Goal: Information Seeking & Learning: Check status

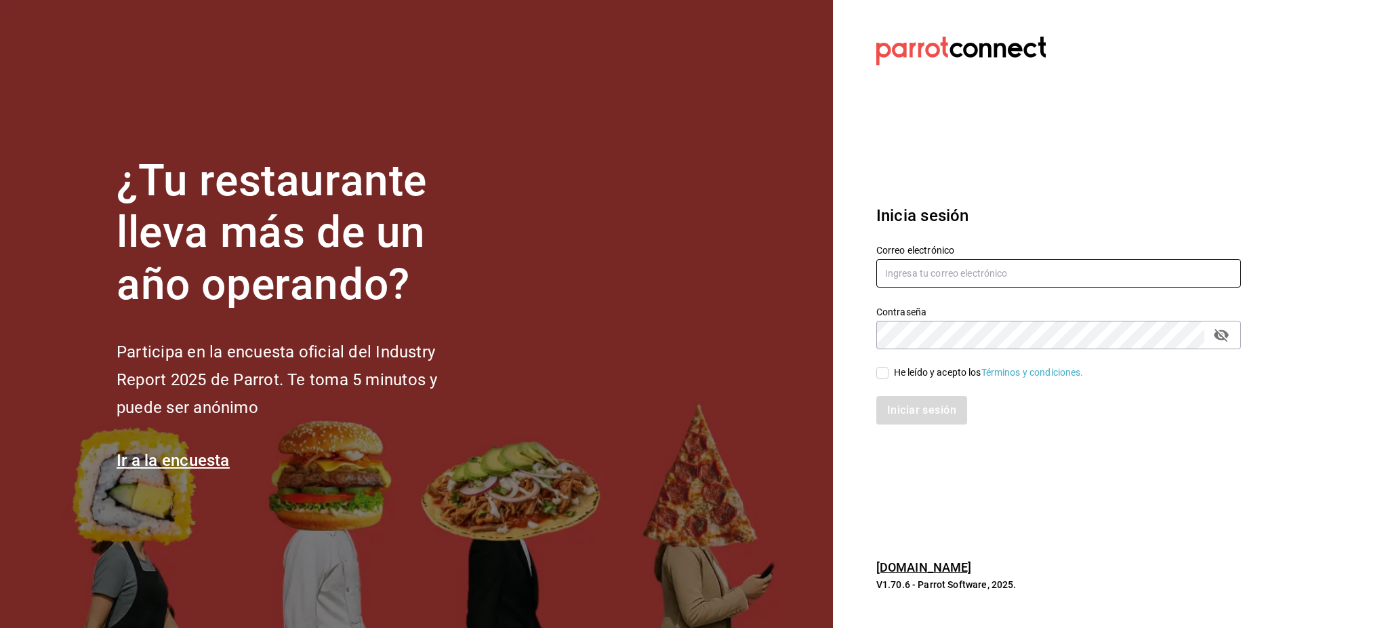
type input "[PERSON_NAME][EMAIL_ADDRESS][PERSON_NAME][DOMAIN_NAME]"
click at [904, 377] on div "He leído y acepto los Términos y condiciones." at bounding box center [989, 372] width 190 height 14
click at [888, 377] on input "He leído y acepto los Términos y condiciones." at bounding box center [882, 373] width 12 height 12
checkbox input "true"
click at [903, 405] on button "Iniciar sesión" at bounding box center [922, 410] width 92 height 28
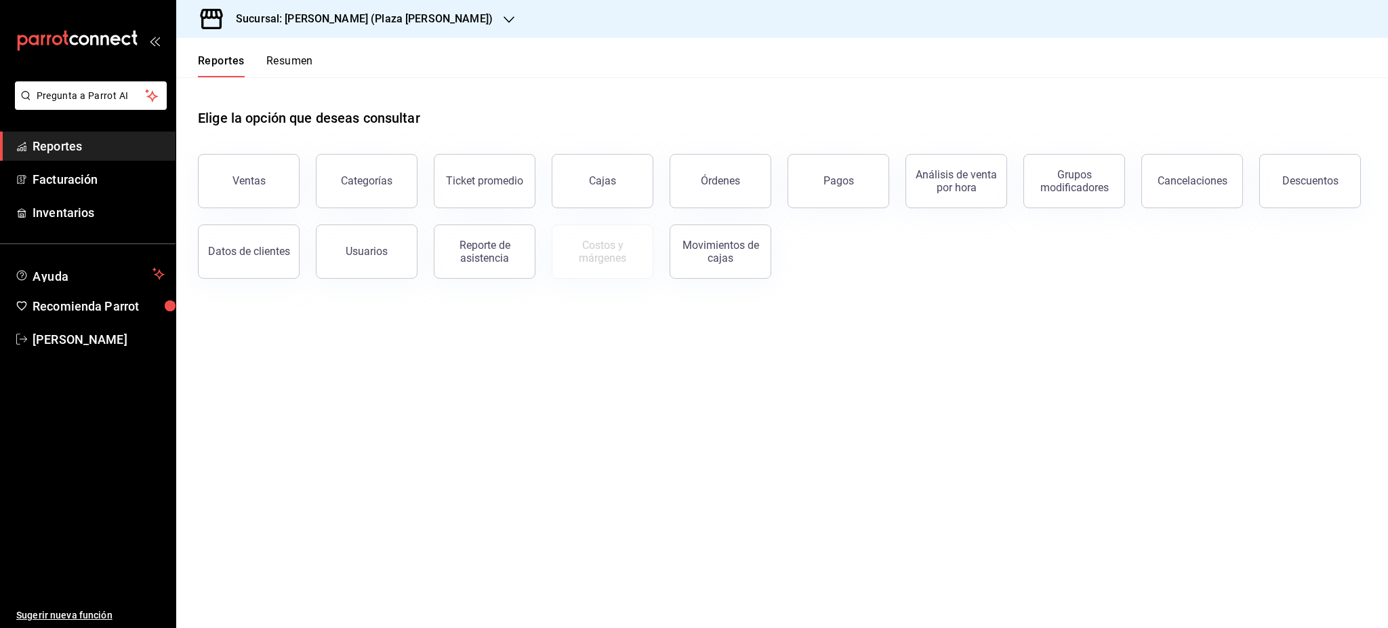
click at [350, 14] on h3 "Sucursal: [PERSON_NAME] (Plaza [PERSON_NAME])" at bounding box center [359, 19] width 268 height 16
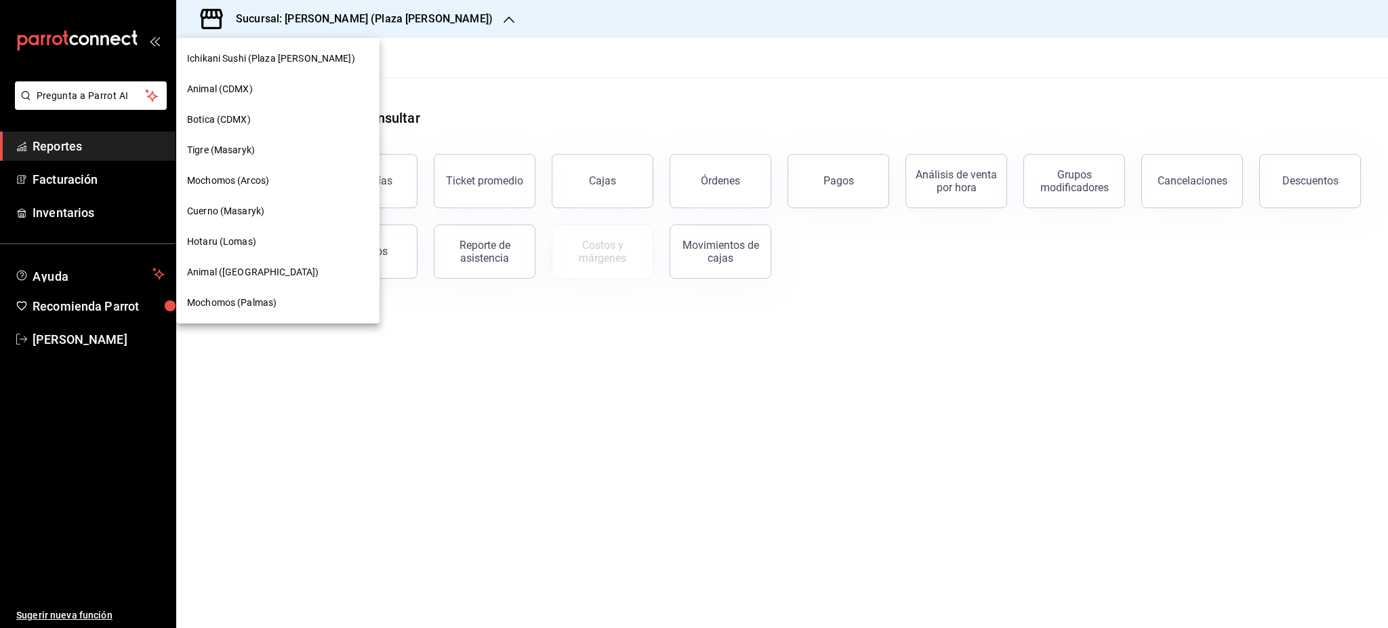
click at [284, 136] on div "Tigre (Masaryk)" at bounding box center [277, 150] width 203 height 30
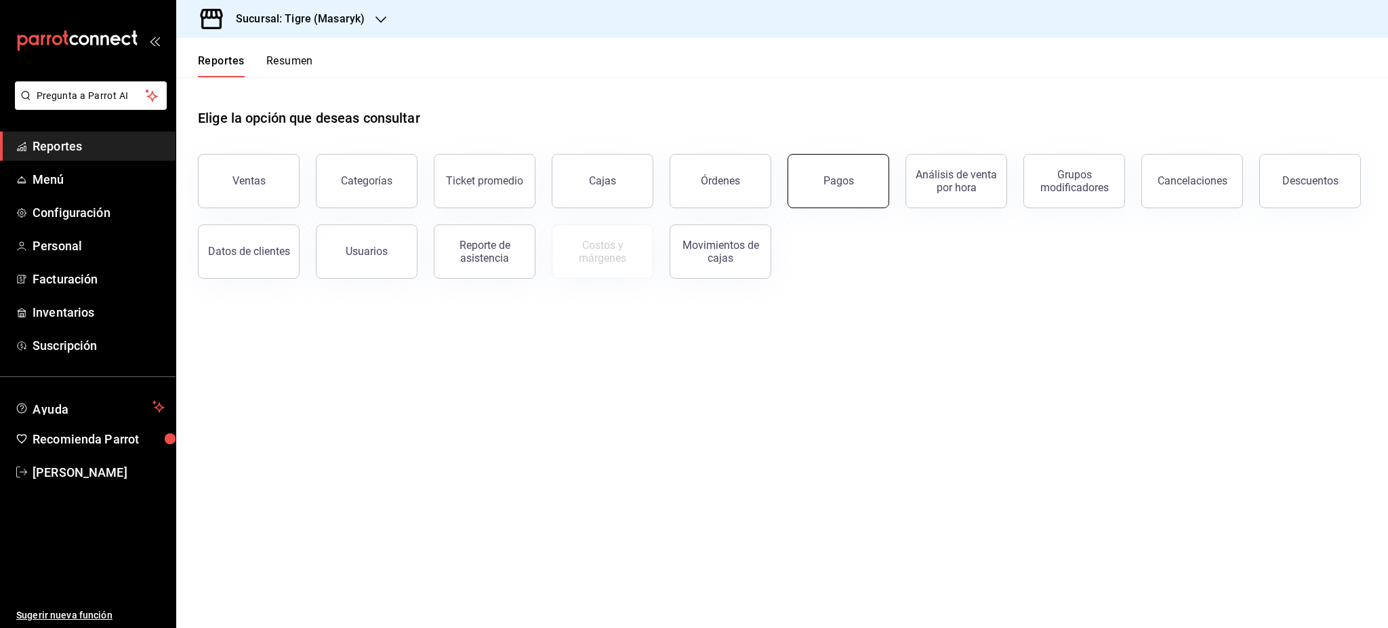
click at [835, 192] on button "Pagos" at bounding box center [839, 181] width 102 height 54
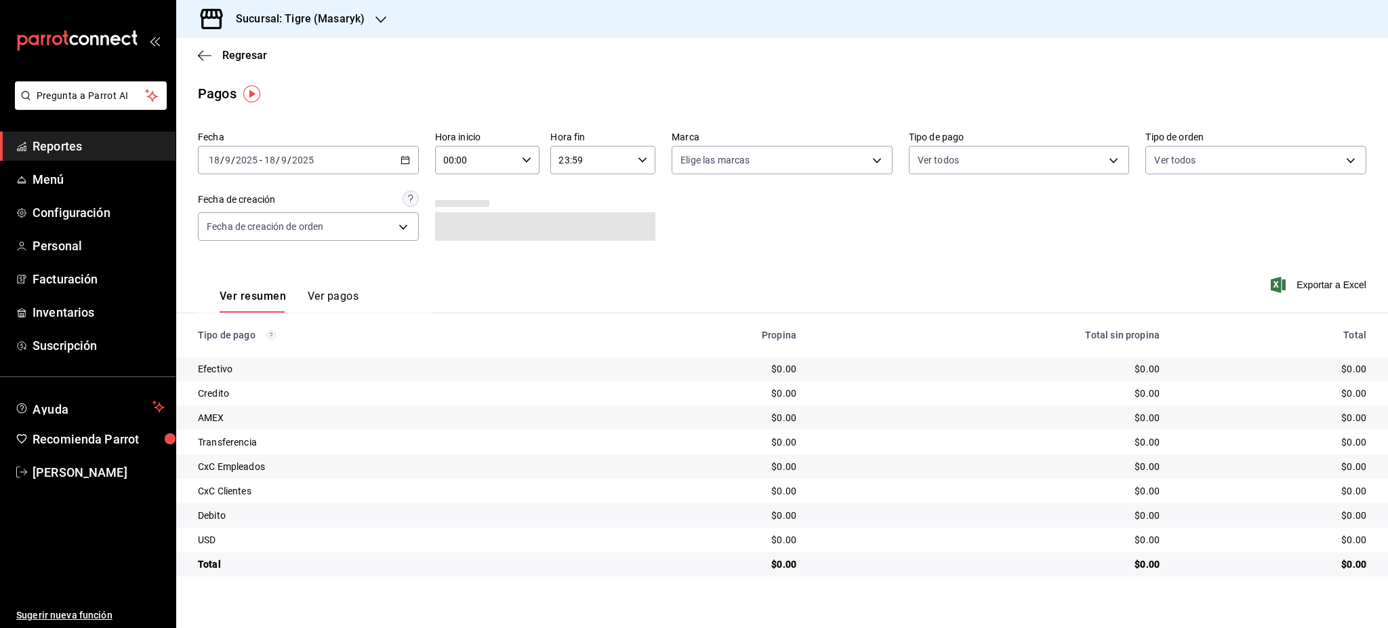
click at [402, 168] on div "[DATE] [DATE] - [DATE] [DATE]" at bounding box center [308, 160] width 221 height 28
click at [295, 341] on li "Rango de fechas" at bounding box center [262, 353] width 127 height 30
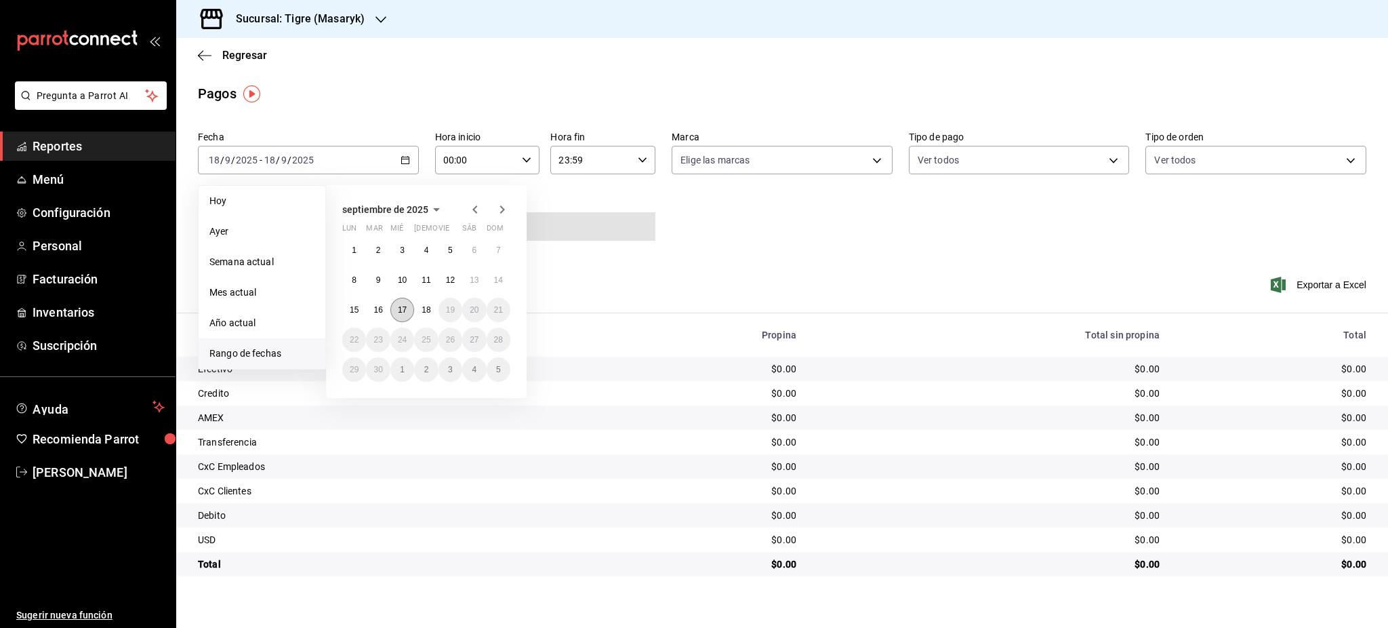
click at [404, 307] on abbr "17" at bounding box center [402, 309] width 9 height 9
click at [426, 308] on abbr "18" at bounding box center [426, 309] width 9 height 9
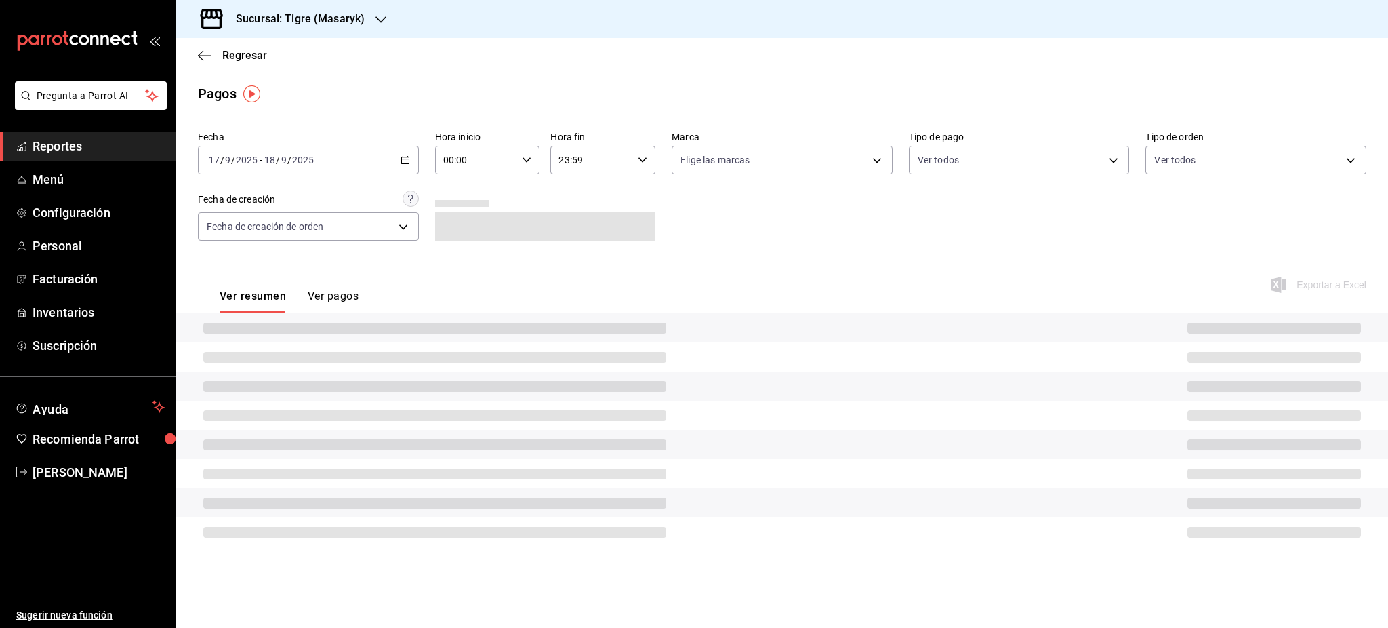
click at [533, 152] on div "00:00 Hora inicio" at bounding box center [487, 160] width 105 height 28
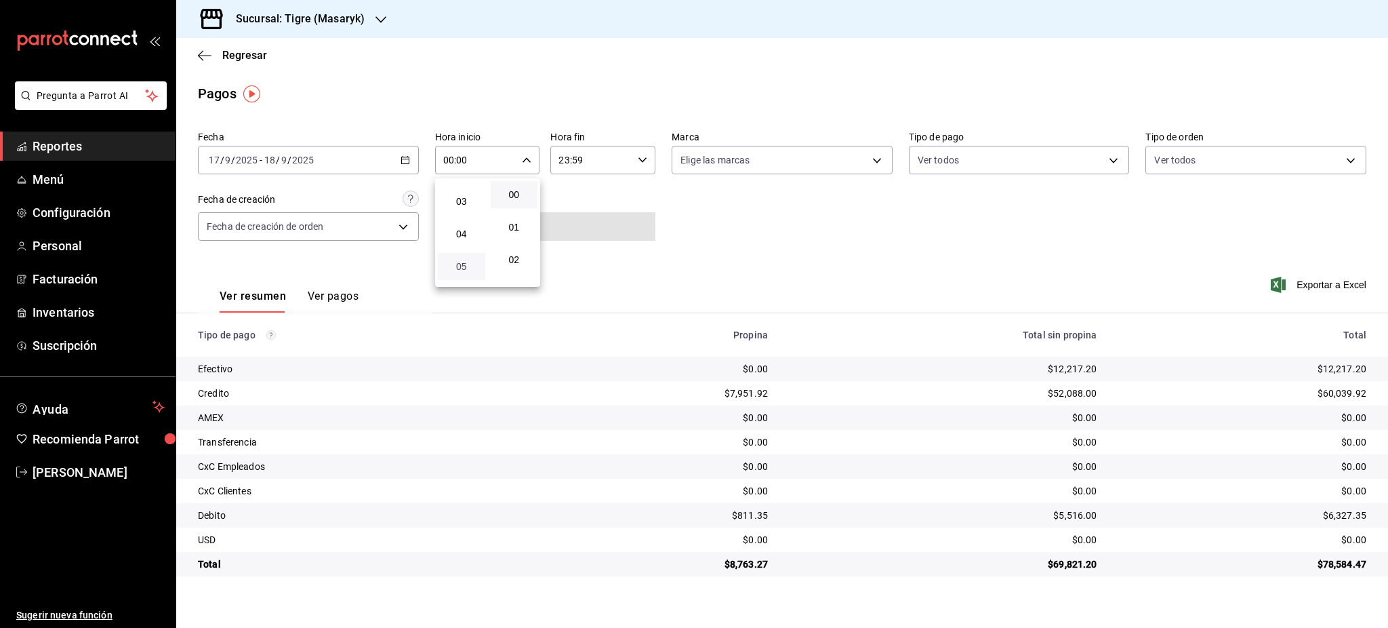
scroll to position [90, 0]
click at [462, 268] on span "05" at bounding box center [461, 267] width 31 height 11
type input "05:00"
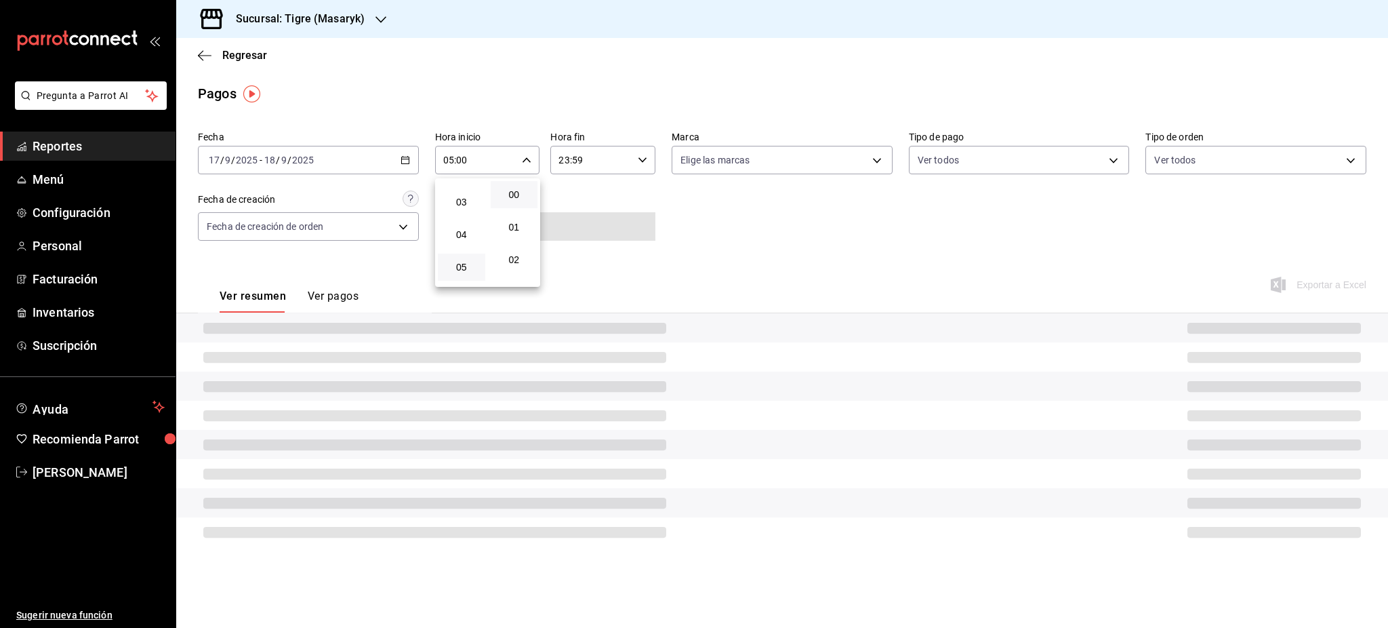
click at [616, 195] on div at bounding box center [694, 314] width 1388 height 628
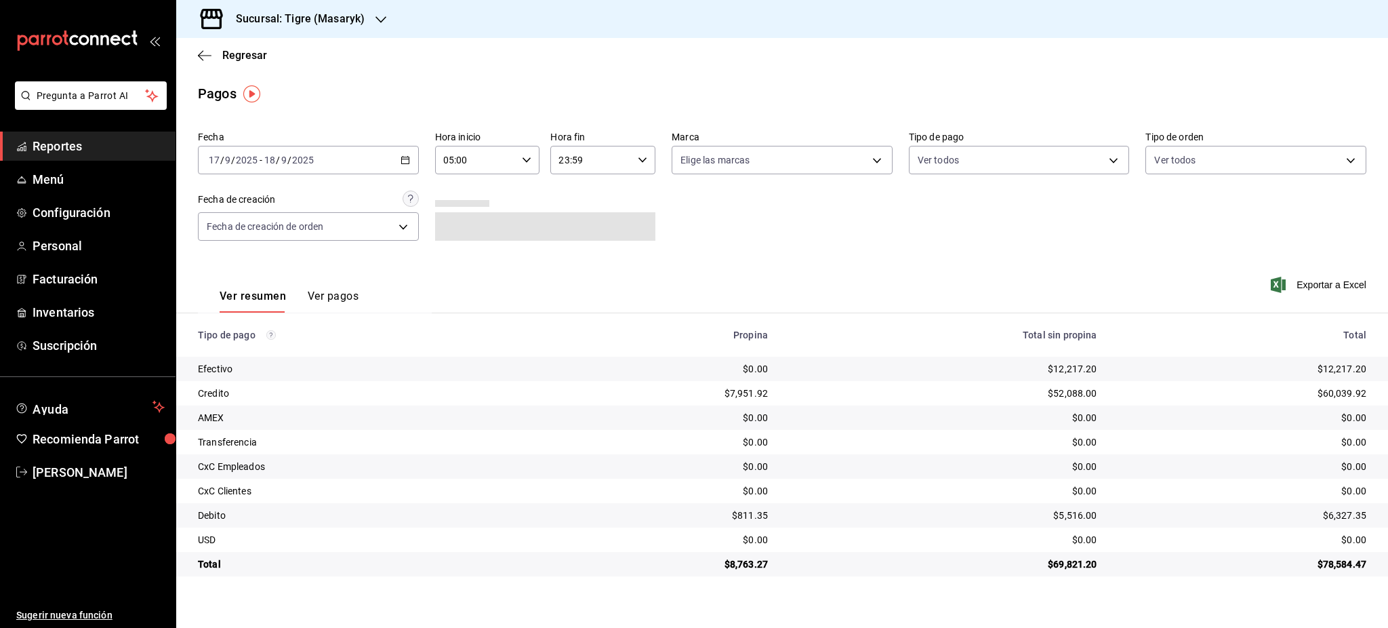
click at [523, 161] on icon "button" at bounding box center [526, 159] width 9 height 9
click at [635, 163] on div at bounding box center [694, 314] width 1388 height 628
click at [640, 169] on div "23:59 Hora fin" at bounding box center [602, 160] width 105 height 28
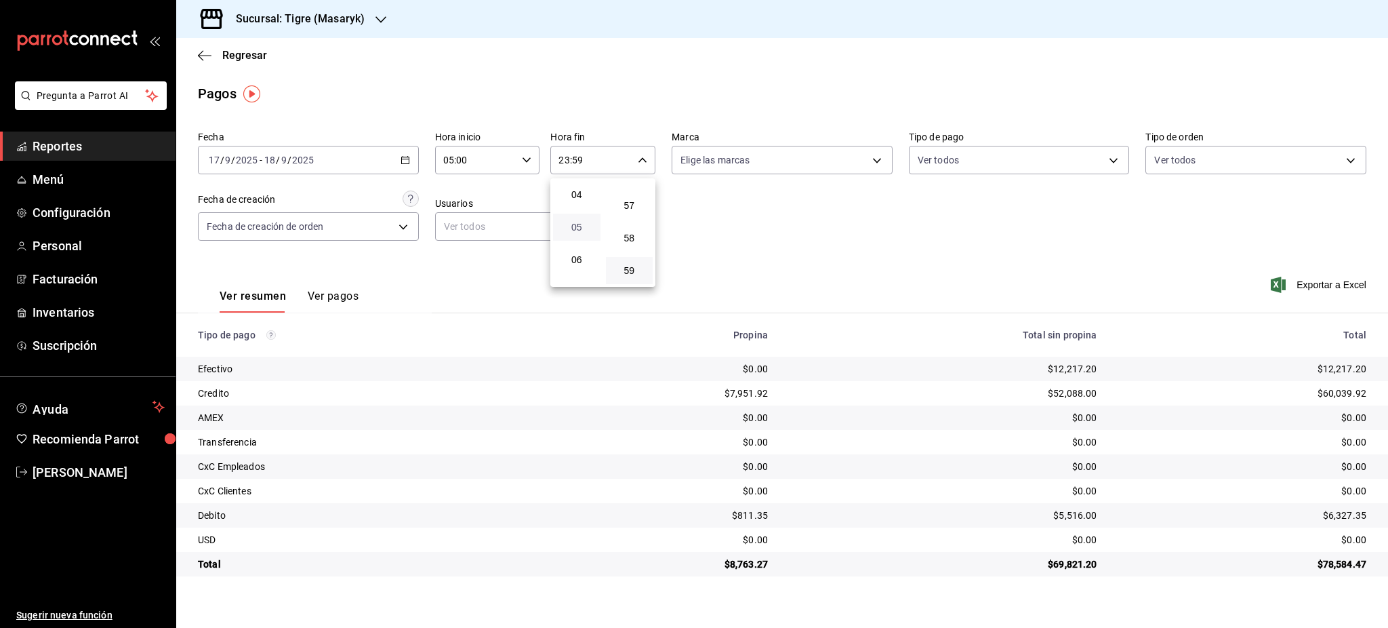
click at [583, 229] on span "05" at bounding box center [576, 227] width 31 height 11
type input "05:59"
click at [628, 209] on div "00" at bounding box center [629, 194] width 53 height 33
click at [722, 221] on div at bounding box center [694, 314] width 1388 height 628
click at [638, 160] on icon "button" at bounding box center [642, 159] width 9 height 9
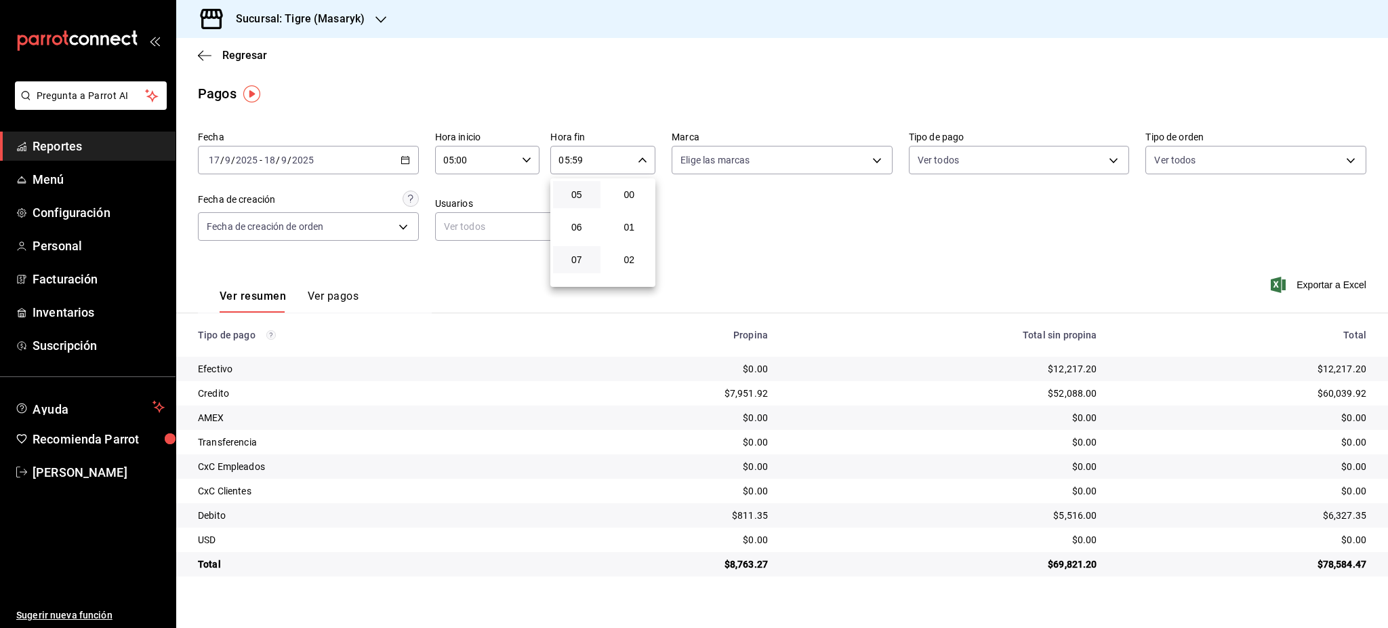
scroll to position [1843, 0]
click at [736, 249] on div at bounding box center [694, 314] width 1388 height 628
click at [647, 169] on div "05:59 Hora fin" at bounding box center [602, 160] width 105 height 28
click at [635, 195] on span "00" at bounding box center [629, 194] width 31 height 11
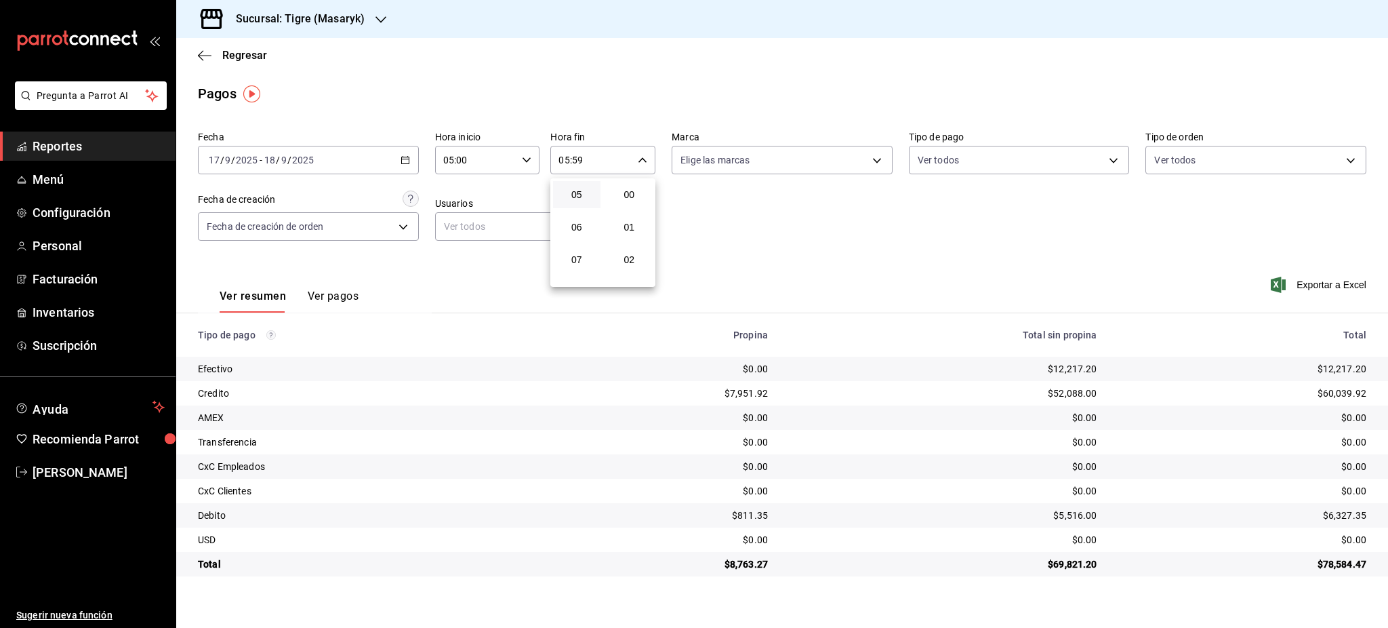
type input "05:00"
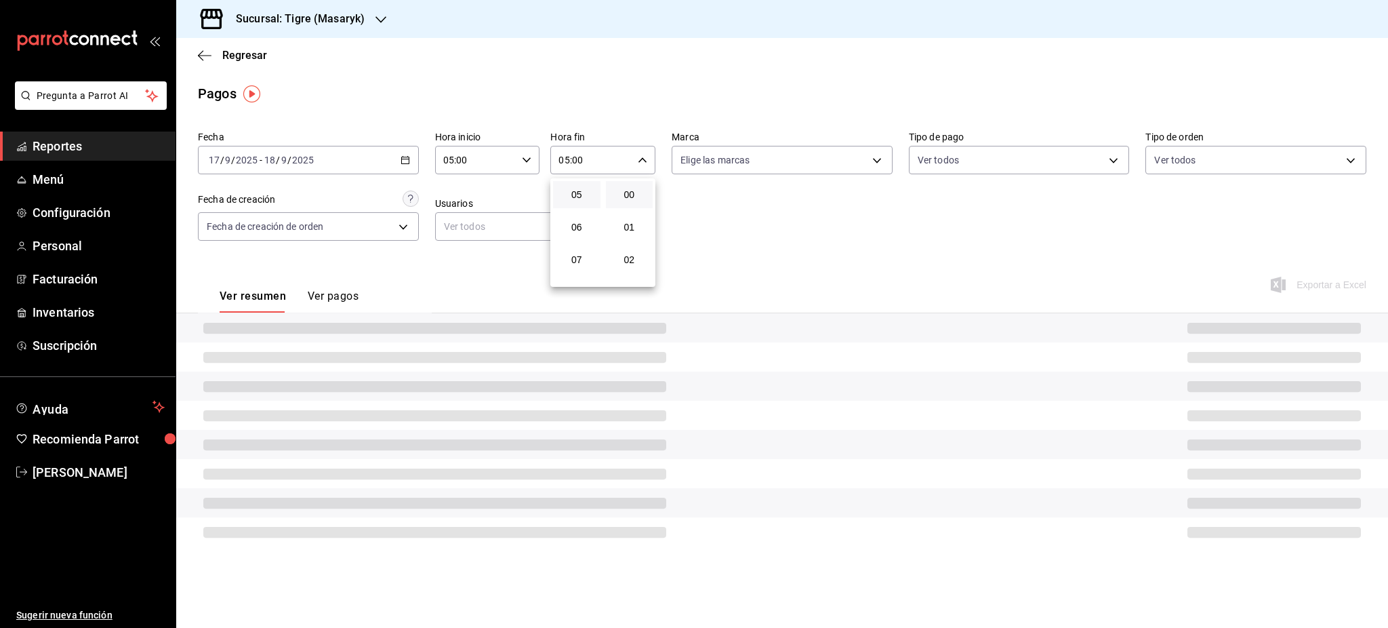
click at [810, 205] on div at bounding box center [694, 314] width 1388 height 628
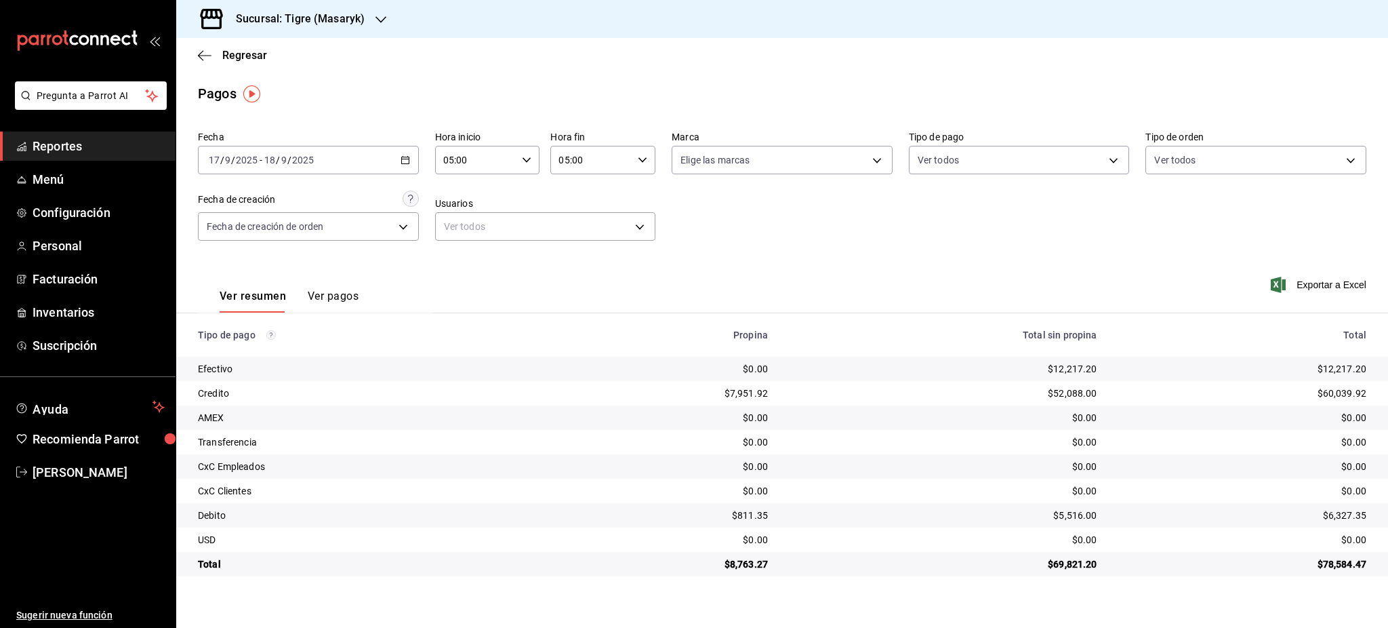
click at [1347, 369] on div "$12,217.20" at bounding box center [1242, 369] width 247 height 14
click at [1347, 368] on div "$12,217.20" at bounding box center [1242, 369] width 247 height 14
copy div "12,217.20"
click at [1351, 391] on div "$60,039.92" at bounding box center [1242, 393] width 247 height 14
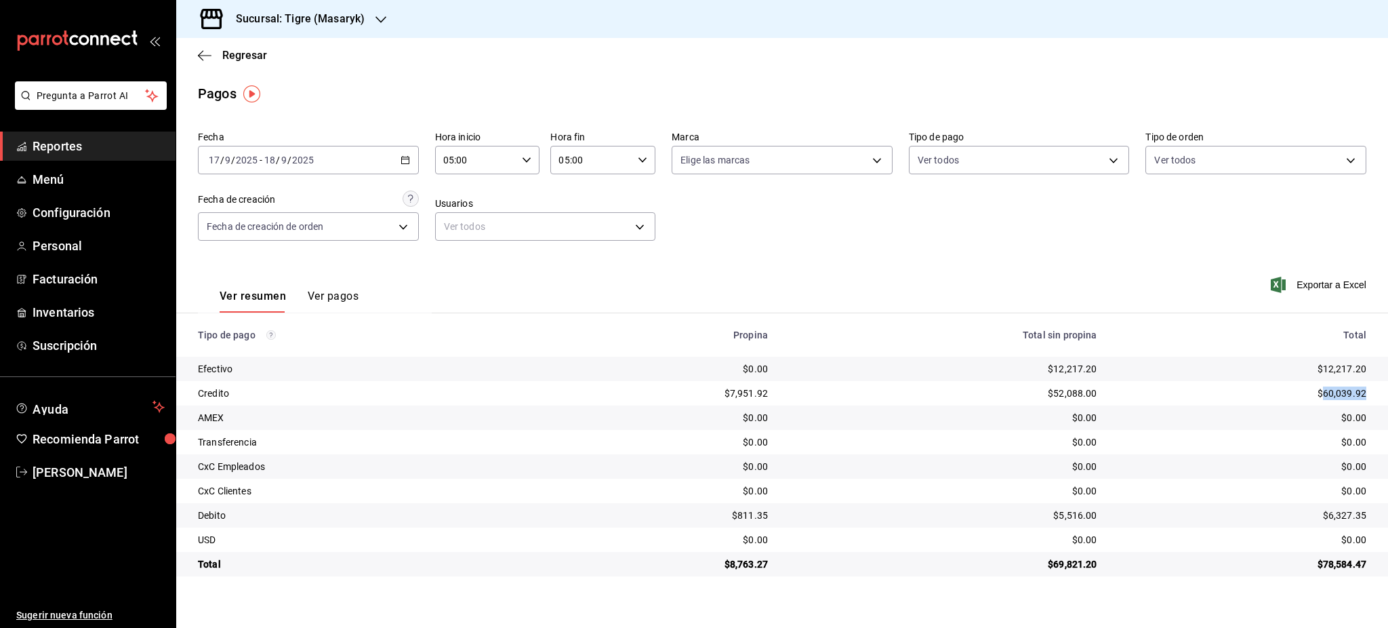
copy div "60,039.92"
click at [1347, 514] on div "$6,327.35" at bounding box center [1242, 515] width 247 height 14
copy div "6,327.35"
click at [756, 562] on div "$8,763.27" at bounding box center [666, 564] width 203 height 14
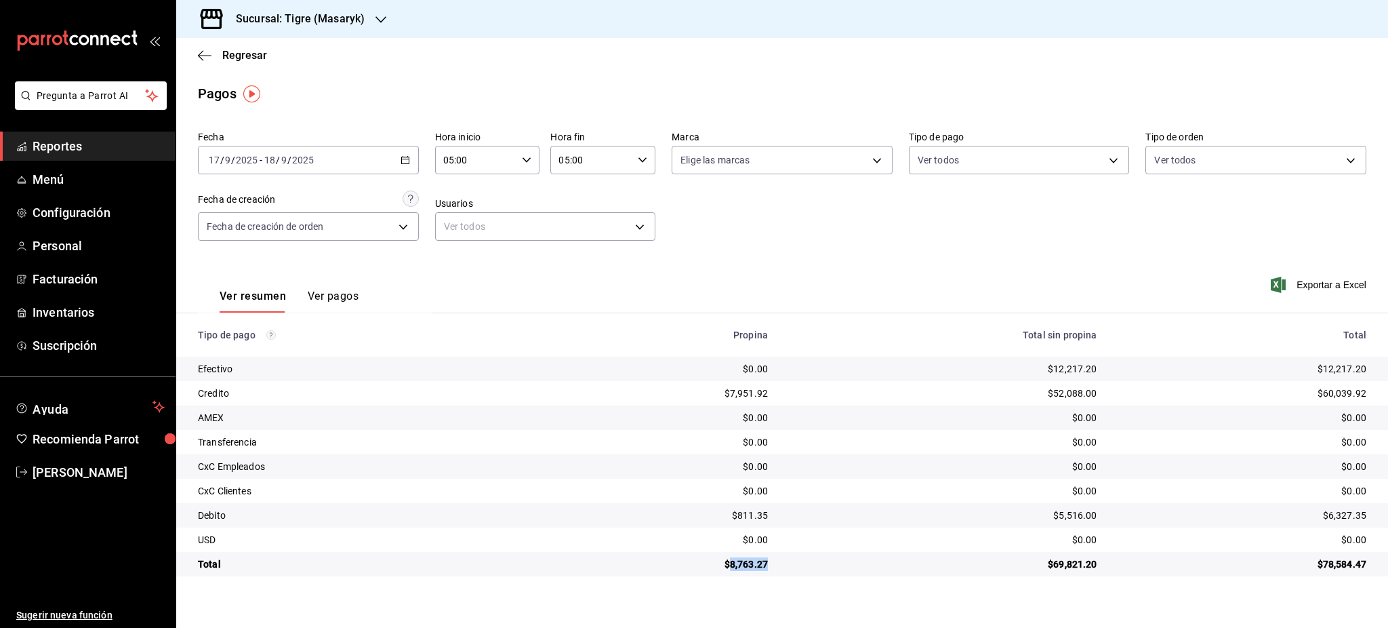
click at [756, 562] on div "$8,763.27" at bounding box center [666, 564] width 203 height 14
copy div "8,763.27"
click at [798, 264] on div "Ver resumen Ver pagos Exportar a Excel" at bounding box center [782, 293] width 1212 height 72
click at [1338, 392] on div "$60,039.92" at bounding box center [1242, 393] width 247 height 14
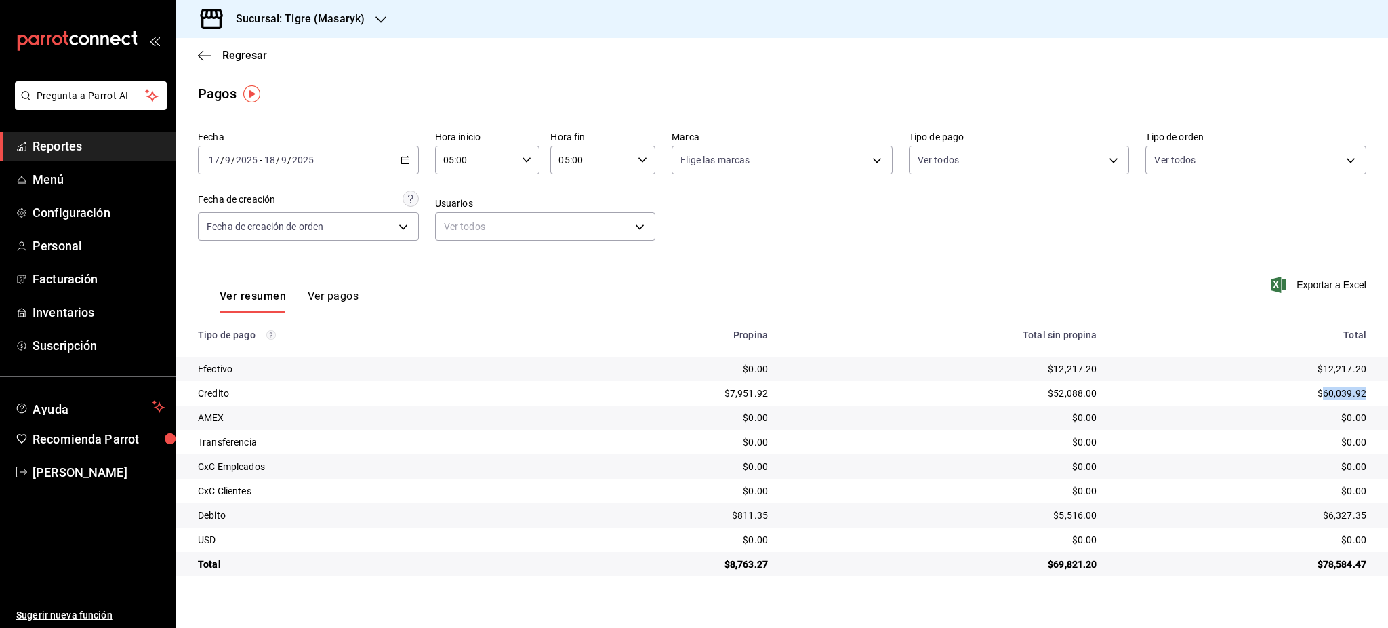
copy div "60,039.92"
click at [1332, 399] on div "$60,039.92" at bounding box center [1242, 393] width 247 height 14
click at [1332, 395] on div "$60,039.92" at bounding box center [1242, 393] width 247 height 14
copy div "60,039.92"
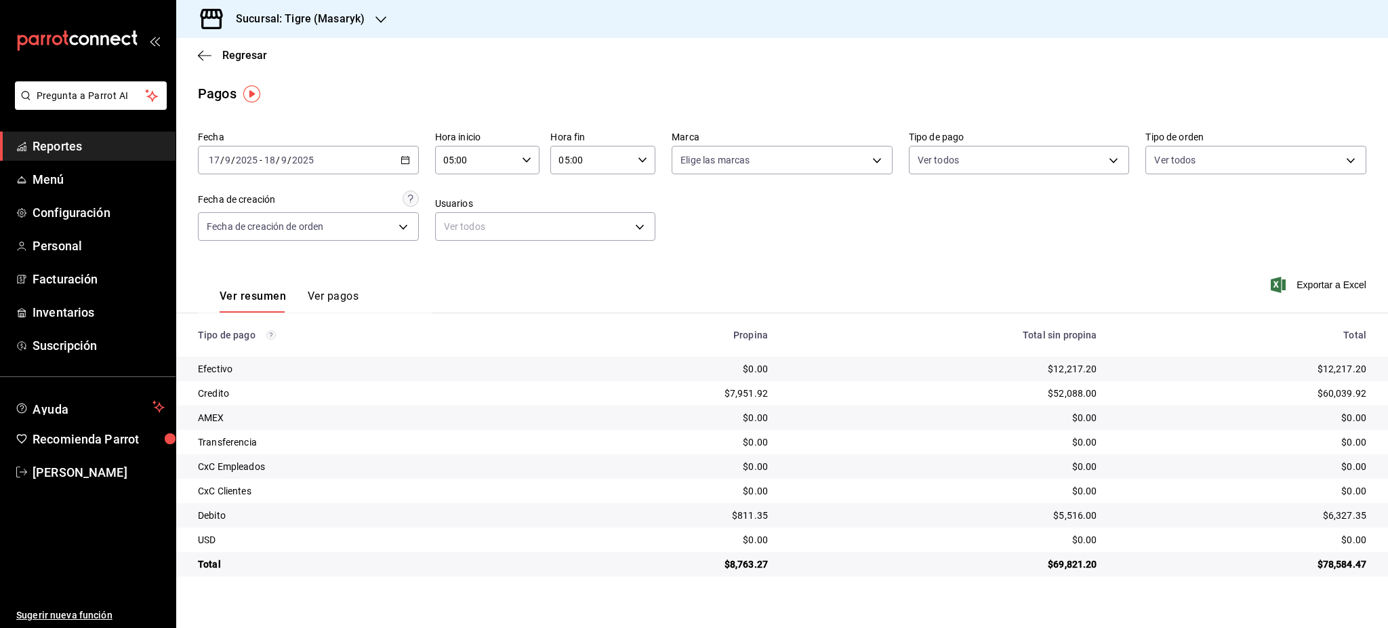
click at [1349, 515] on div "$6,327.35" at bounding box center [1242, 515] width 247 height 14
click at [1349, 516] on div "$6,327.35" at bounding box center [1242, 515] width 247 height 14
copy div "6,327.35"
click at [253, 60] on span "Regresar" at bounding box center [244, 55] width 45 height 13
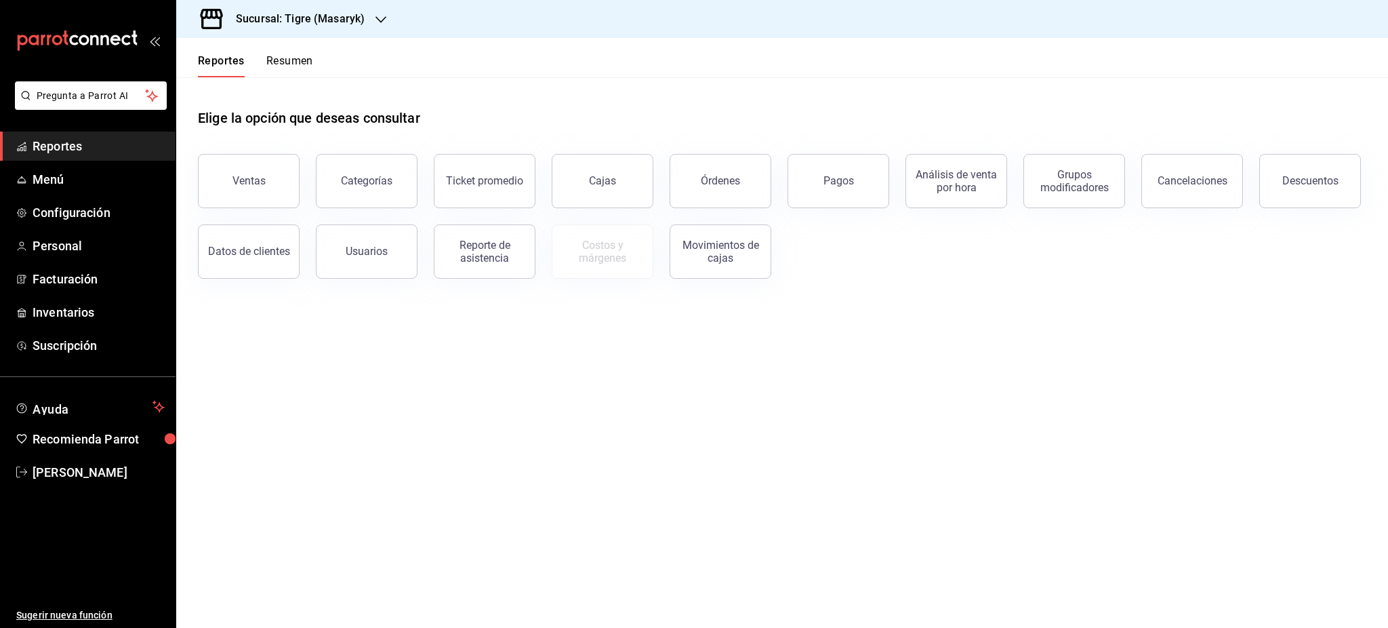
click at [1299, 179] on div "Descuentos" at bounding box center [1310, 180] width 56 height 13
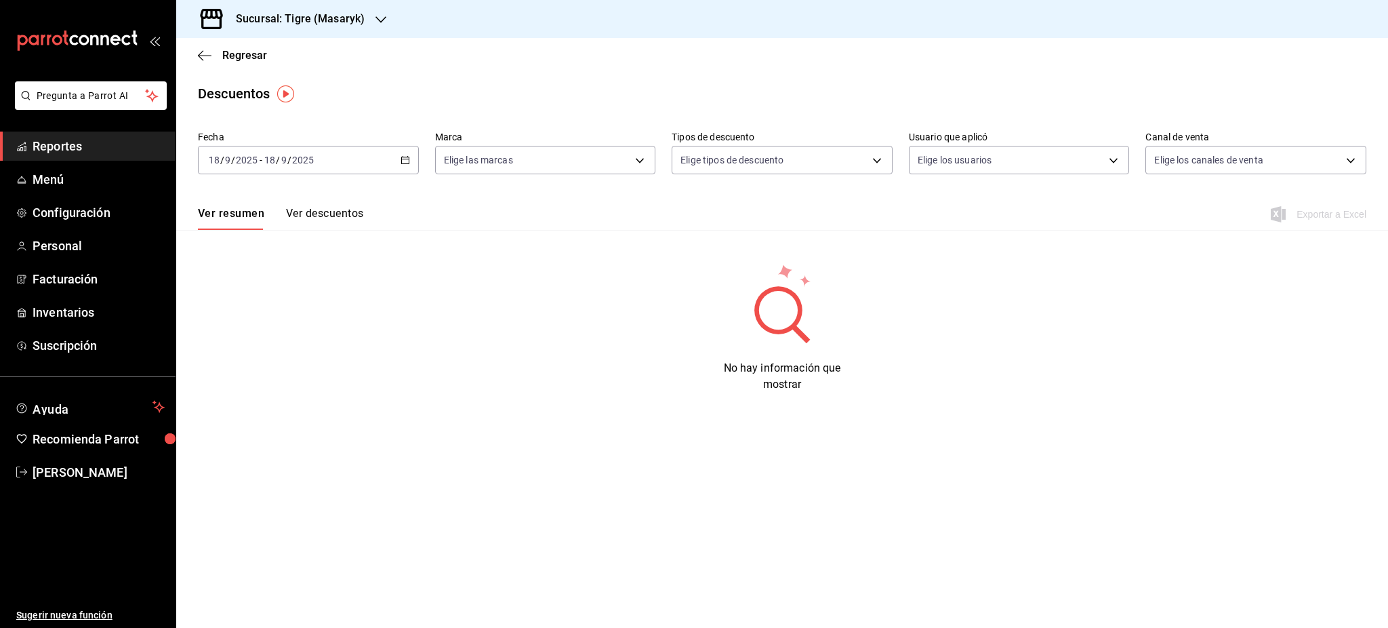
click at [401, 161] on icon "button" at bounding box center [405, 159] width 9 height 9
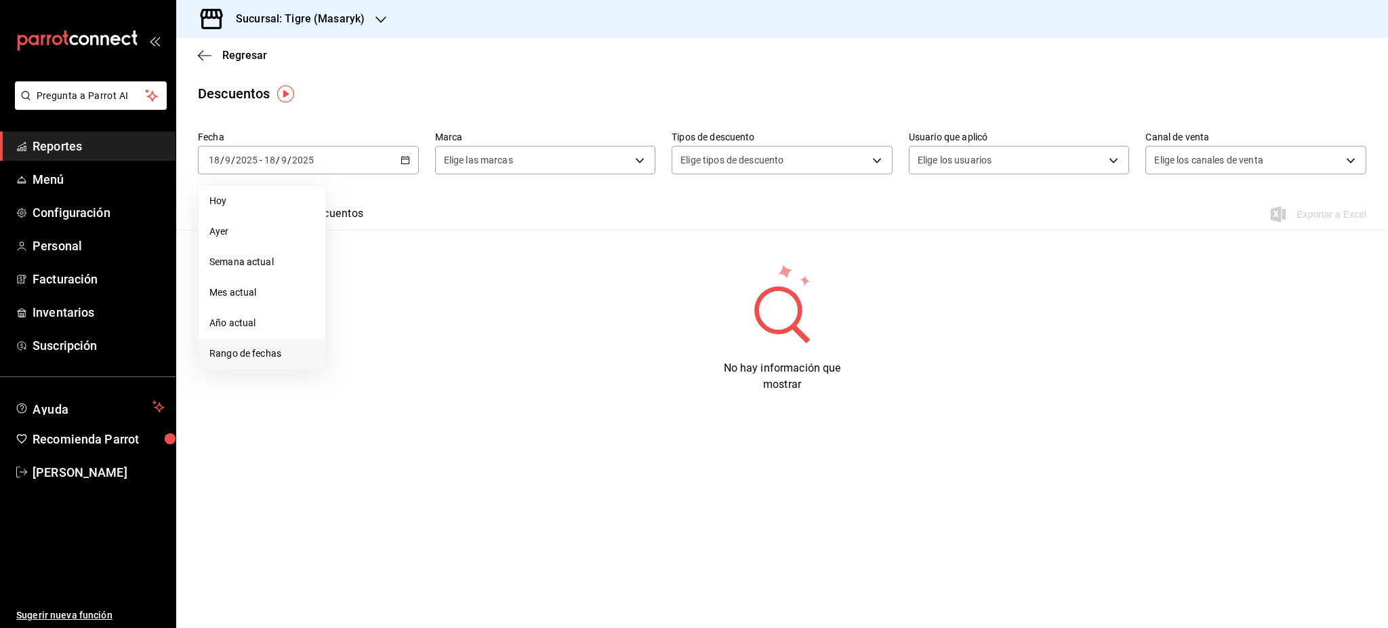
click at [284, 356] on span "Rango de fechas" at bounding box center [261, 353] width 105 height 14
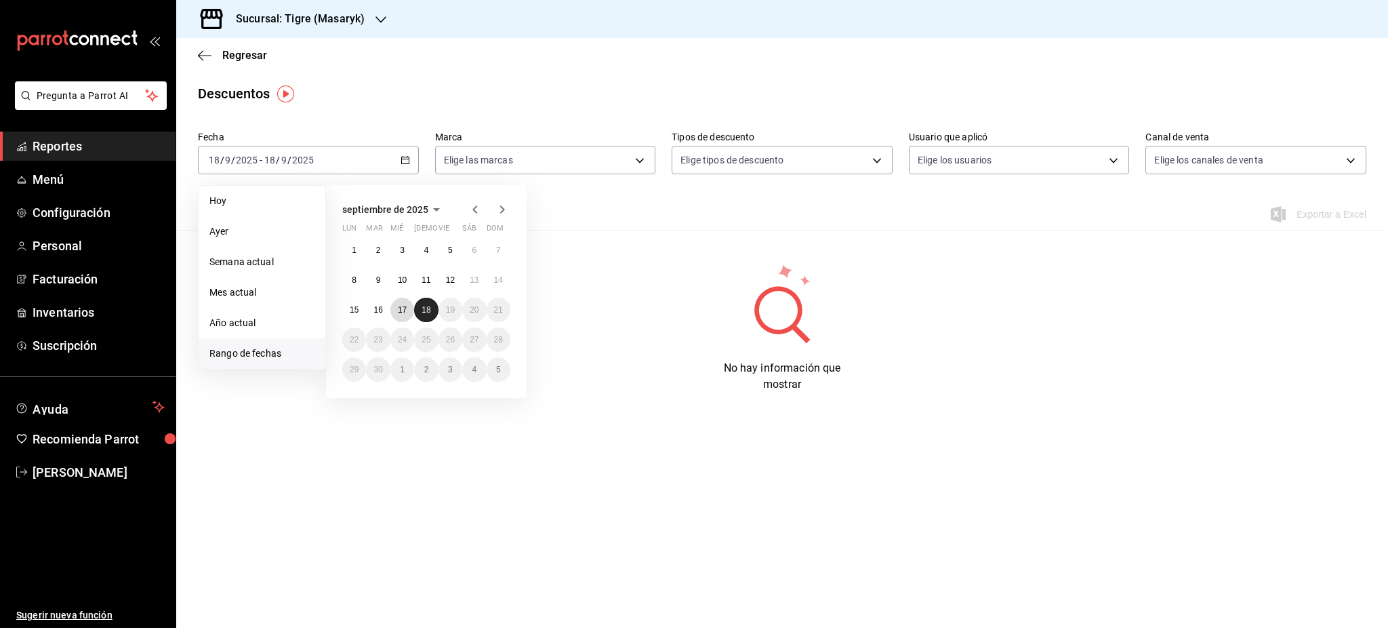
click at [407, 311] on button "17" at bounding box center [402, 310] width 24 height 24
click at [428, 314] on button "18" at bounding box center [426, 310] width 24 height 24
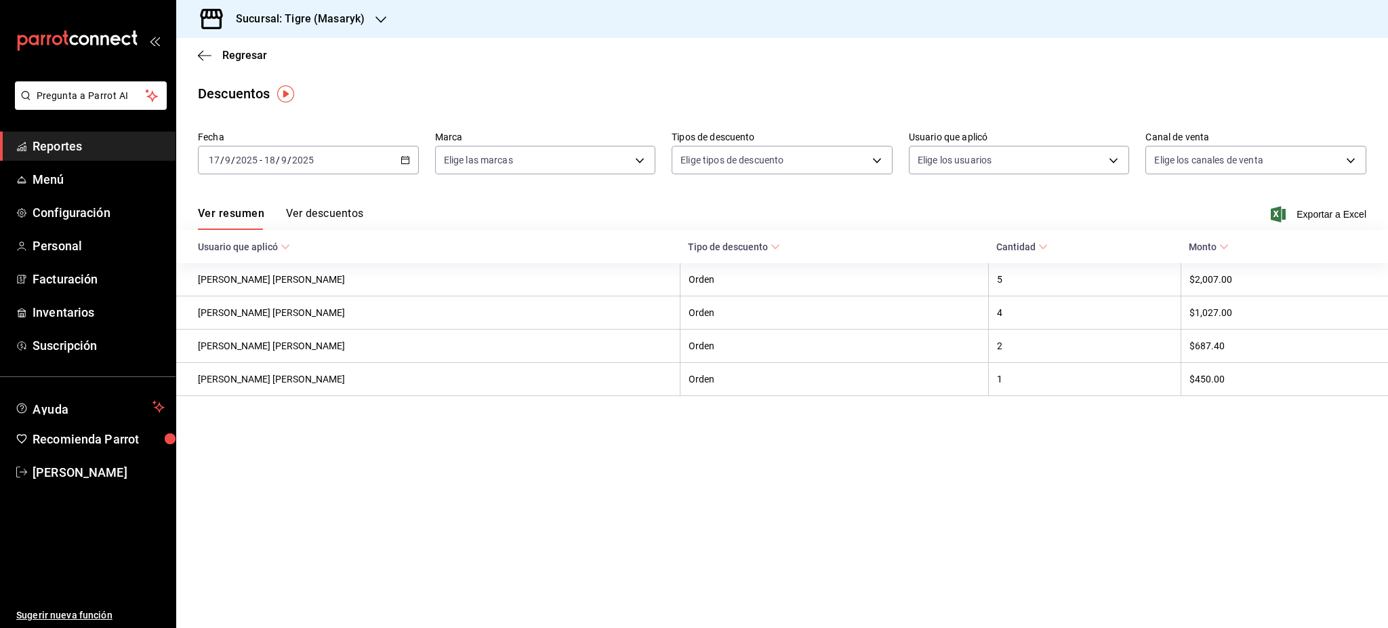
click at [651, 209] on div "Ver resumen Ver descuentos Exportar a Excel" at bounding box center [782, 209] width 1212 height 39
click at [243, 58] on span "Regresar" at bounding box center [244, 55] width 45 height 13
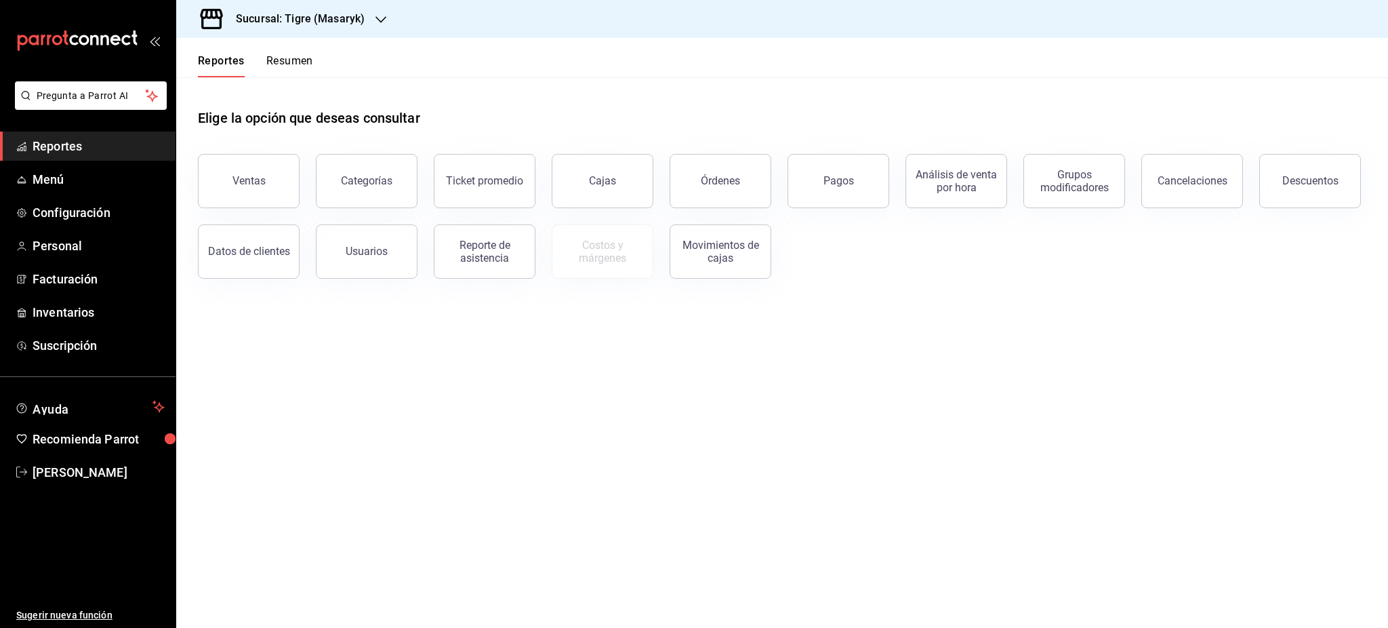
click at [272, 155] on div "Ventas" at bounding box center [241, 173] width 118 height 70
click at [285, 185] on button "Ventas" at bounding box center [249, 181] width 102 height 54
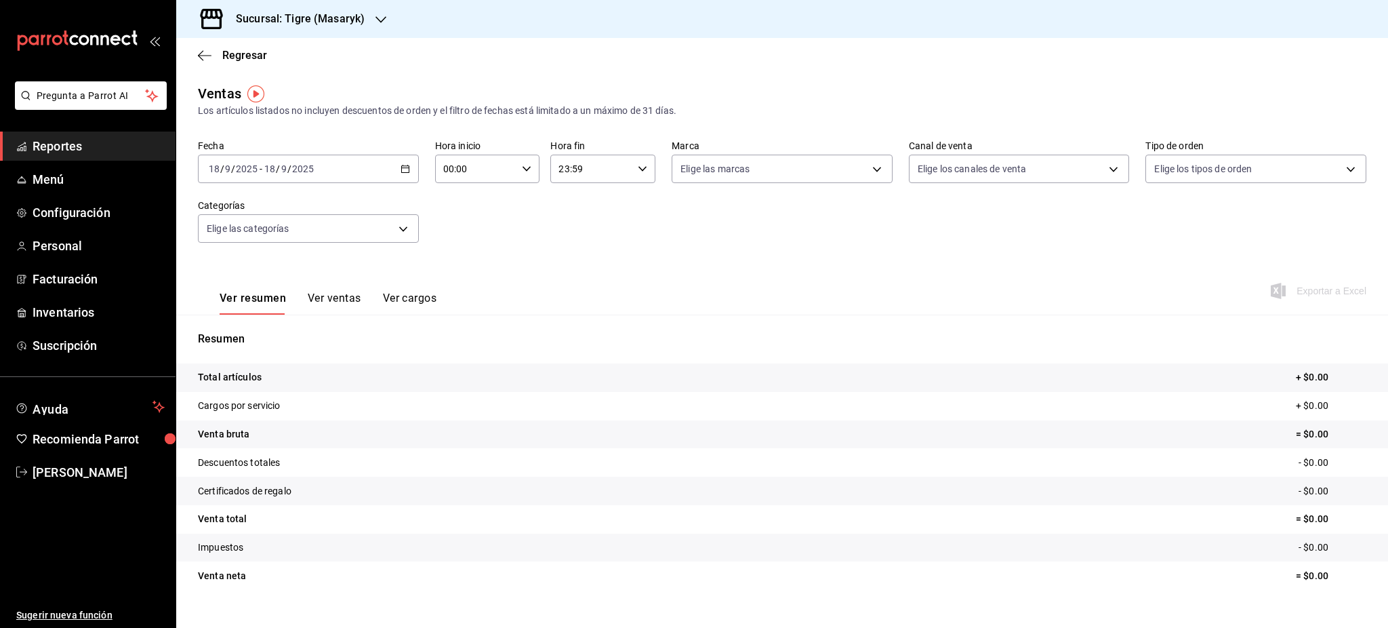
click at [408, 171] on div "[DATE] [DATE] - [DATE] [DATE]" at bounding box center [308, 169] width 221 height 28
click at [275, 325] on span "Rango de fechas" at bounding box center [261, 332] width 105 height 14
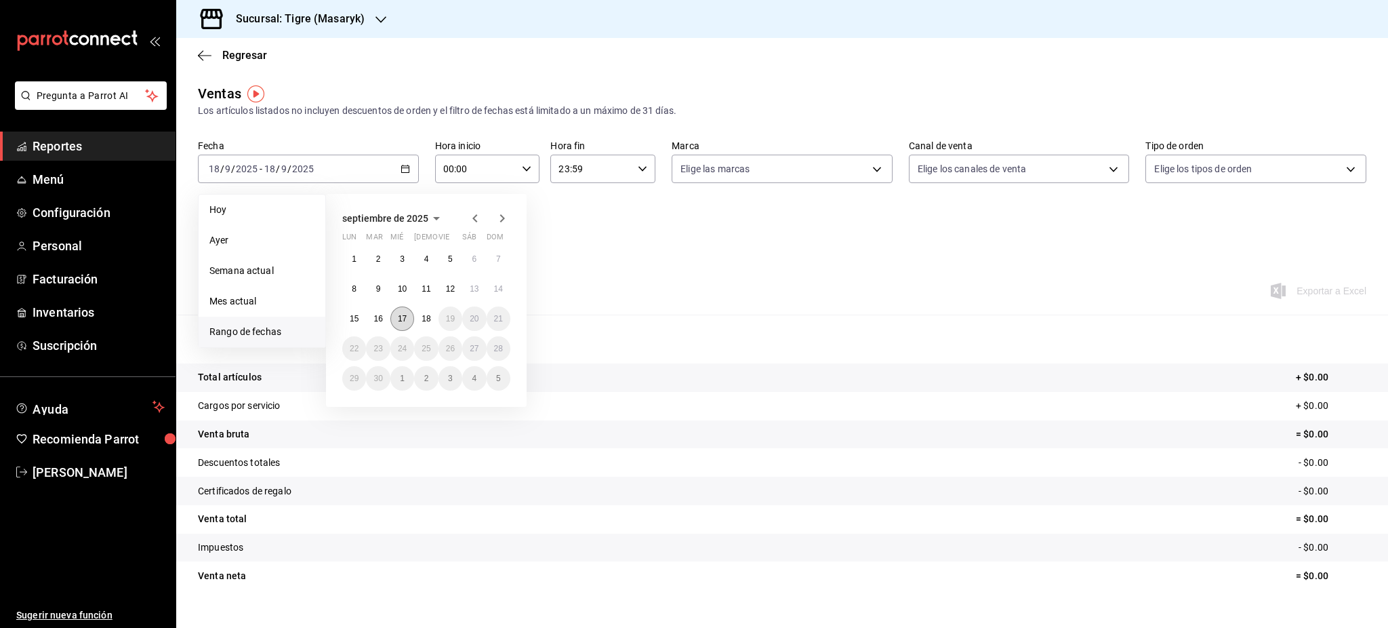
click at [407, 319] on button "17" at bounding box center [402, 318] width 24 height 24
click at [415, 319] on button "18" at bounding box center [426, 318] width 24 height 24
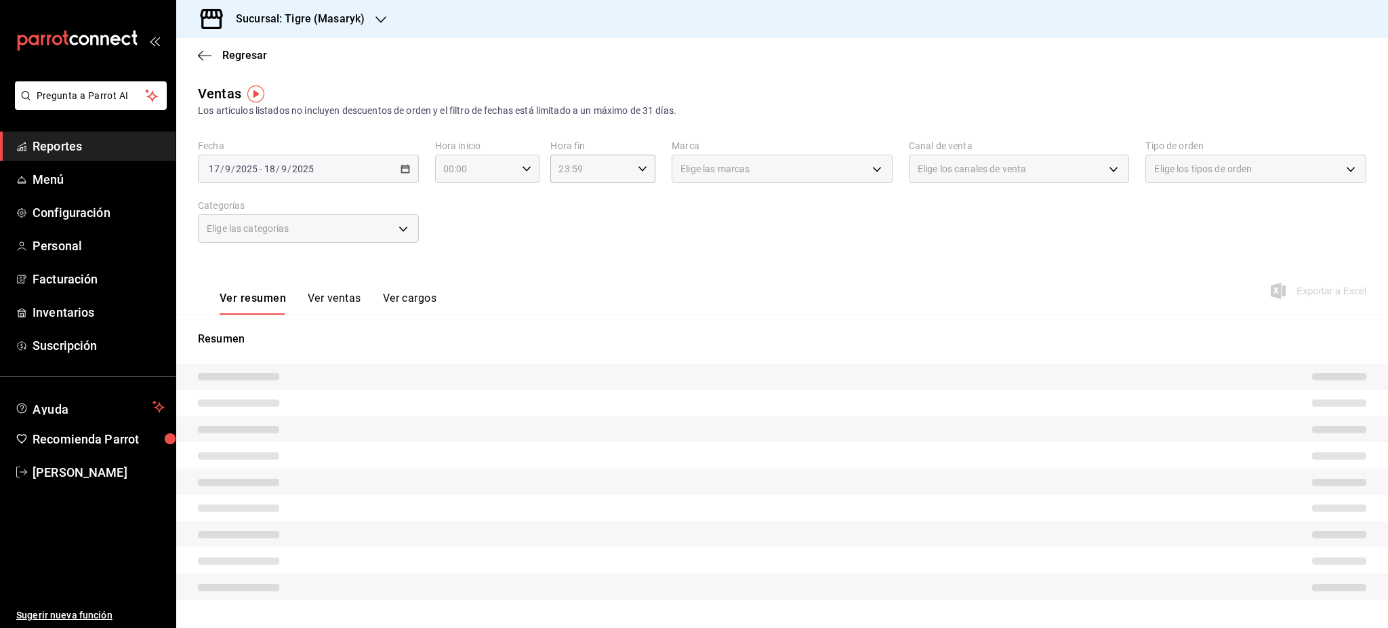
click at [522, 170] on icon "button" at bounding box center [526, 168] width 9 height 9
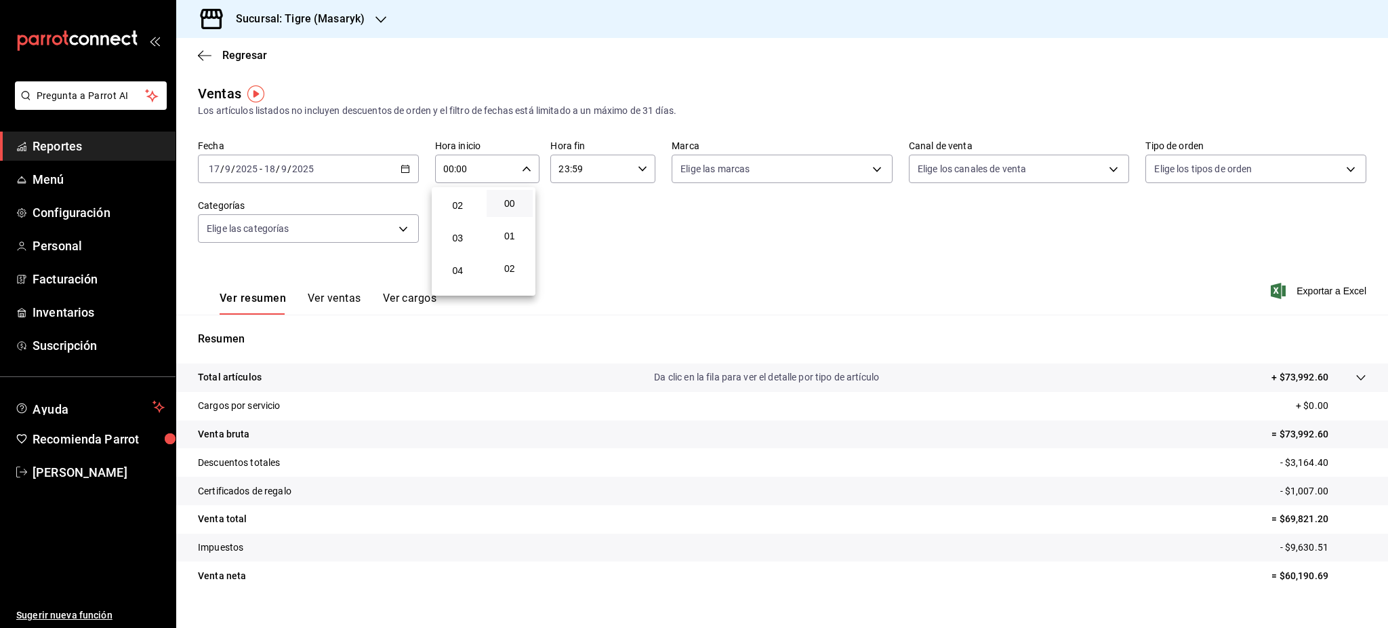
scroll to position [90, 0]
click at [461, 274] on span "05" at bounding box center [458, 275] width 30 height 11
type input "05:00"
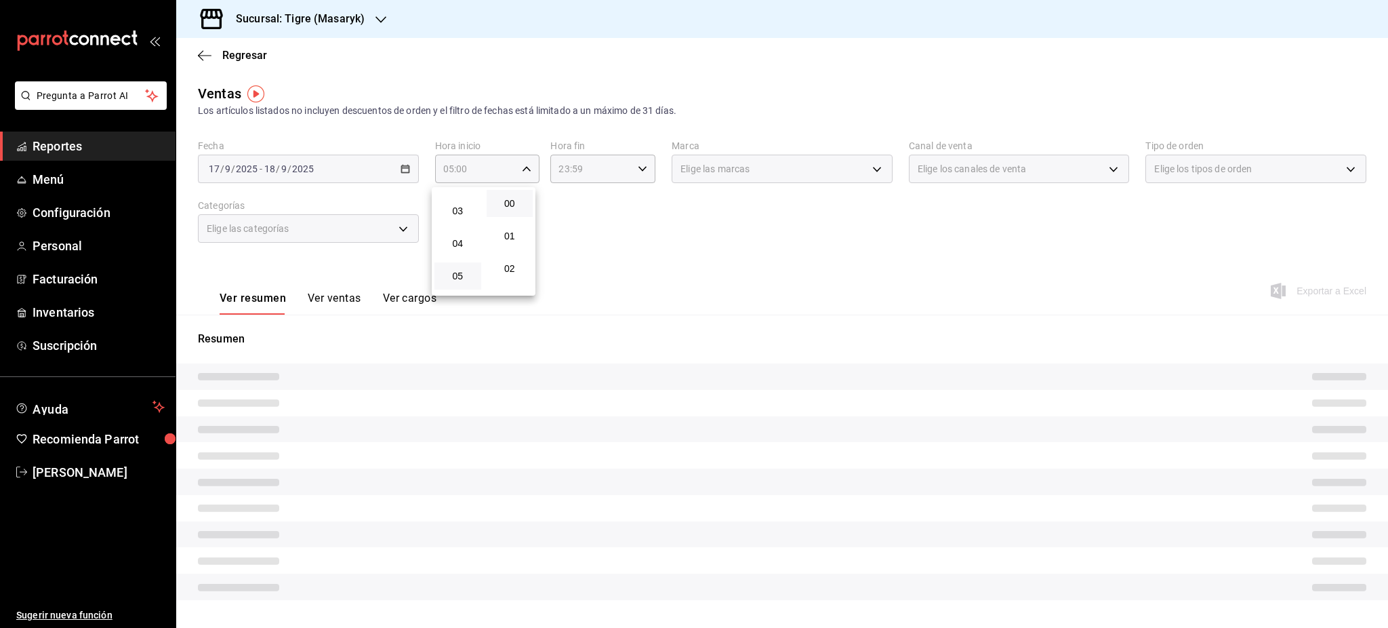
click at [636, 232] on div at bounding box center [694, 314] width 1388 height 628
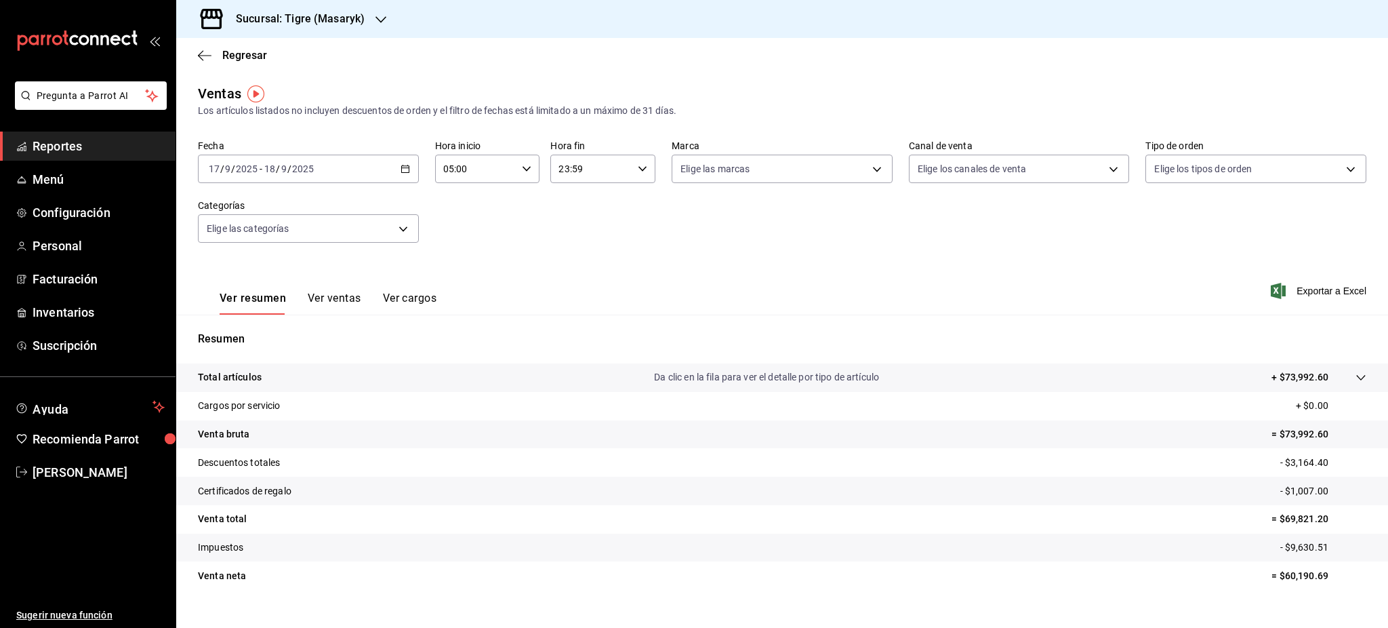
click at [636, 173] on div "23:59 Hora fin" at bounding box center [602, 169] width 105 height 28
click at [575, 234] on span "05" at bounding box center [572, 235] width 30 height 11
click at [621, 209] on button "00" at bounding box center [624, 203] width 47 height 27
type input "05:00"
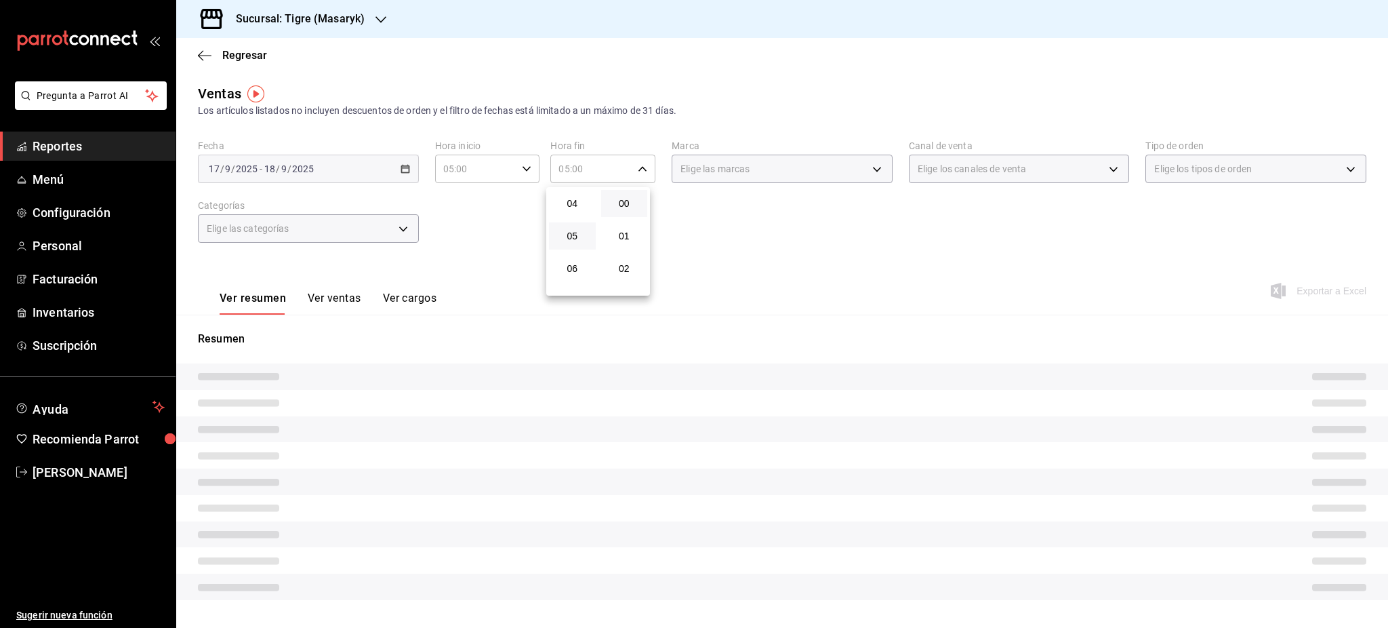
click at [789, 254] on div at bounding box center [694, 314] width 1388 height 628
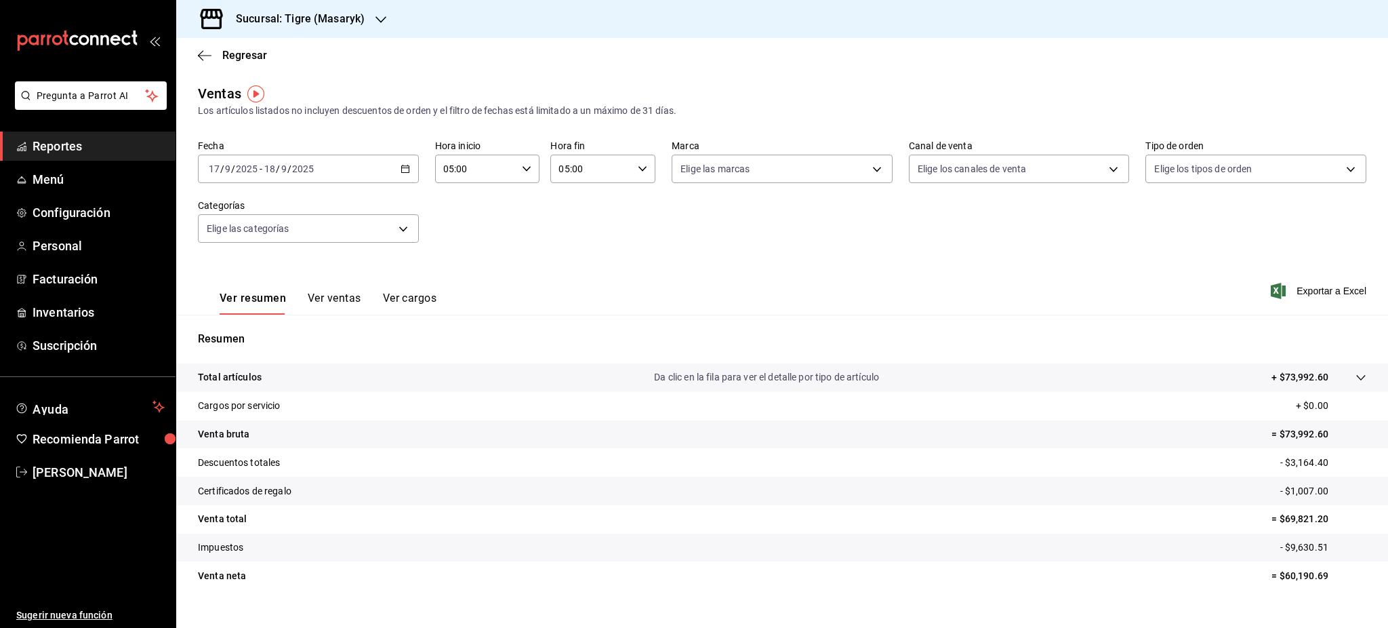
scroll to position [20, 0]
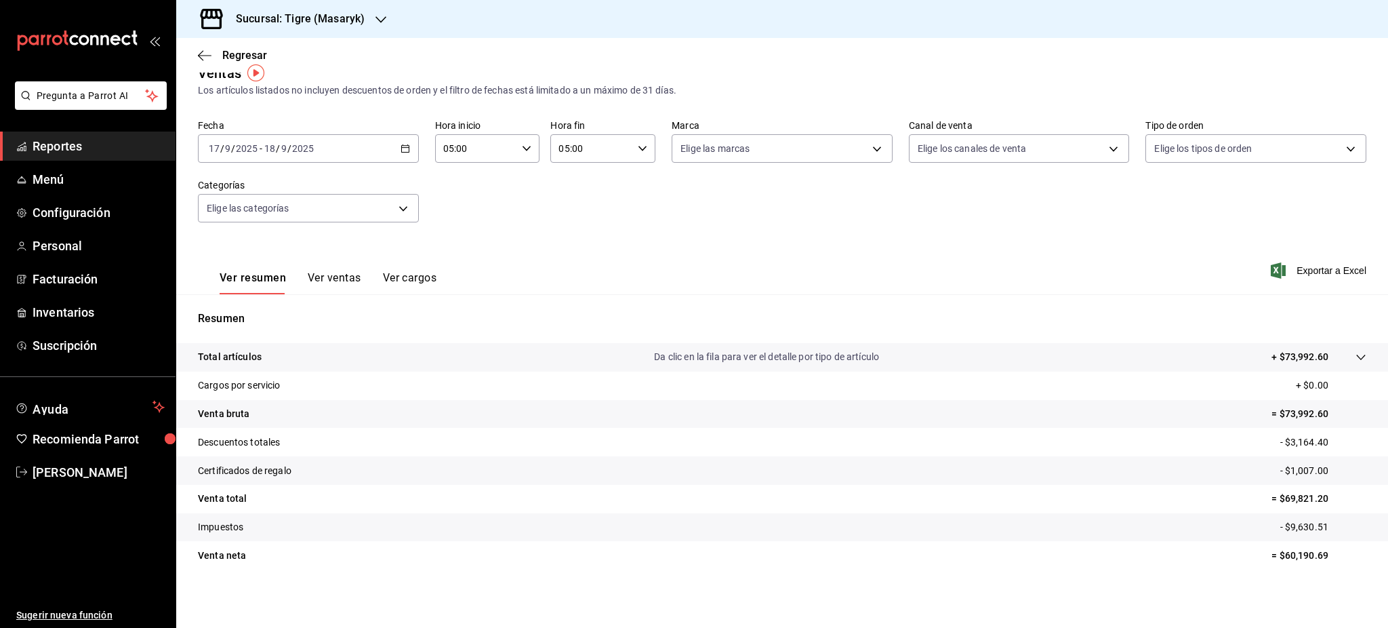
click at [1290, 441] on p "- $3,164.40" at bounding box center [1323, 442] width 86 height 14
copy p "3,164.40"
click at [1290, 470] on p "- $1,007.00" at bounding box center [1323, 471] width 86 height 14
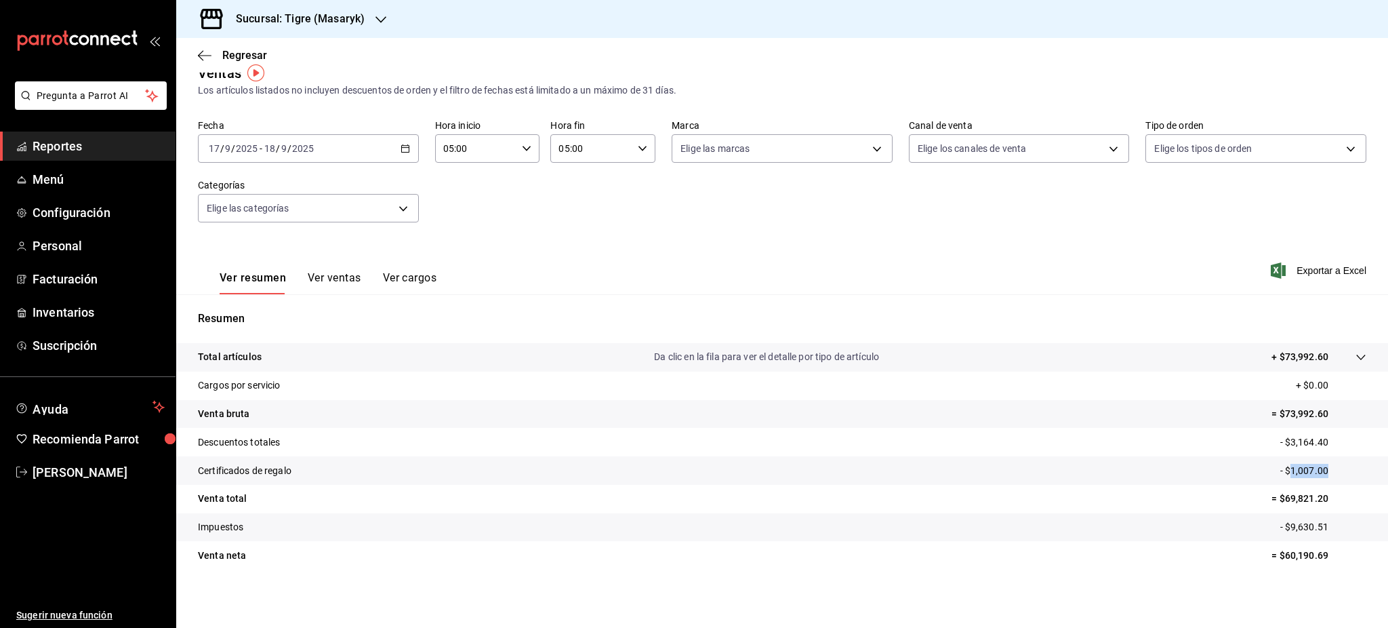
copy p "1,007.00"
click at [404, 150] on icon "button" at bounding box center [405, 148] width 9 height 9
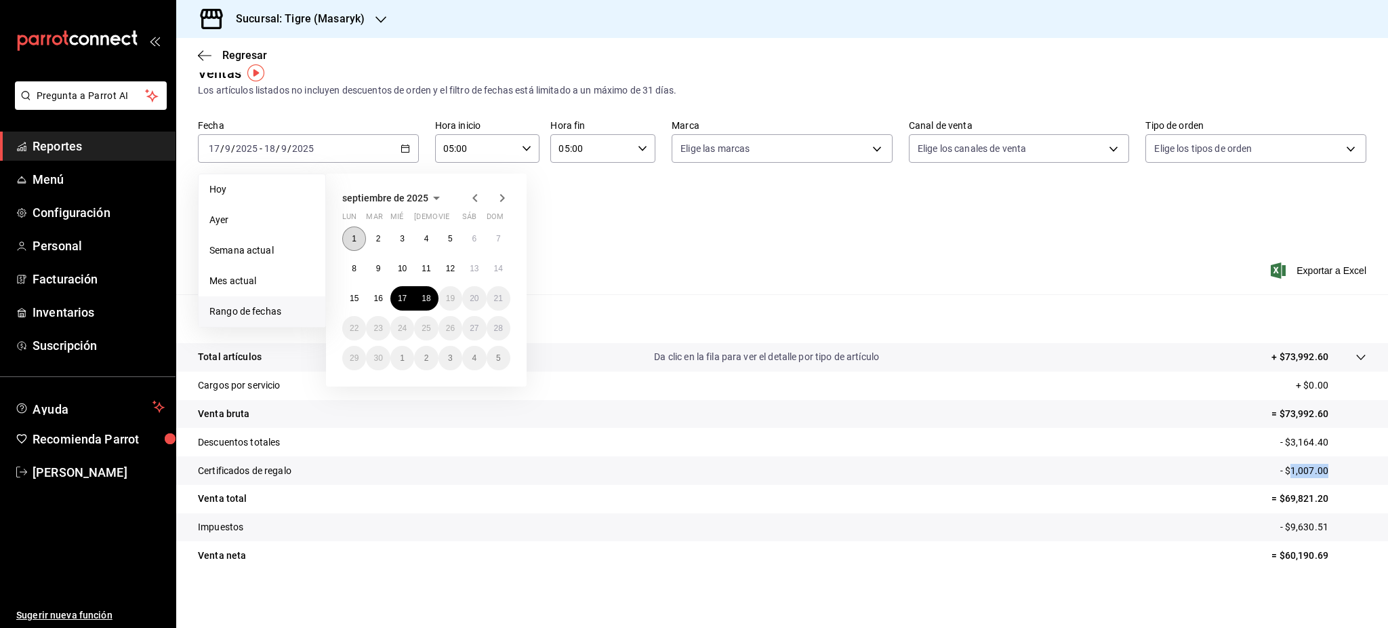
click at [361, 242] on button "1" at bounding box center [354, 238] width 24 height 24
click at [420, 297] on button "18" at bounding box center [426, 298] width 24 height 24
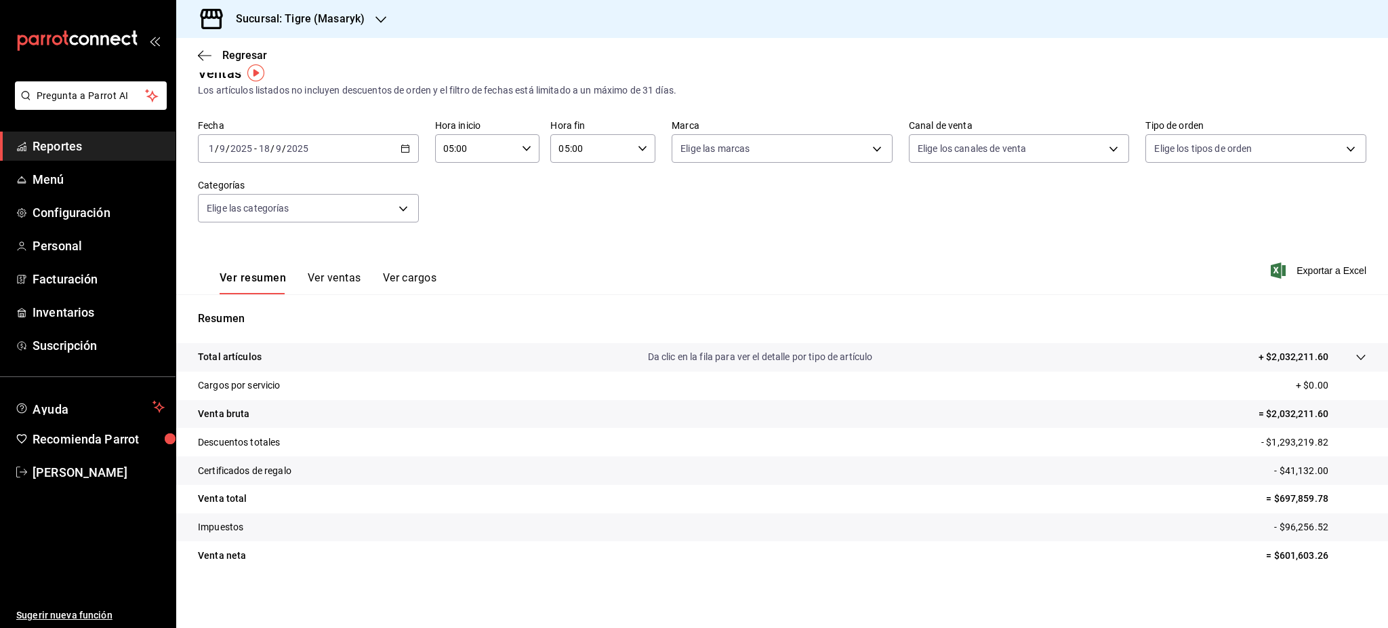
click at [1284, 529] on p "- $96,256.52" at bounding box center [1320, 527] width 92 height 14
click at [892, 361] on div "Total artículos Da clic en la fila para ver el detalle por tipo de artículo + $…" at bounding box center [763, 357] width 1130 height 14
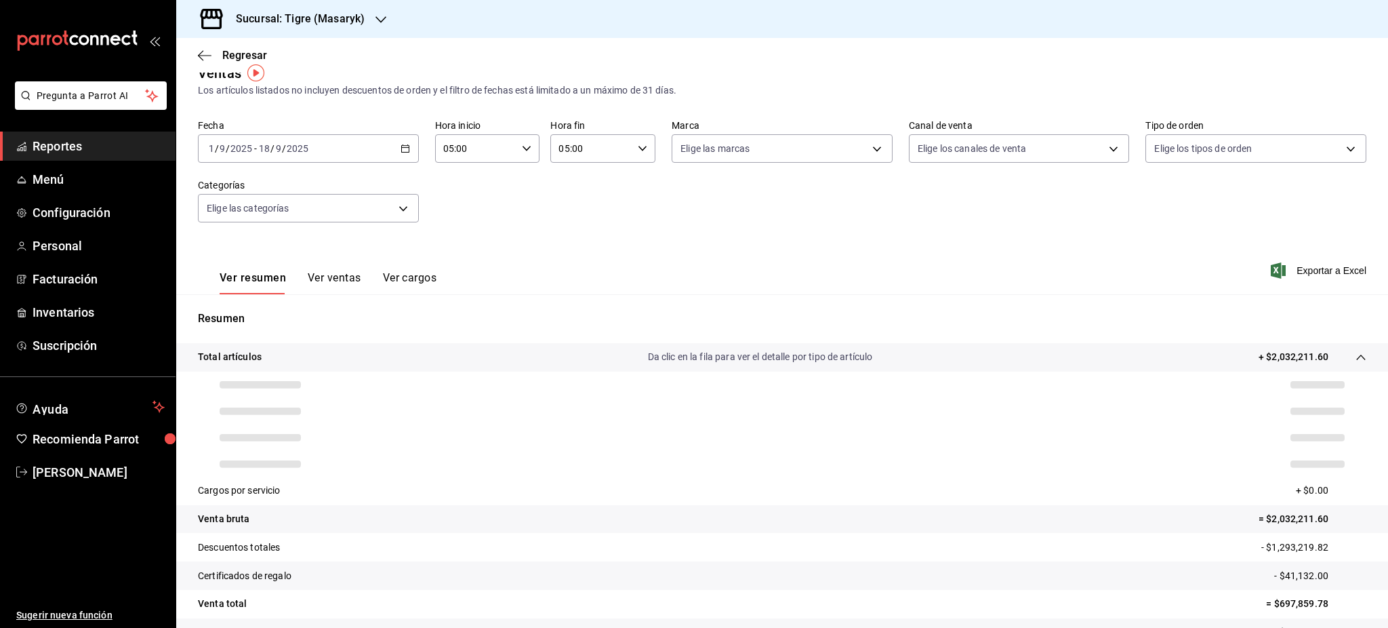
click at [1355, 359] on icon at bounding box center [1360, 357] width 11 height 11
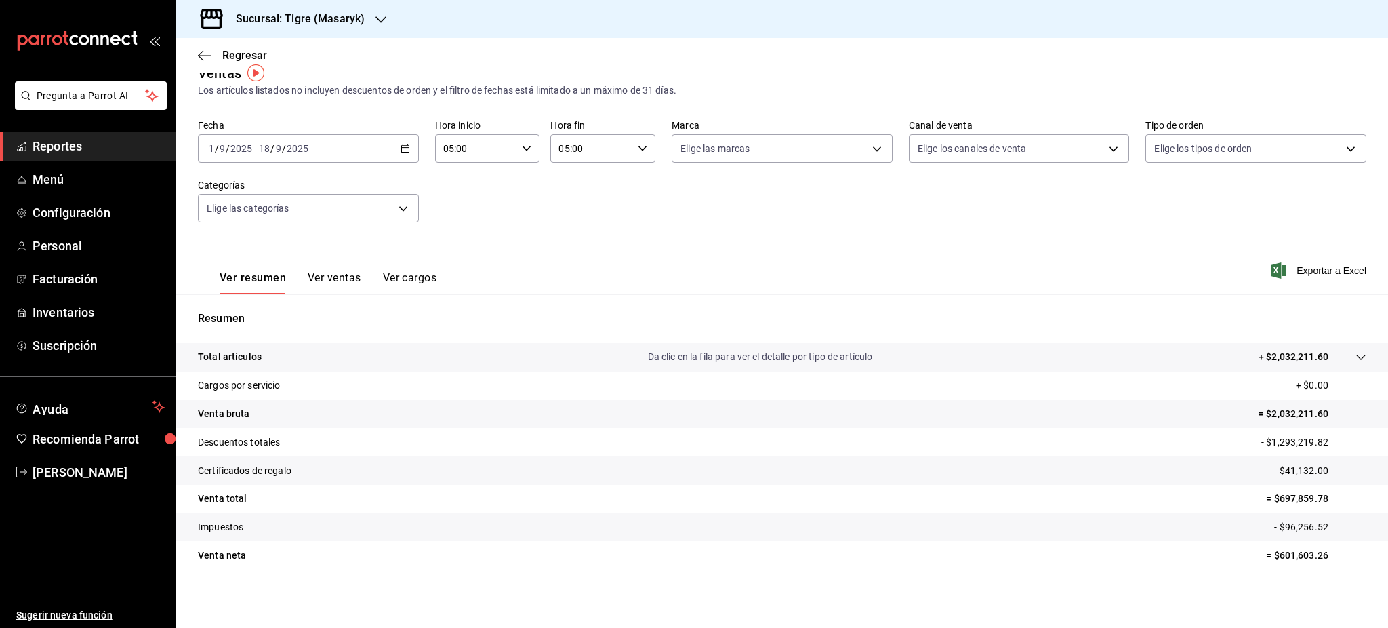
click at [407, 146] on div "[DATE] [DATE] - [DATE] [DATE]" at bounding box center [308, 148] width 221 height 28
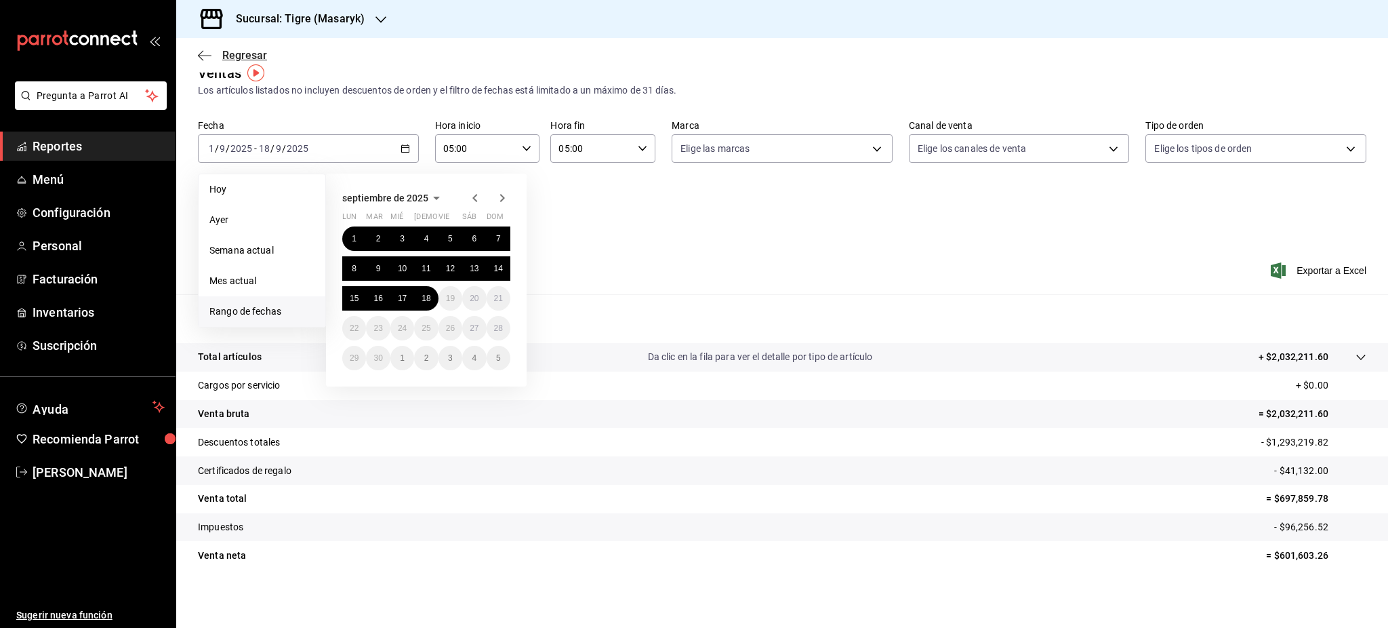
click at [253, 54] on span "Regresar" at bounding box center [244, 55] width 45 height 13
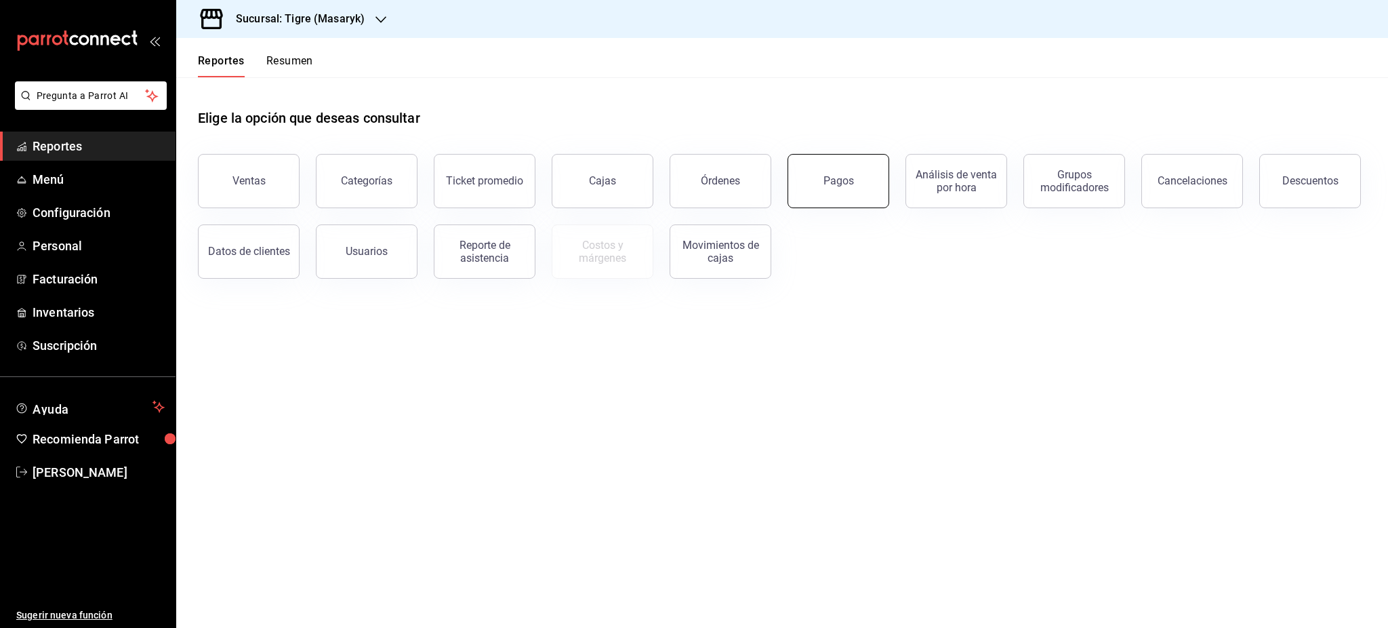
click at [814, 192] on button "Pagos" at bounding box center [839, 181] width 102 height 54
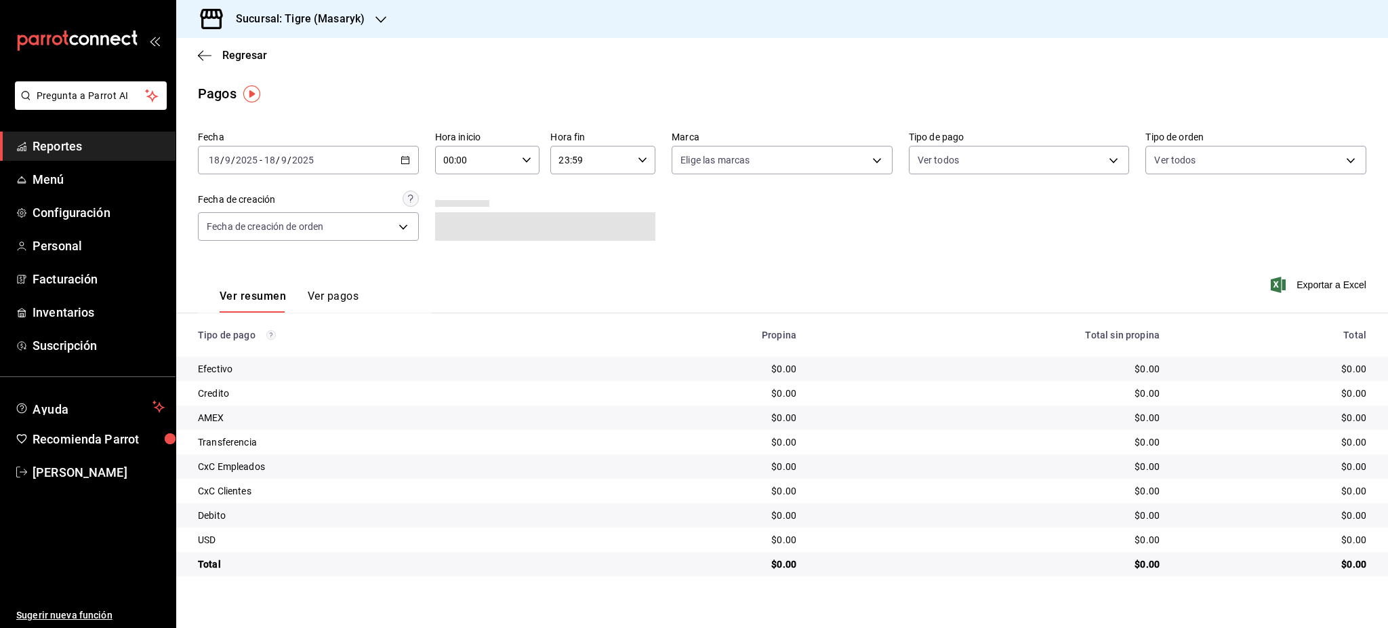
click at [409, 157] on div "[DATE] [DATE] - [DATE] [DATE]" at bounding box center [308, 160] width 221 height 28
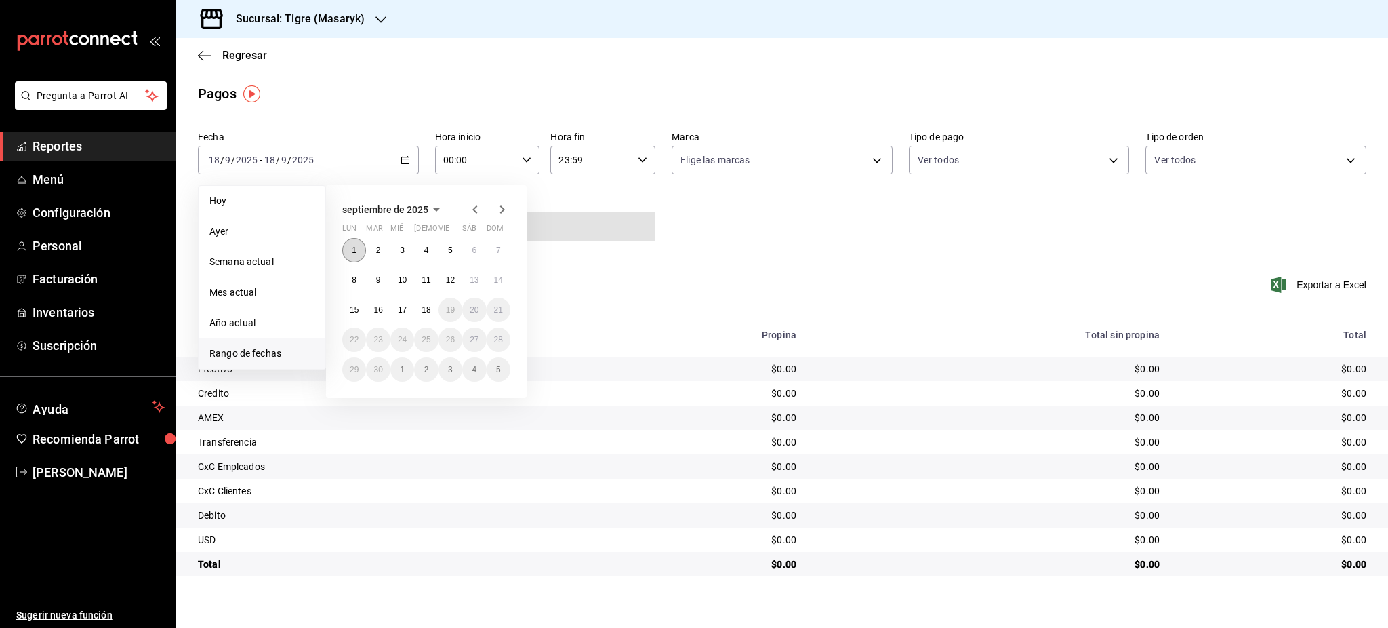
click at [359, 254] on button "1" at bounding box center [354, 250] width 24 height 24
click at [424, 308] on abbr "18" at bounding box center [426, 309] width 9 height 9
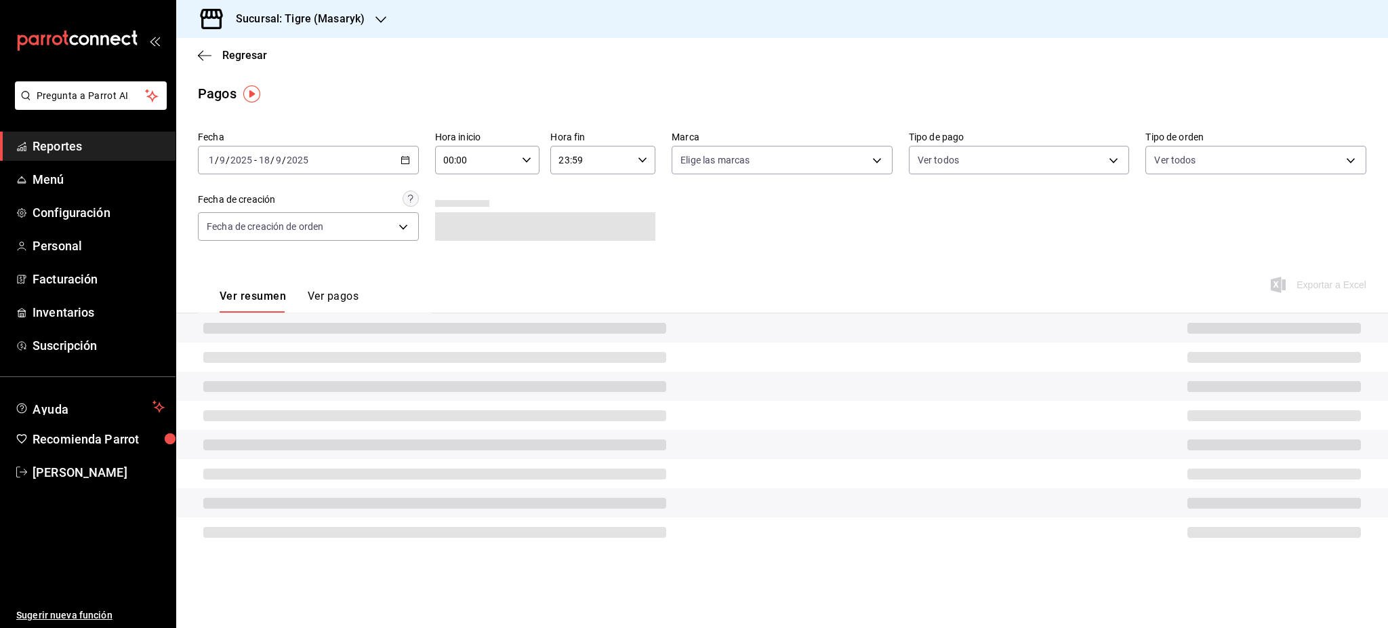
click at [369, 4] on div "Sucursal: Tigre (Masaryk)" at bounding box center [289, 19] width 205 height 38
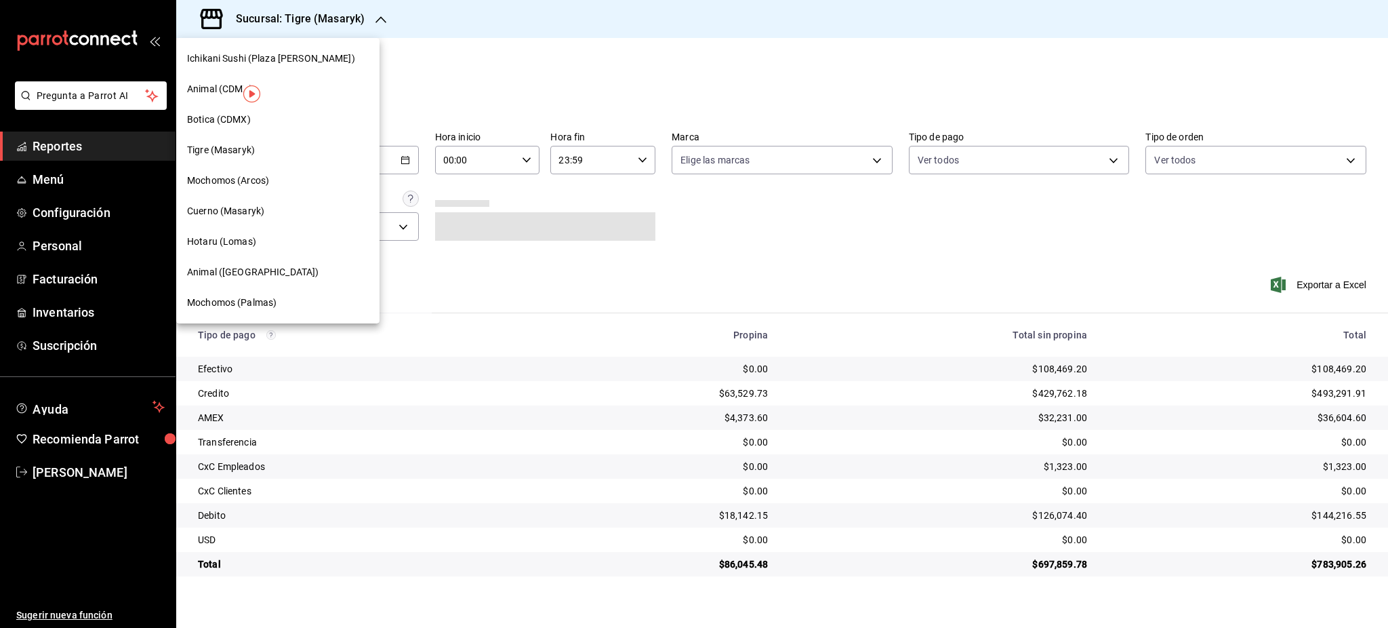
click at [300, 232] on div "Hotaru (Lomas)" at bounding box center [277, 241] width 203 height 30
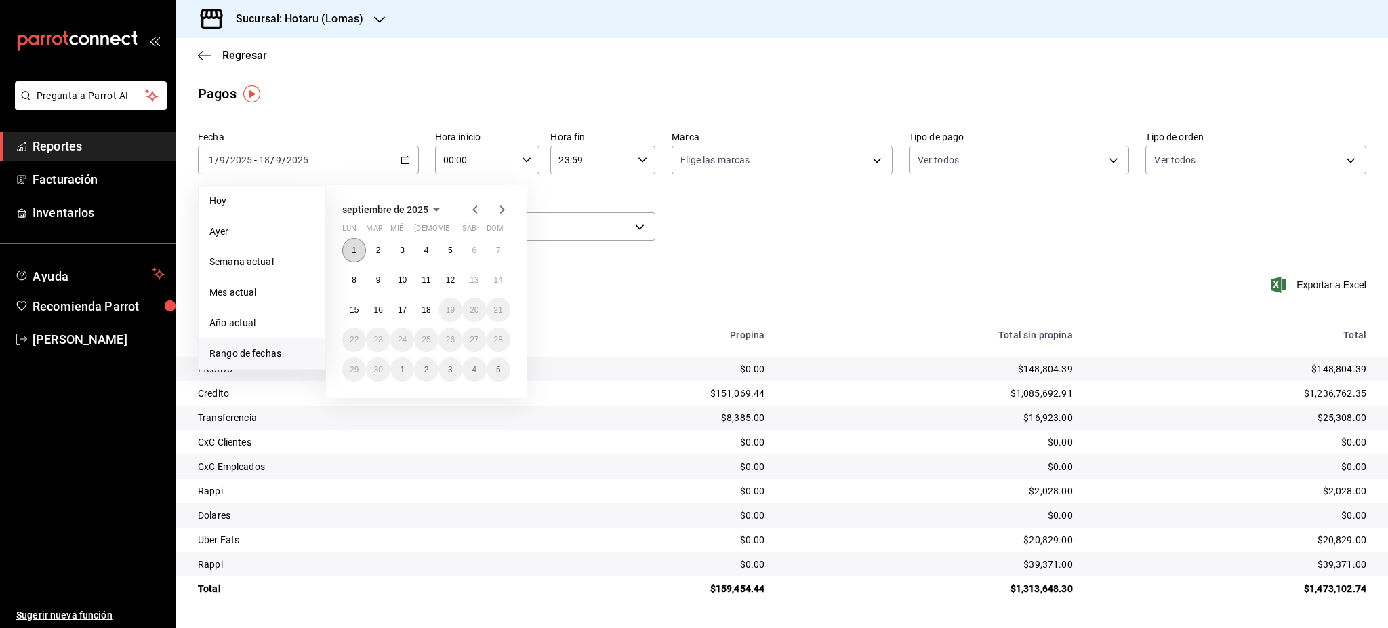
click at [353, 247] on abbr "1" at bounding box center [354, 249] width 5 height 9
click at [428, 306] on abbr "18" at bounding box center [426, 309] width 9 height 9
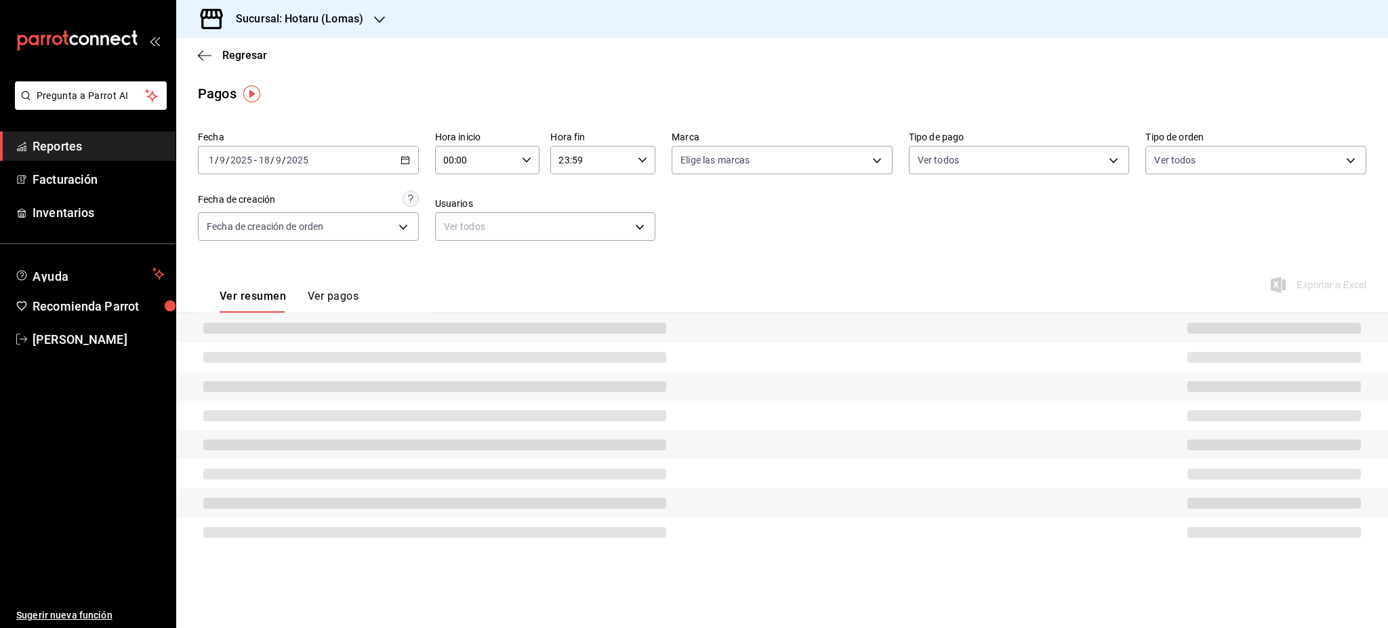
click at [523, 159] on \(Stroke\) "button" at bounding box center [527, 159] width 8 height 5
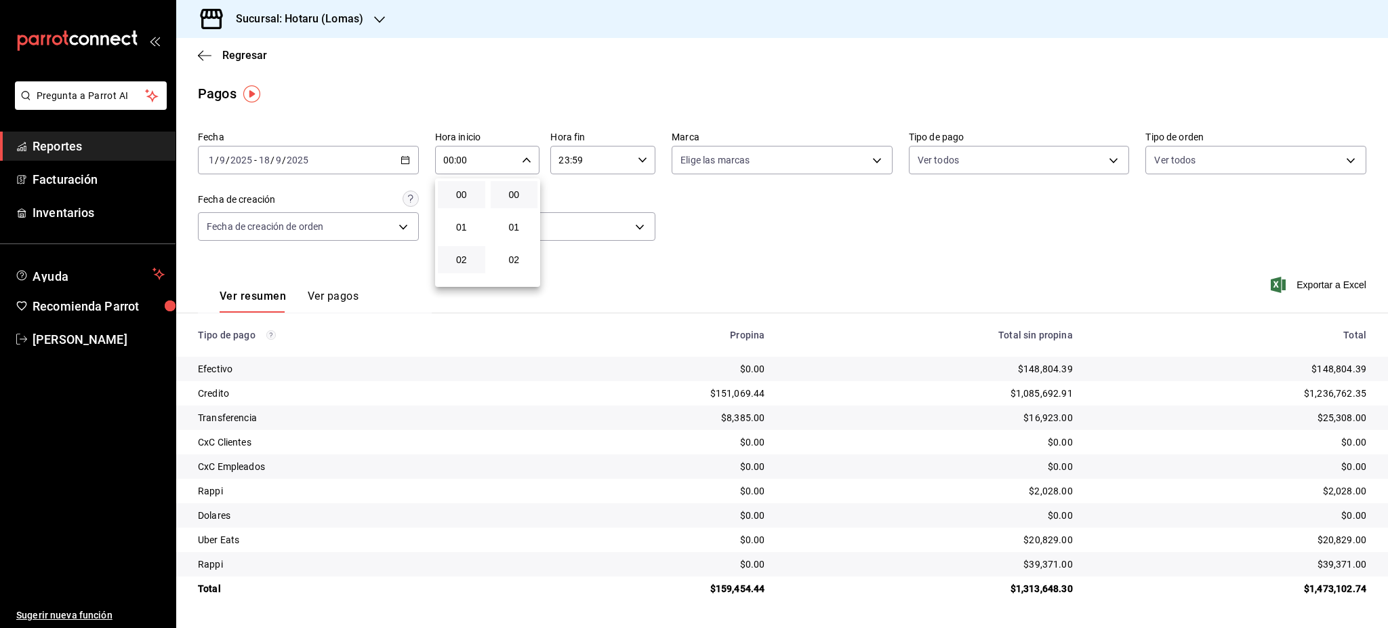
scroll to position [90, 0]
click at [468, 255] on button "05" at bounding box center [461, 266] width 47 height 27
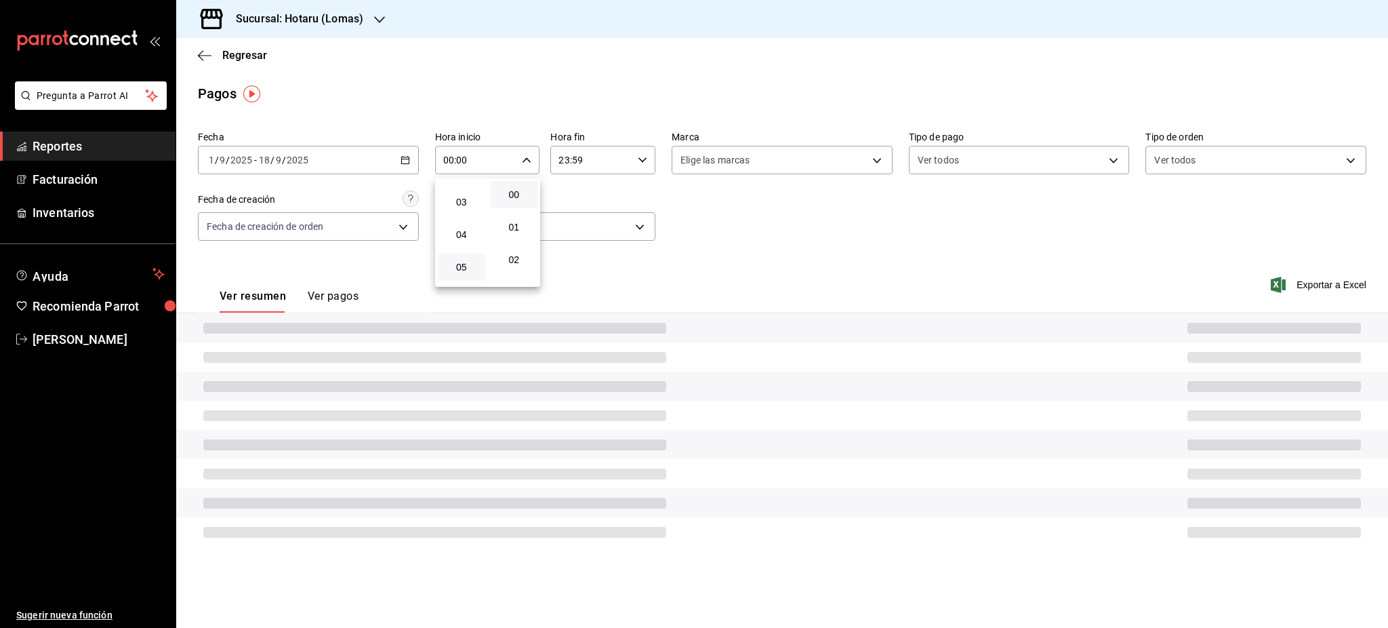
type input "05:00"
click at [621, 195] on div at bounding box center [694, 314] width 1388 height 628
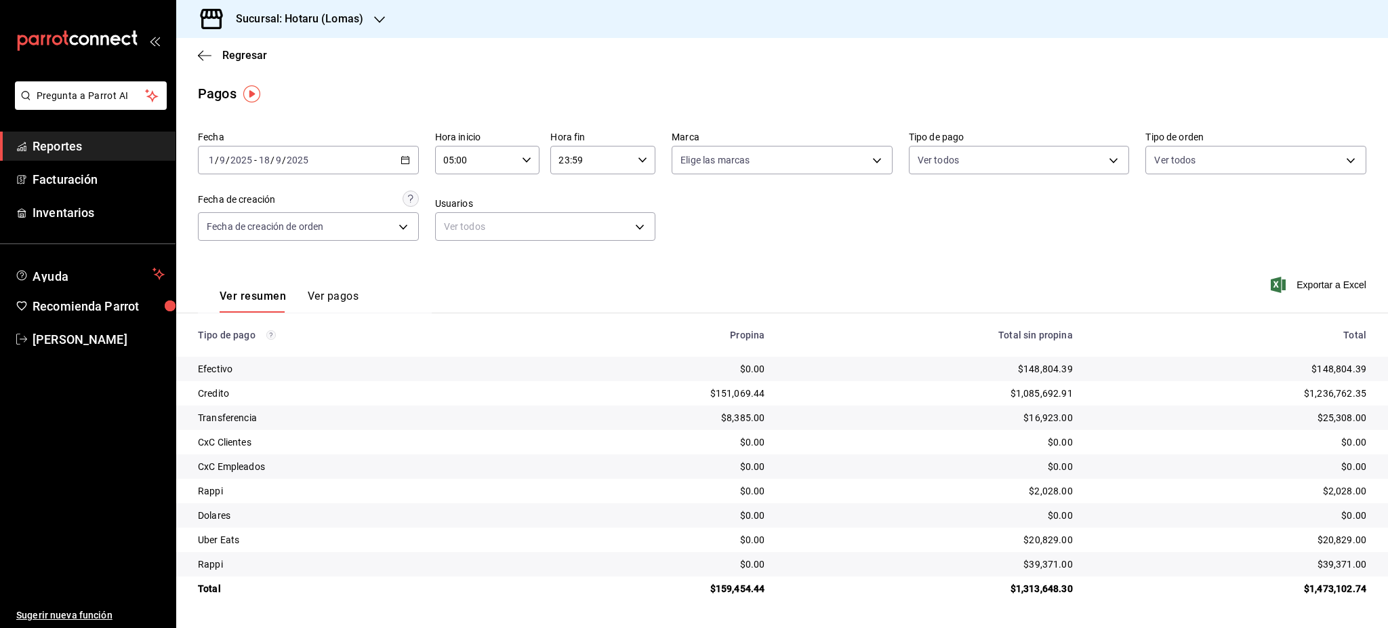
click at [634, 161] on div "23:59 Hora fin" at bounding box center [602, 160] width 105 height 28
click at [576, 227] on span "05" at bounding box center [576, 227] width 31 height 11
click at [623, 202] on button "00" at bounding box center [629, 194] width 47 height 27
type input "05:00"
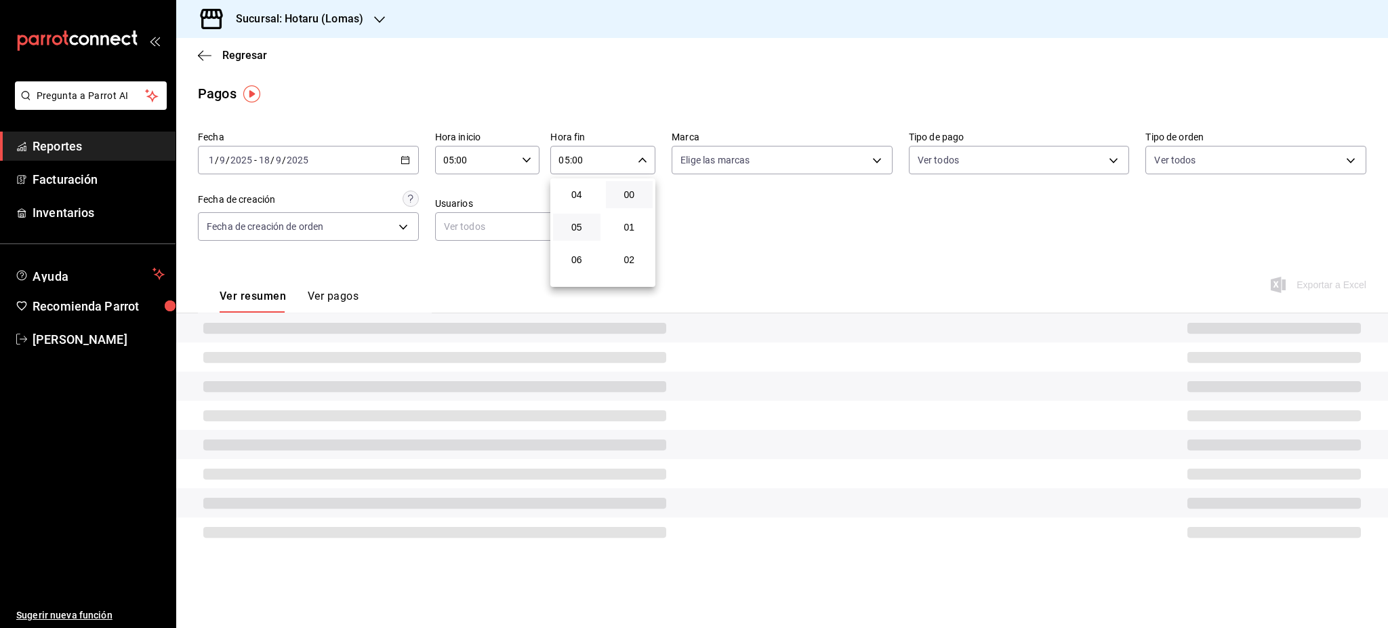
click at [798, 261] on div at bounding box center [694, 314] width 1388 height 628
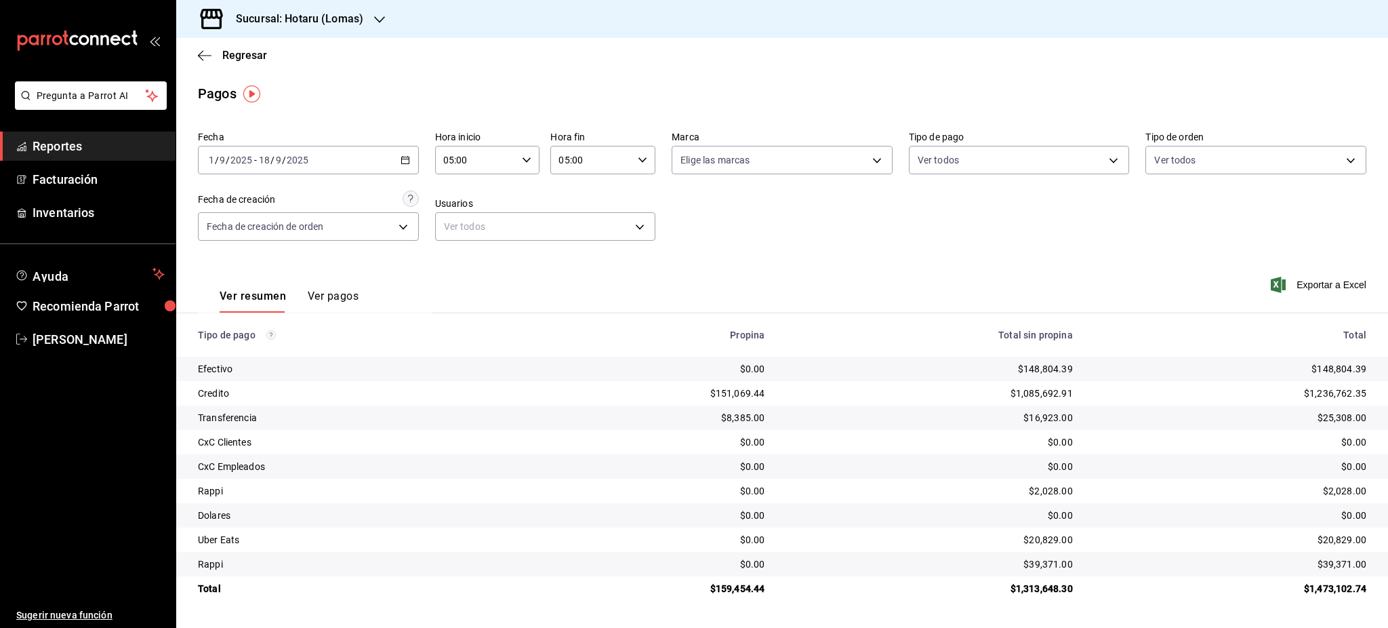
click at [384, 12] on div at bounding box center [379, 19] width 11 height 14
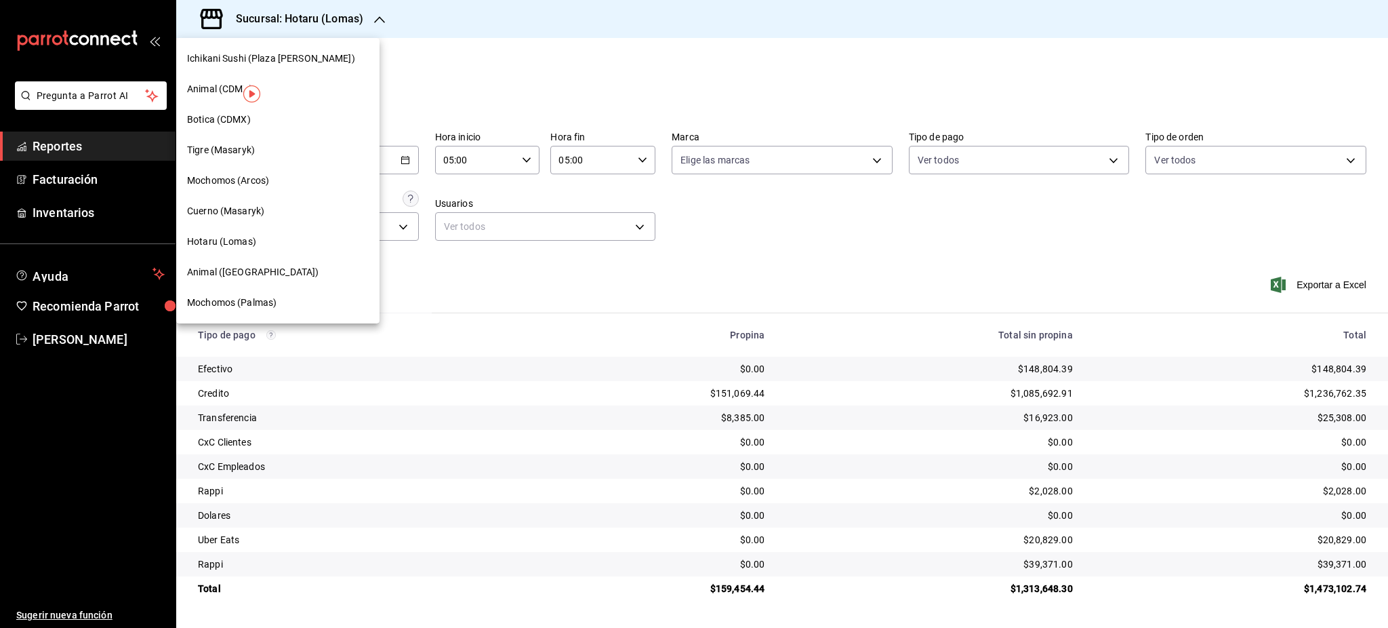
click at [253, 117] on div "Botica (CDMX)" at bounding box center [278, 120] width 182 height 14
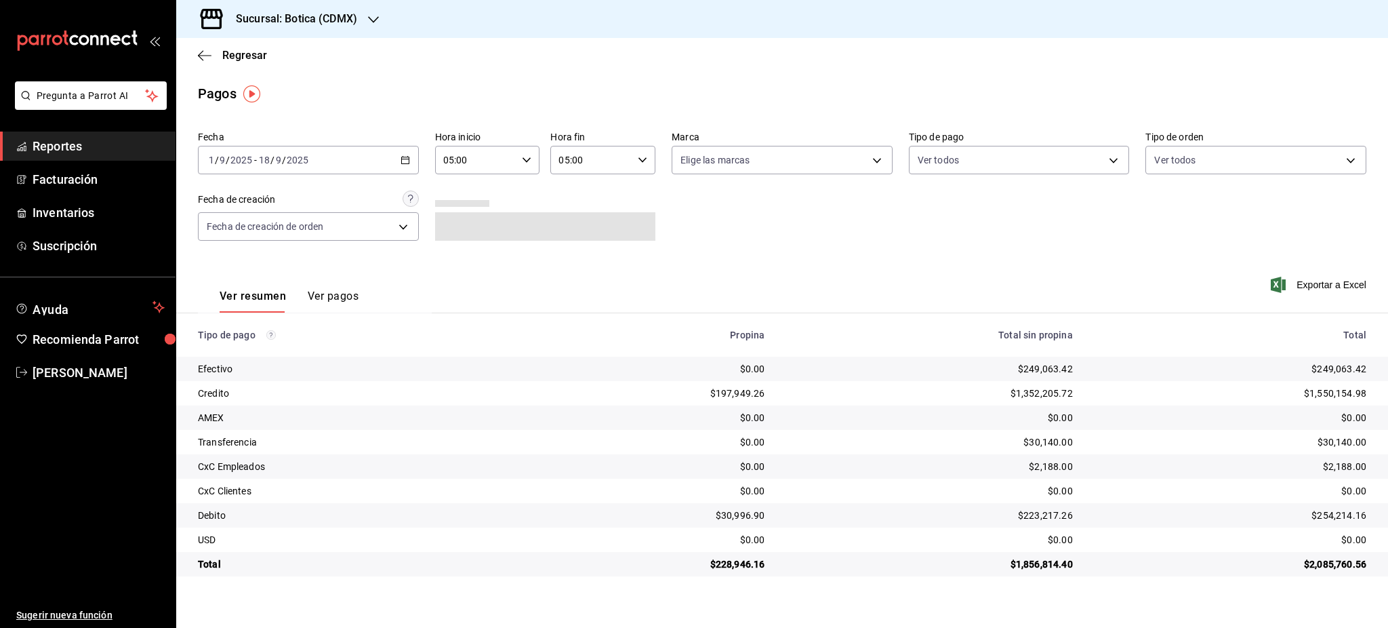
click at [523, 158] on \(Stroke\) "button" at bounding box center [527, 159] width 8 height 5
click at [464, 202] on button "05" at bounding box center [461, 194] width 47 height 27
click at [645, 192] on div at bounding box center [694, 314] width 1388 height 628
click at [724, 223] on div "Fecha [DATE] [DATE] - [DATE] [DATE] Hora inicio 05:00 Hora inicio Hora fin 05:0…" at bounding box center [782, 190] width 1168 height 131
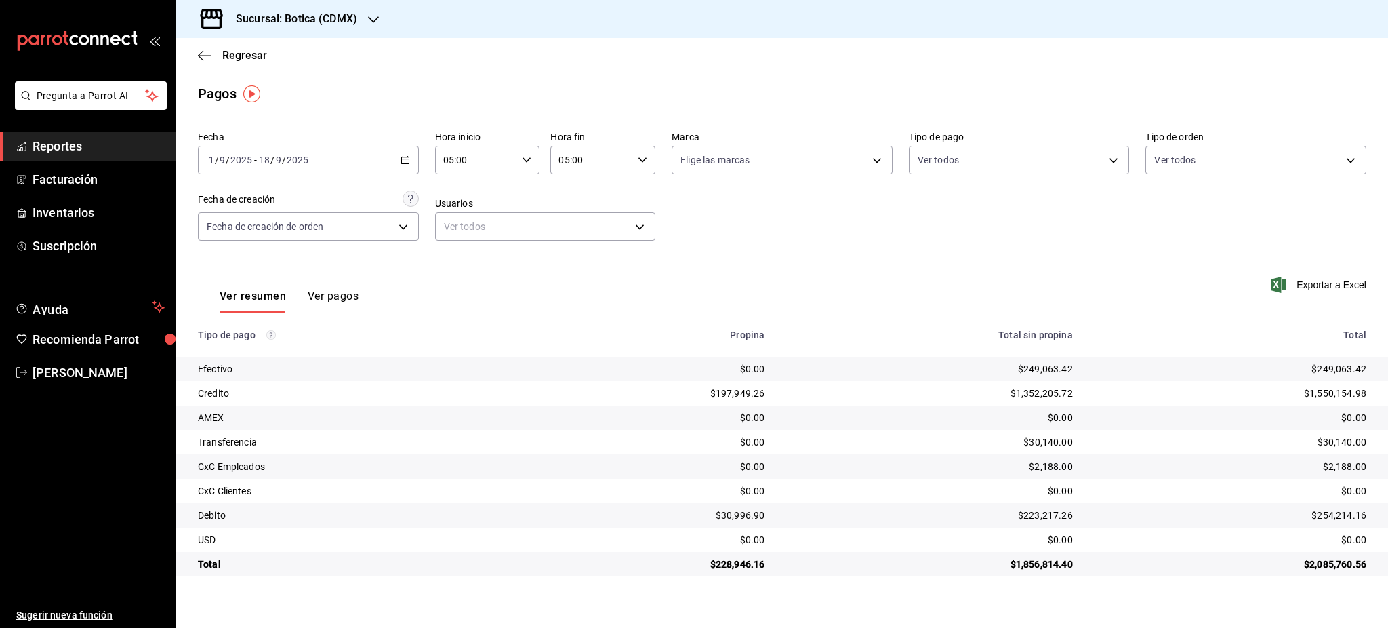
click at [355, 26] on h3 "Sucursal: Botica (CDMX)" at bounding box center [291, 19] width 132 height 16
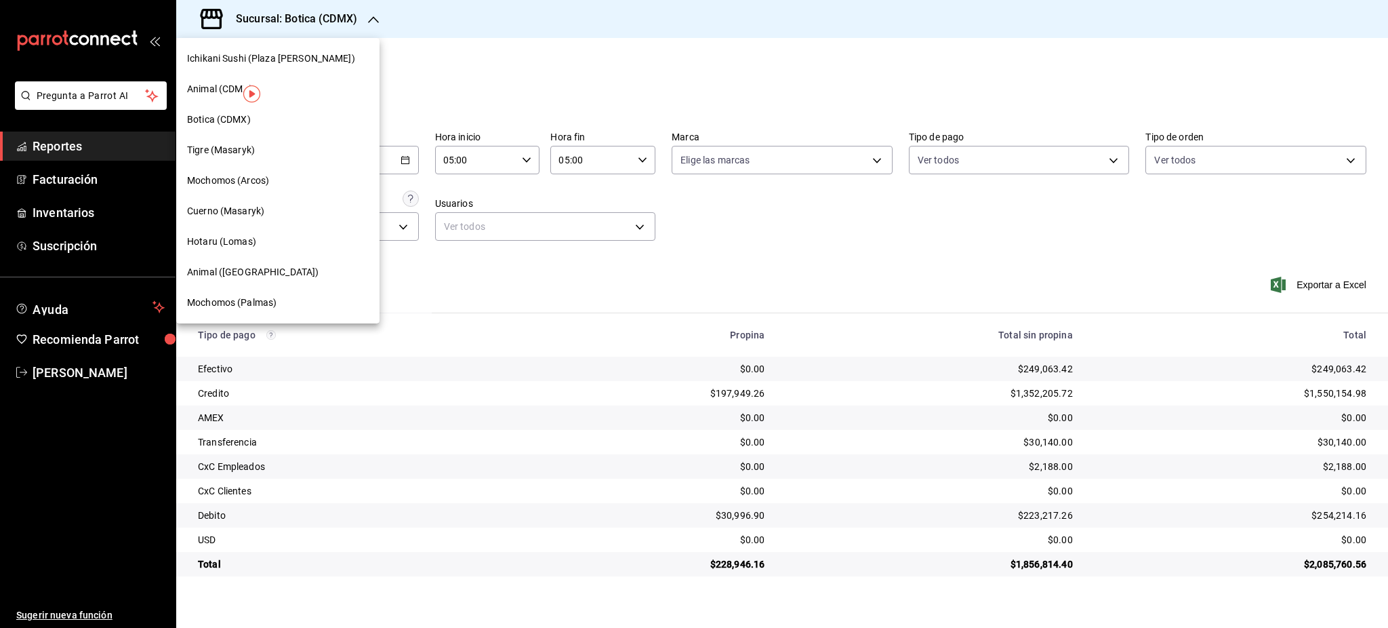
click at [280, 241] on div "Hotaru (Lomas)" at bounding box center [278, 241] width 182 height 14
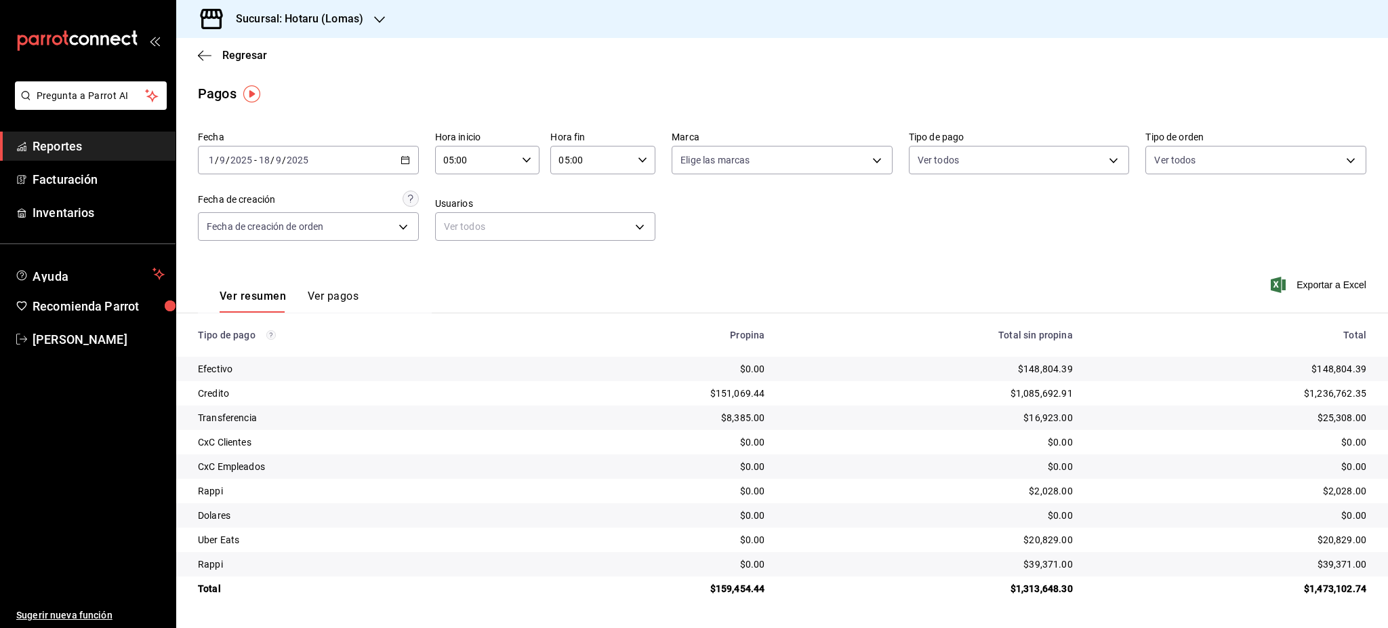
click at [348, 15] on h3 "Sucursal: Hotaru (Lomas)" at bounding box center [294, 19] width 138 height 16
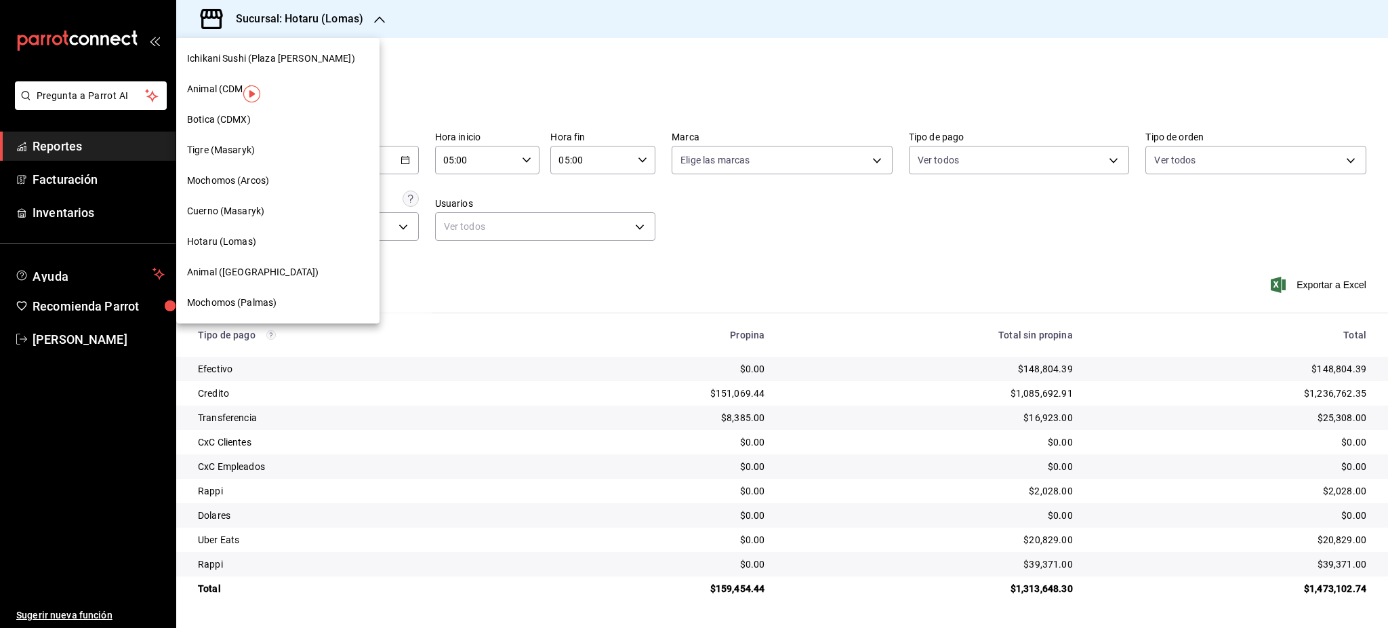
click at [277, 178] on div "Mochomos (Arcos)" at bounding box center [278, 180] width 182 height 14
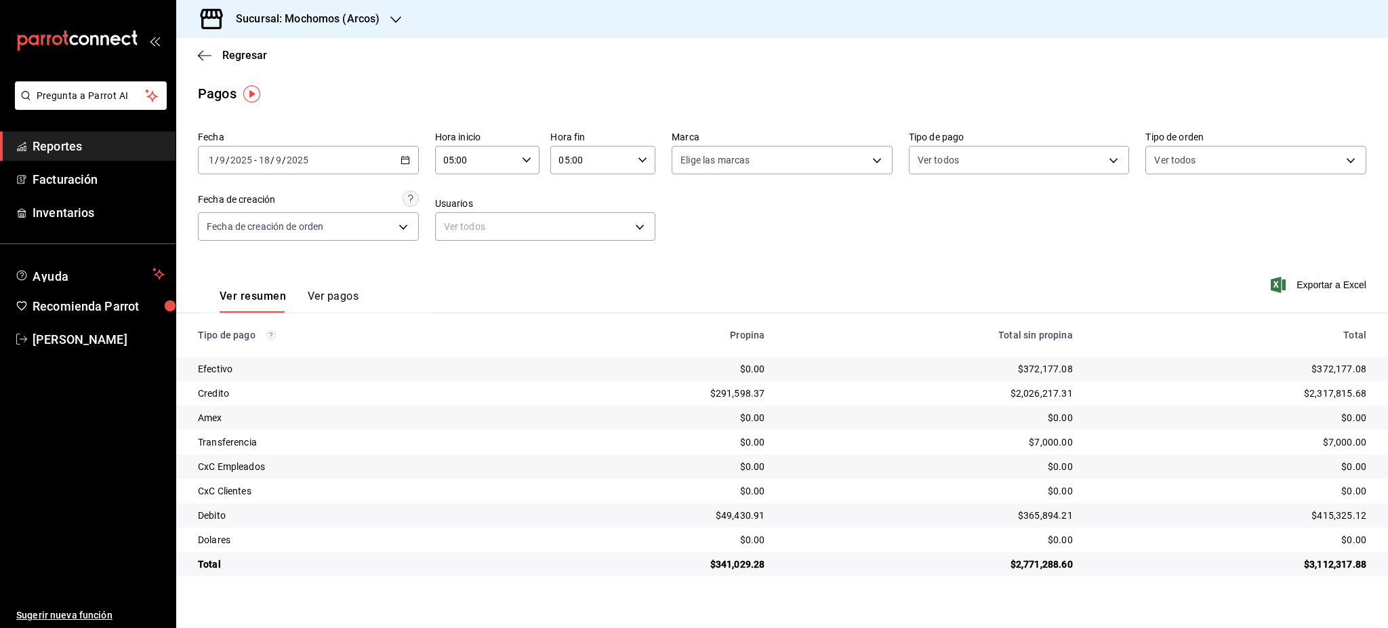
click at [373, 19] on h3 "Sucursal: Mochomos (Arcos)" at bounding box center [302, 19] width 155 height 16
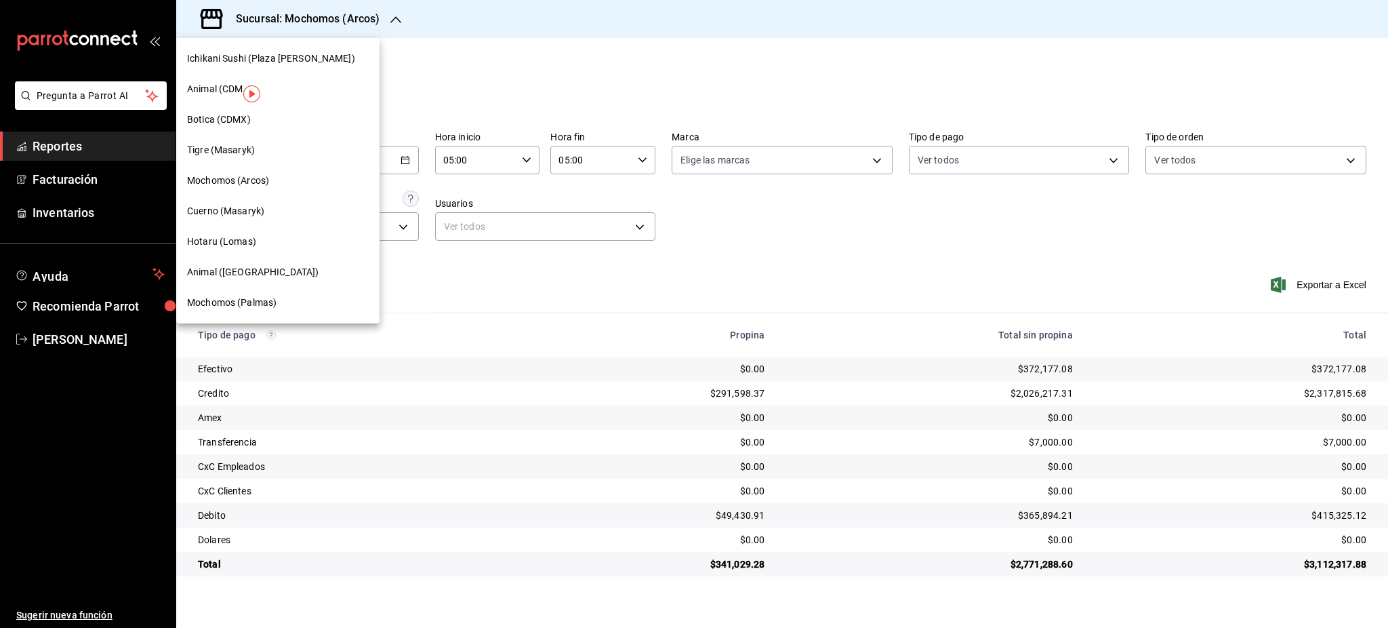
click at [229, 98] on div "Animal (CDMX)" at bounding box center [277, 89] width 203 height 30
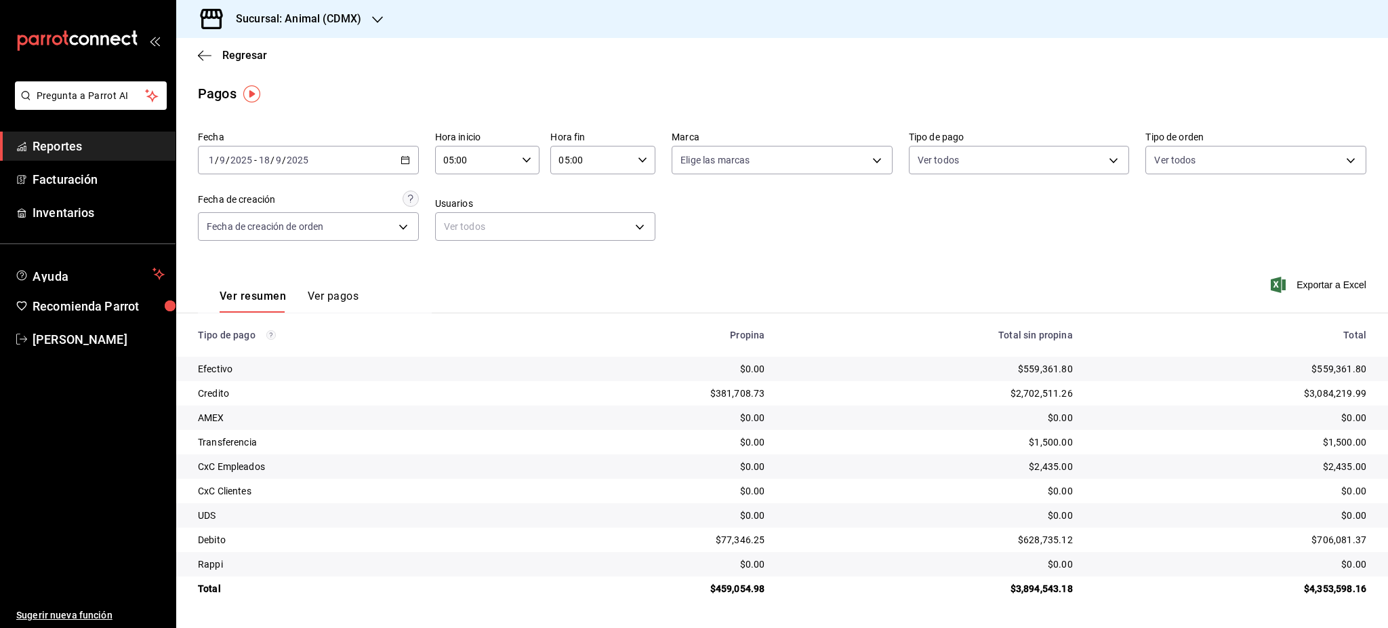
click at [306, 20] on h3 "Sucursal: Animal (CDMX)" at bounding box center [293, 19] width 136 height 16
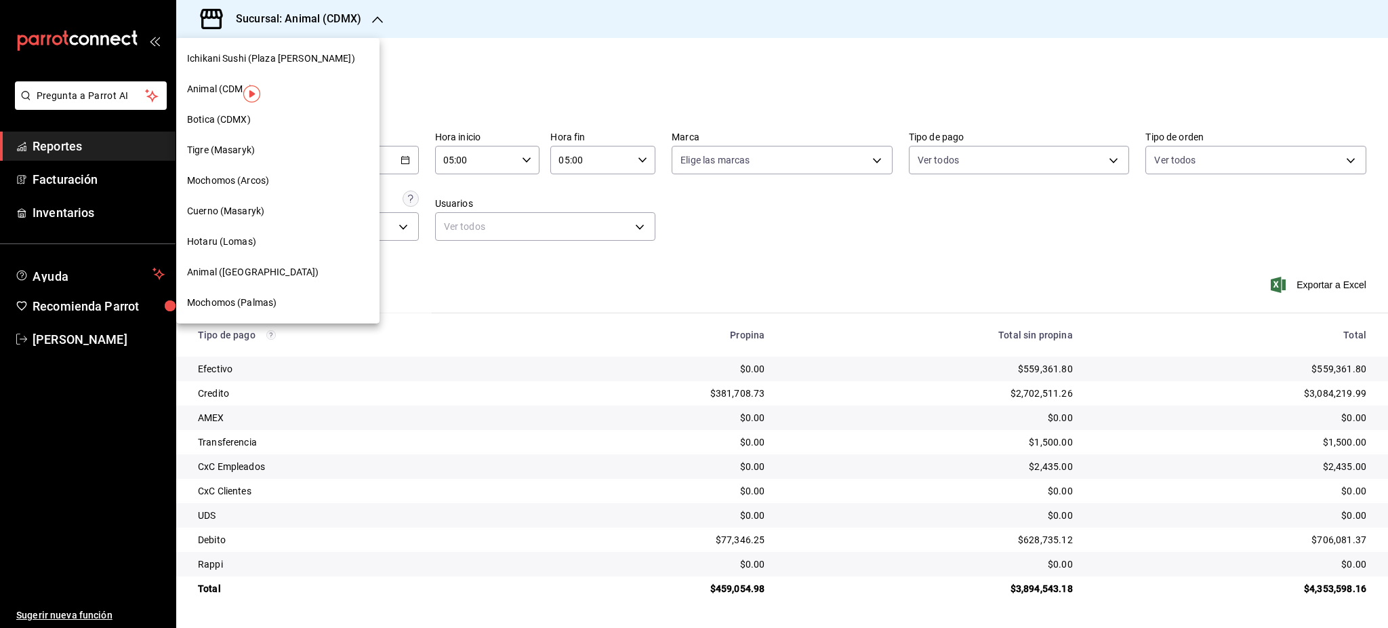
click at [271, 214] on div "Cuerno (Masaryk)" at bounding box center [278, 211] width 182 height 14
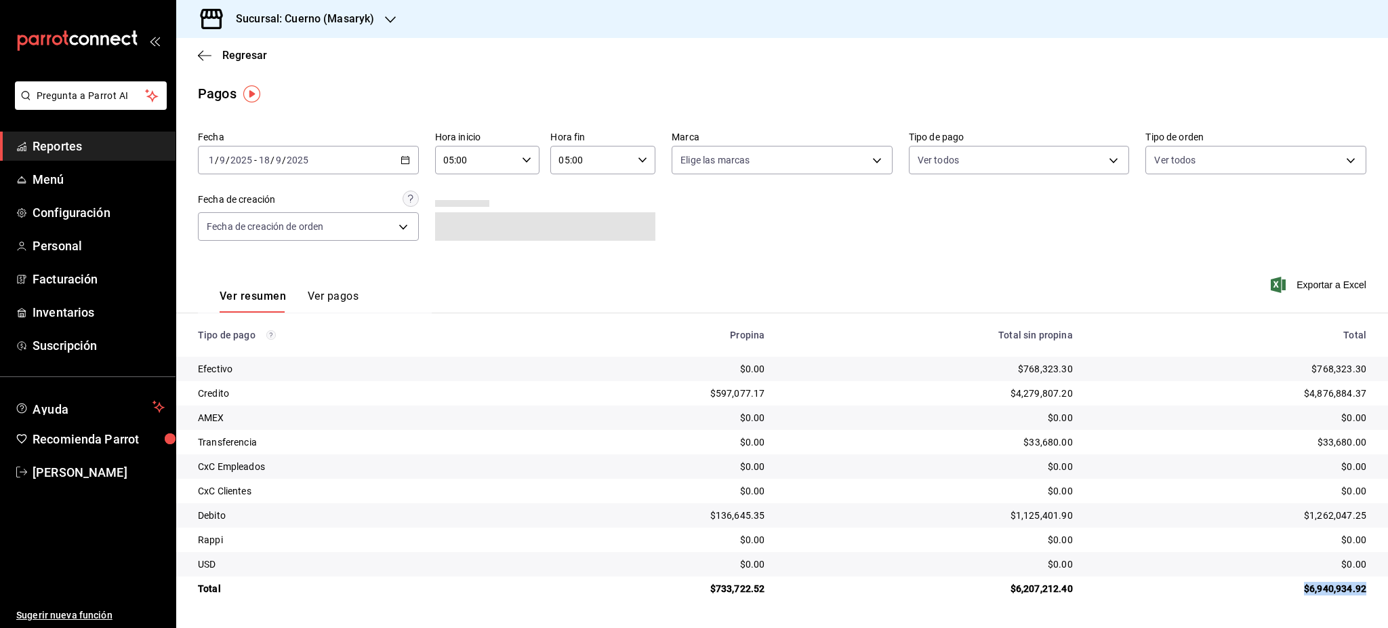
drag, startPoint x: 1370, startPoint y: 594, endPoint x: 1299, endPoint y: 593, distance: 71.8
click at [1302, 593] on td "$6,940,934.92" at bounding box center [1236, 588] width 304 height 24
click at [308, 18] on h3 "Sucursal: Cuerno (Masaryk)" at bounding box center [299, 19] width 149 height 16
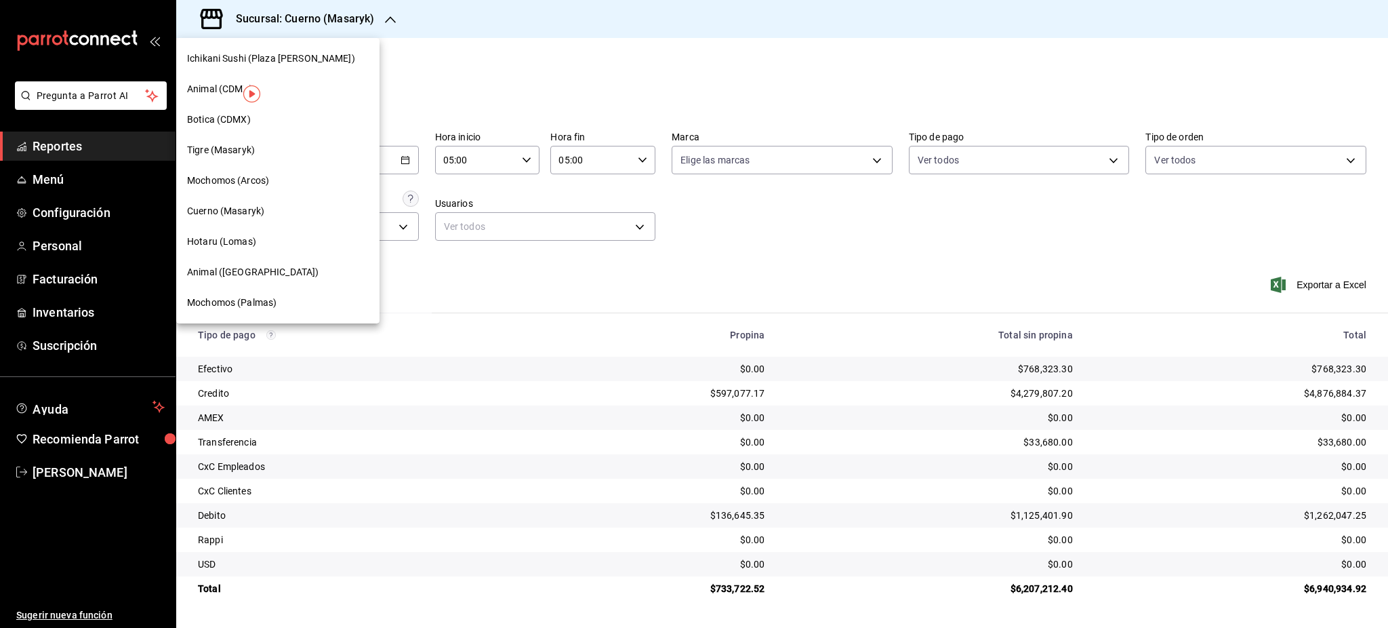
click at [240, 285] on div "Animal ([GEOGRAPHIC_DATA])" at bounding box center [277, 272] width 203 height 30
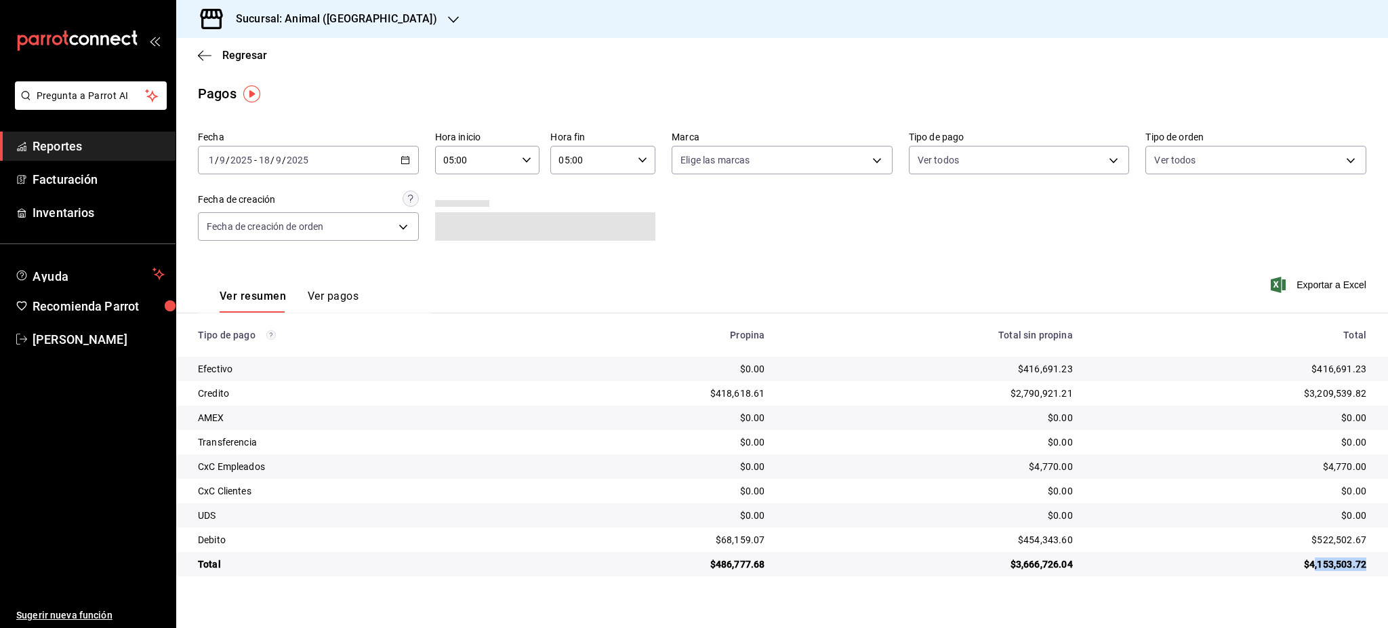
drag, startPoint x: 1370, startPoint y: 568, endPoint x: 1313, endPoint y: 574, distance: 57.3
click at [1313, 574] on td "$4,153,503.72" at bounding box center [1236, 564] width 304 height 24
click at [1200, 497] on div "$0.00" at bounding box center [1231, 491] width 272 height 14
click at [319, 11] on h3 "Sucursal: Animal ([GEOGRAPHIC_DATA])" at bounding box center [331, 19] width 212 height 16
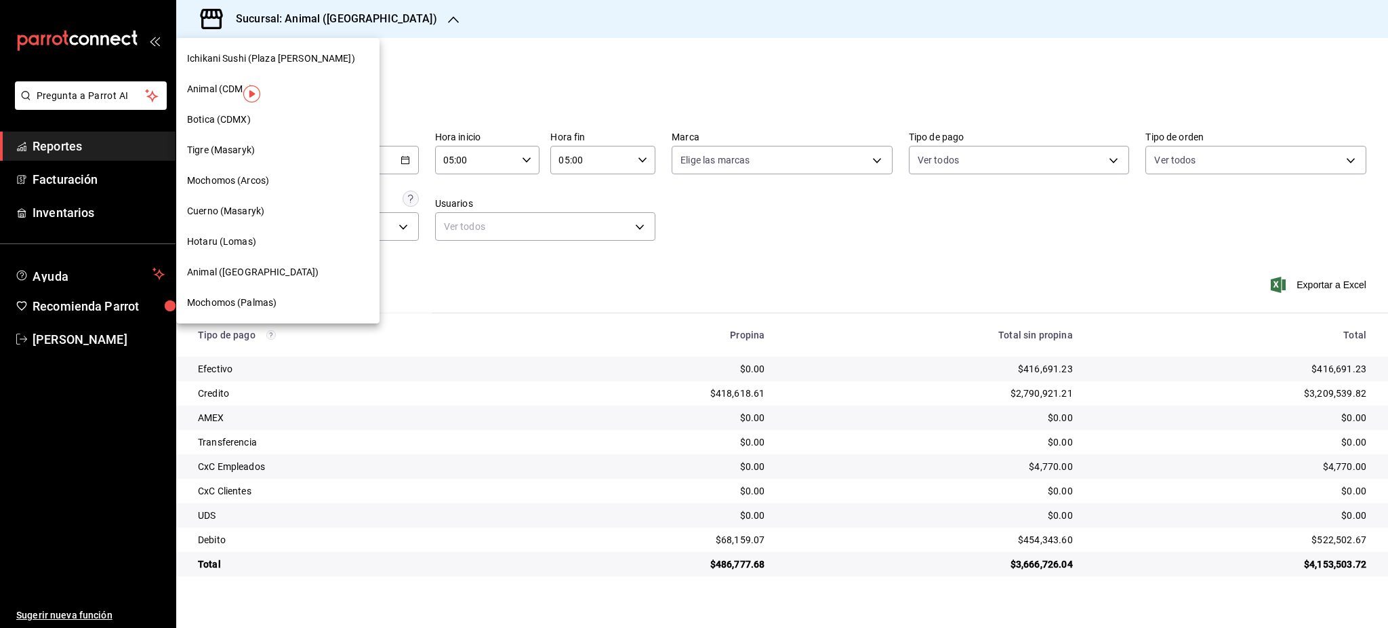
click at [219, 57] on span "Ichikani Sushi (Plaza [PERSON_NAME])" at bounding box center [271, 59] width 168 height 14
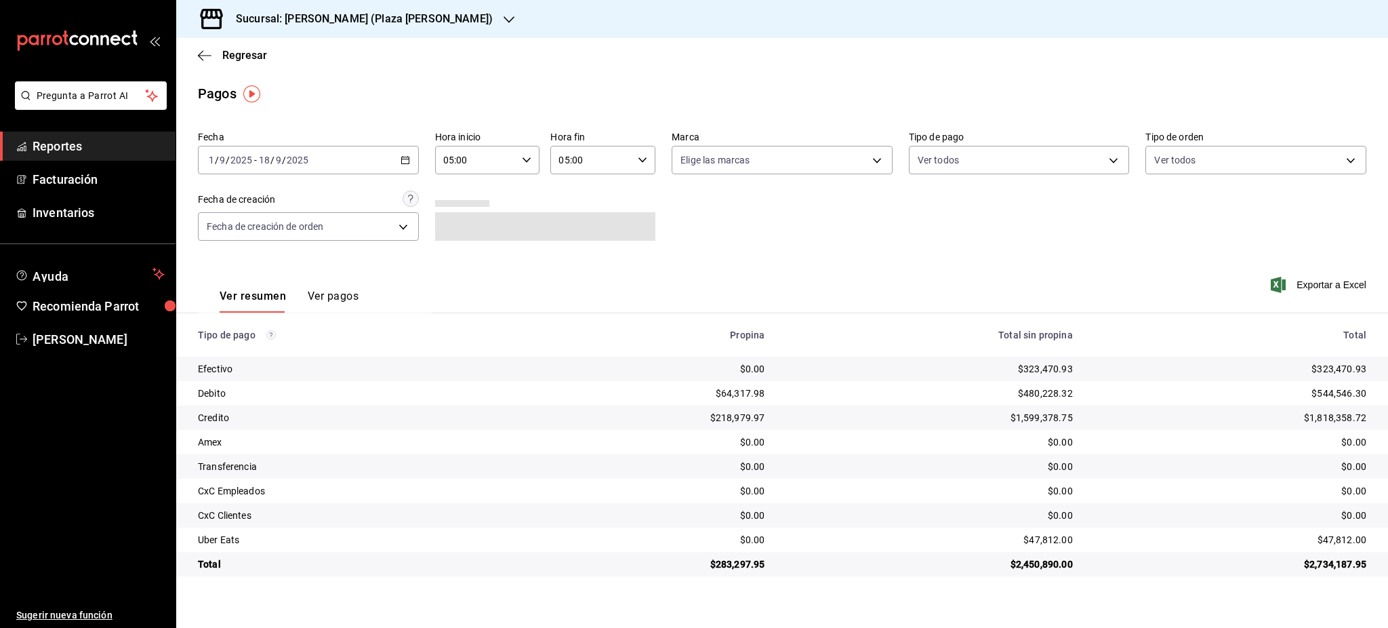
click at [315, 24] on h3 "Sucursal: [PERSON_NAME] (Plaza [PERSON_NAME])" at bounding box center [359, 19] width 268 height 16
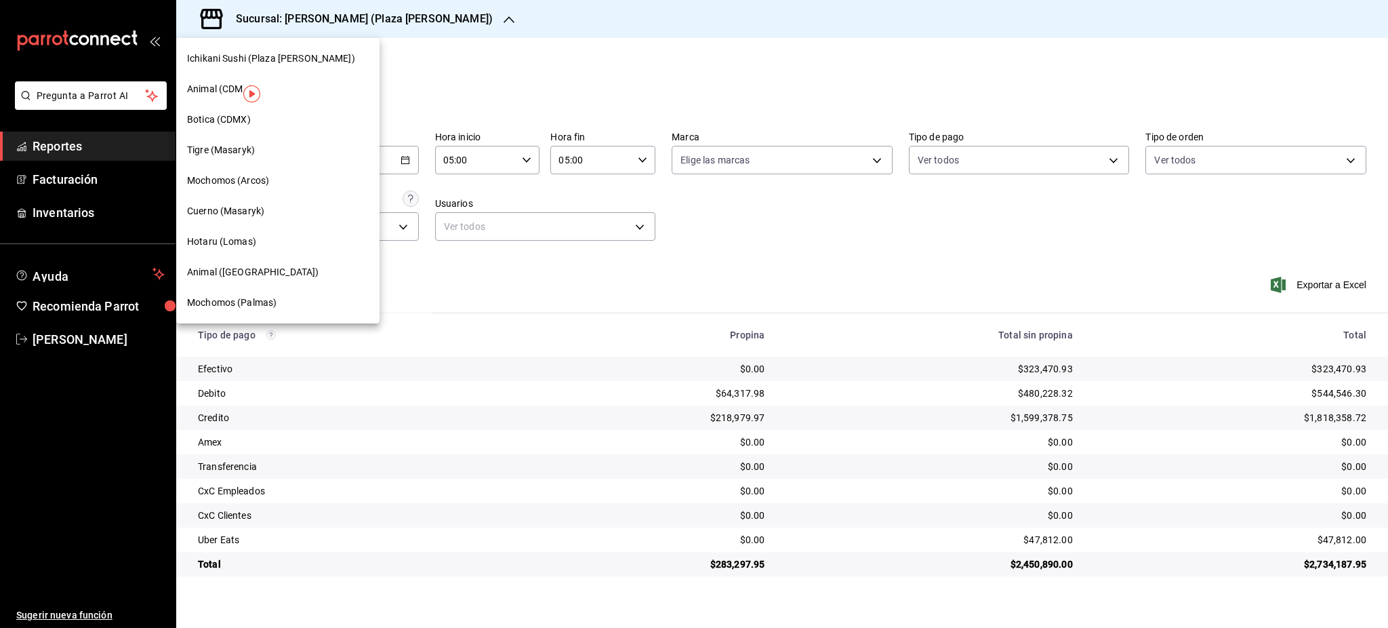
click at [237, 113] on span "Botica (CDMX)" at bounding box center [219, 120] width 64 height 14
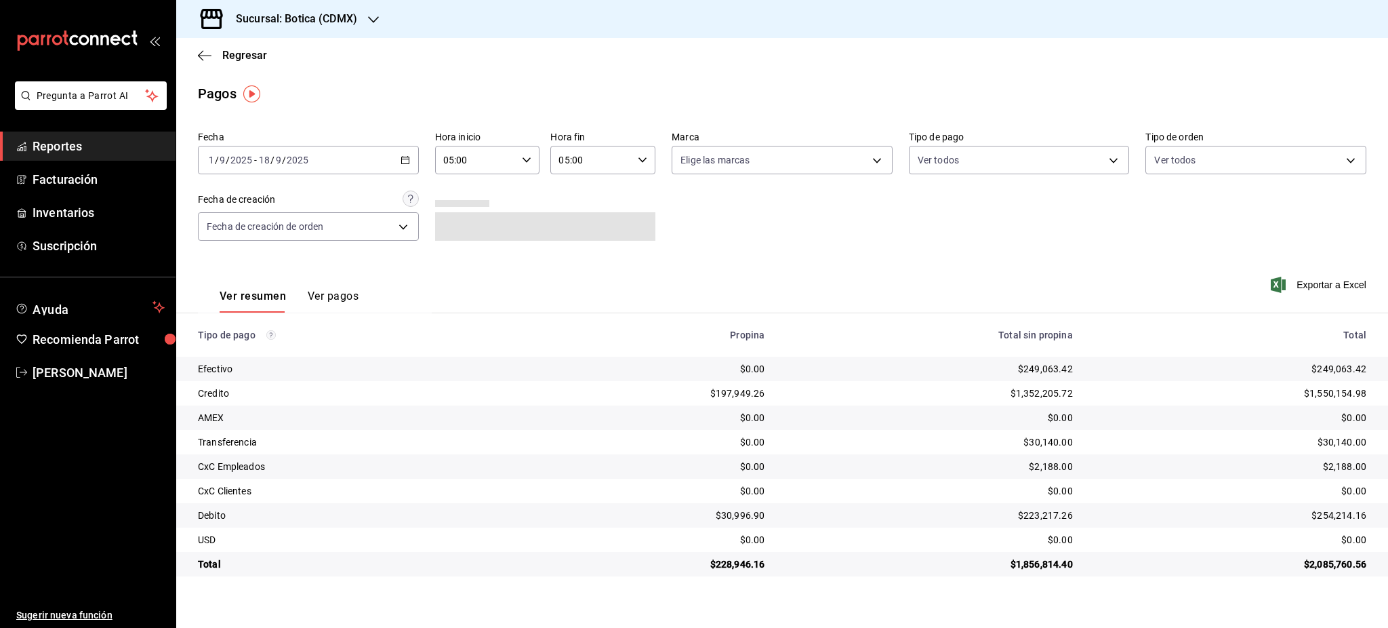
click at [312, 23] on h3 "Sucursal: Botica (CDMX)" at bounding box center [291, 19] width 132 height 16
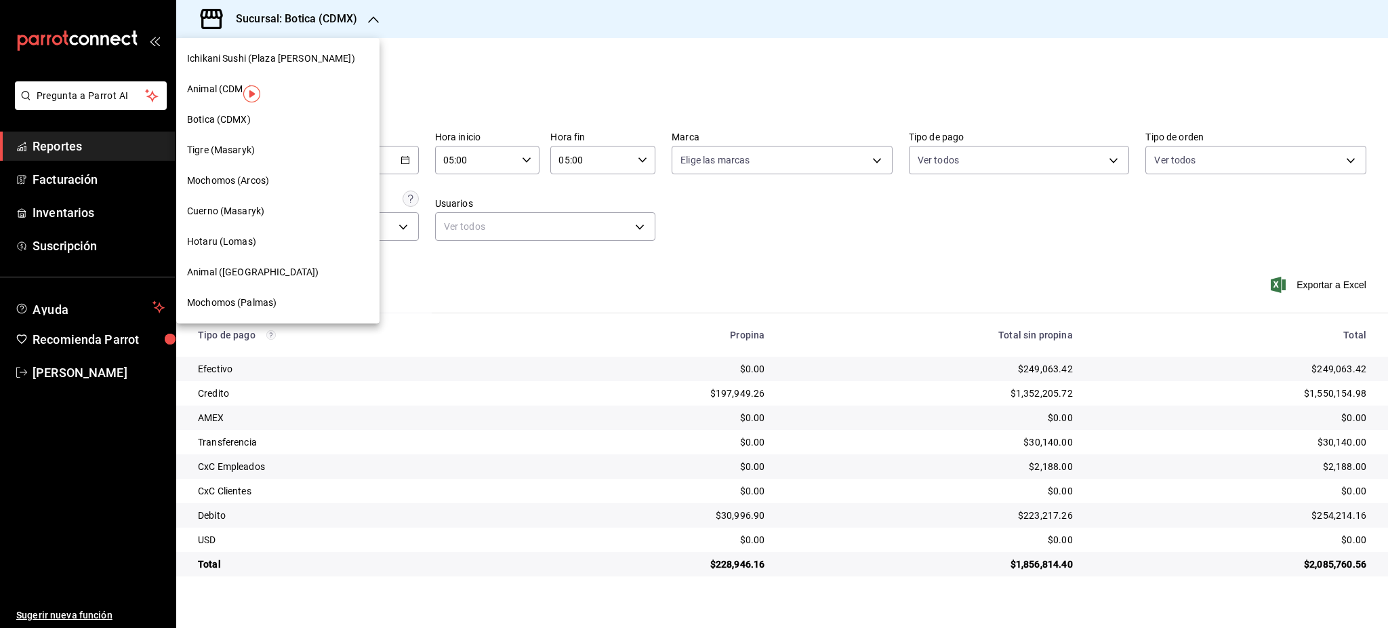
click at [264, 184] on span "Mochomos (Arcos)" at bounding box center [228, 180] width 82 height 14
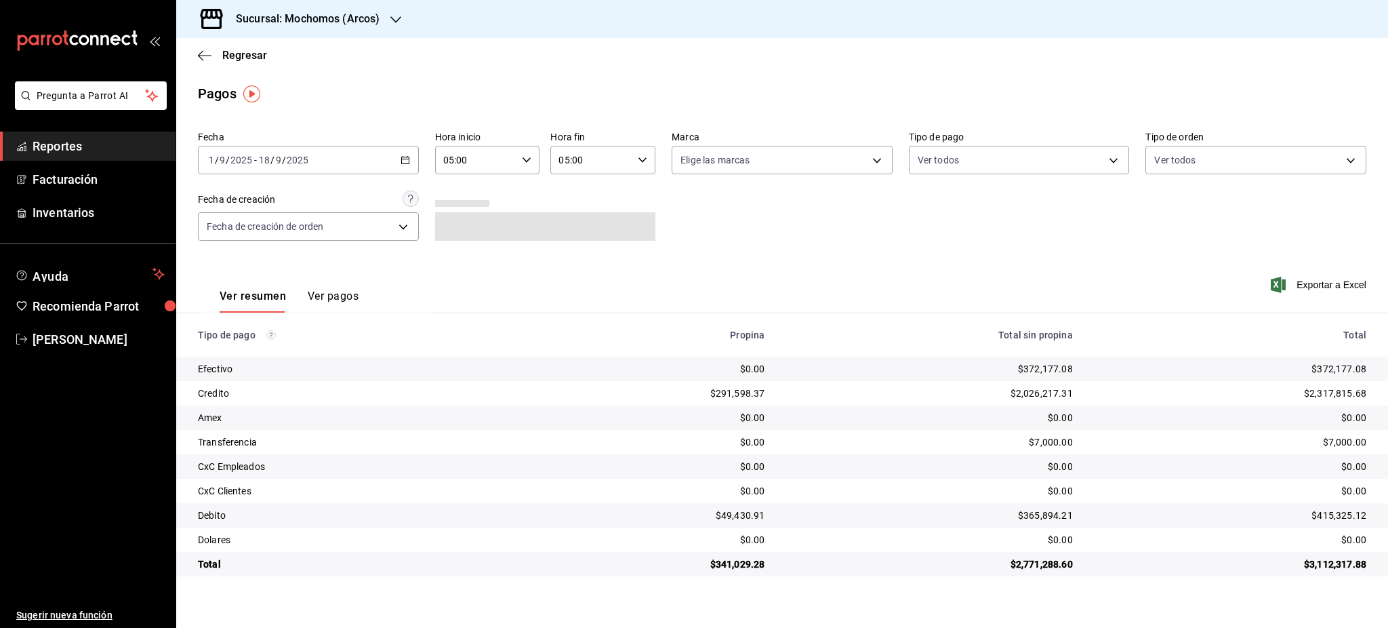
click at [311, 23] on h3 "Sucursal: Mochomos (Arcos)" at bounding box center [302, 19] width 155 height 16
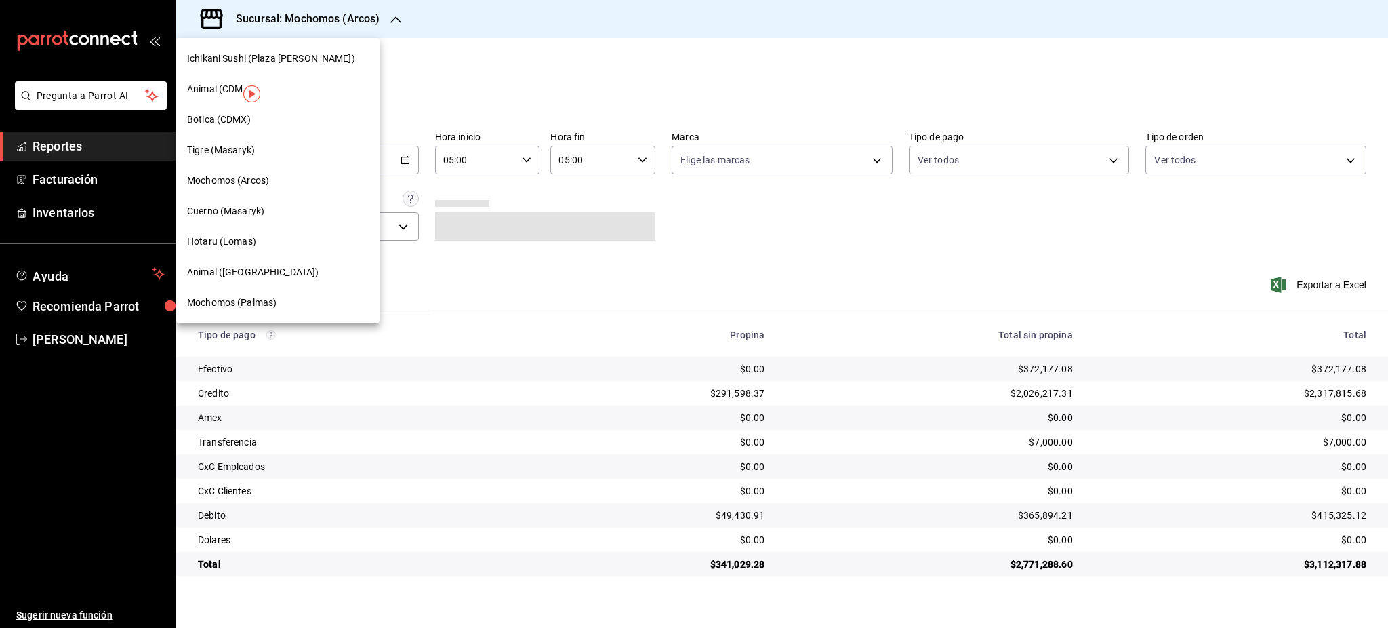
click at [271, 235] on div "Hotaru (Lomas)" at bounding box center [278, 241] width 182 height 14
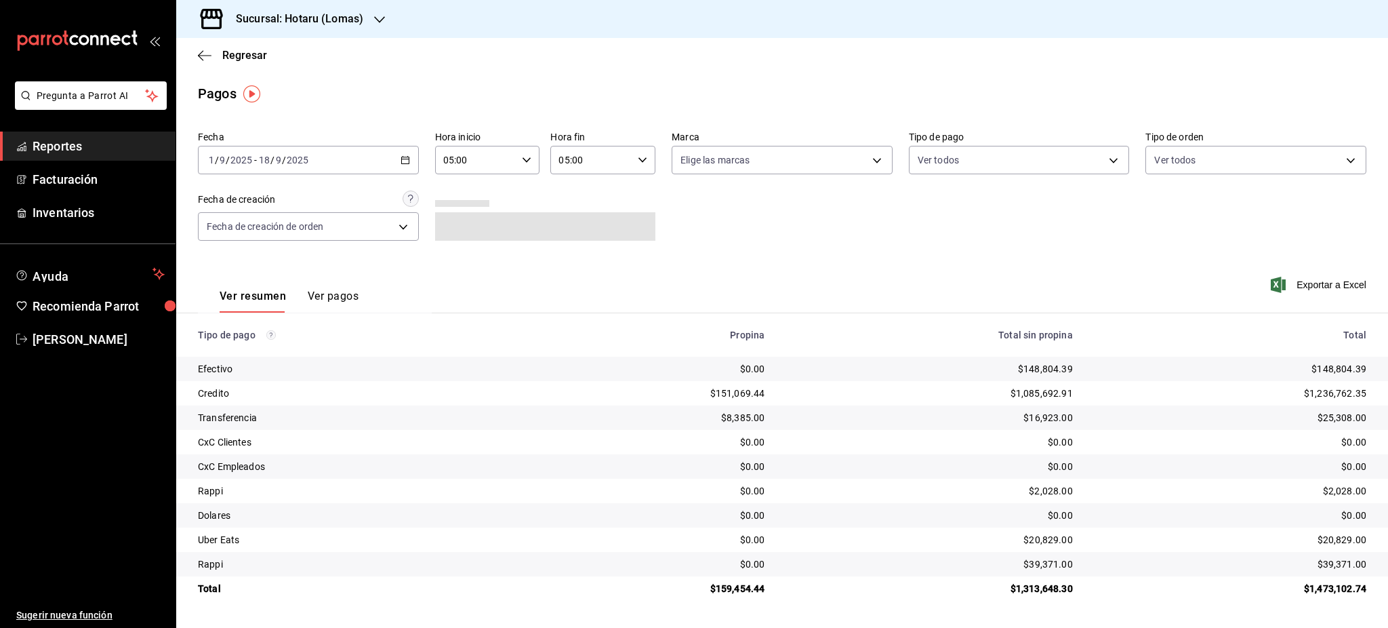
click at [398, 159] on div "[DATE] [DATE] - [DATE] [DATE]" at bounding box center [308, 160] width 221 height 28
click at [316, 31] on div "Sucursal: Hotaru (Lomas)" at bounding box center [288, 19] width 203 height 38
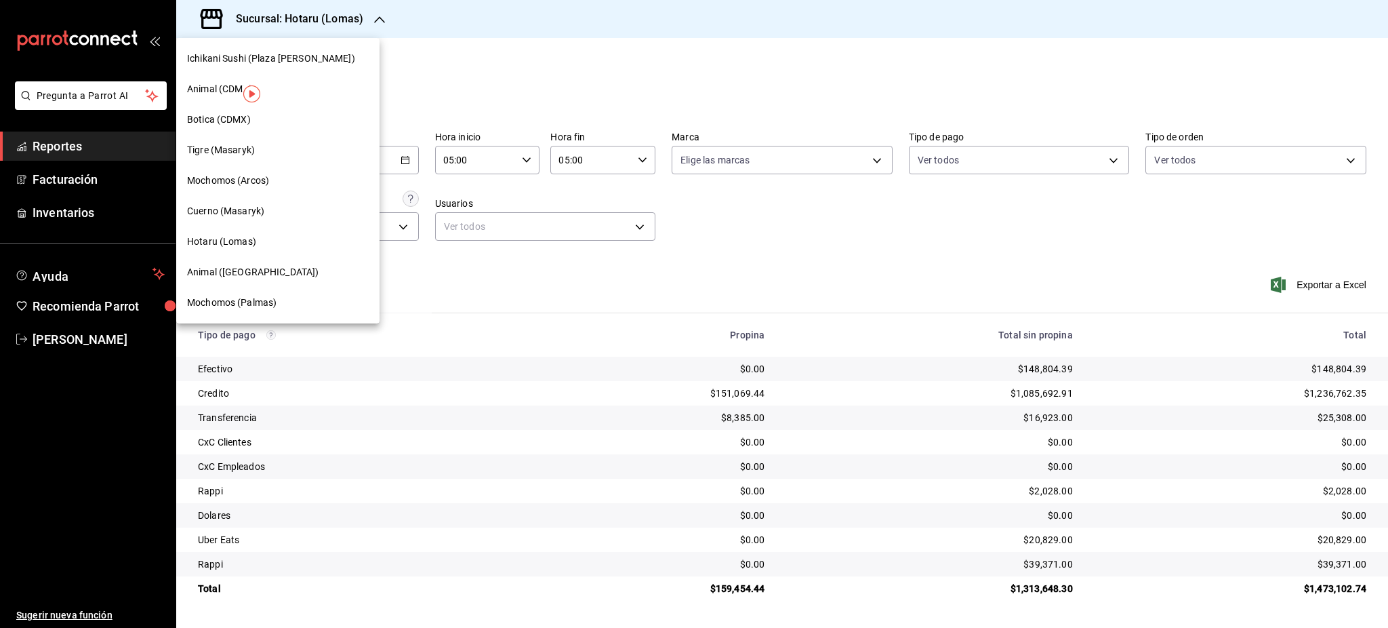
click at [290, 276] on div "Animal ([GEOGRAPHIC_DATA])" at bounding box center [278, 272] width 182 height 14
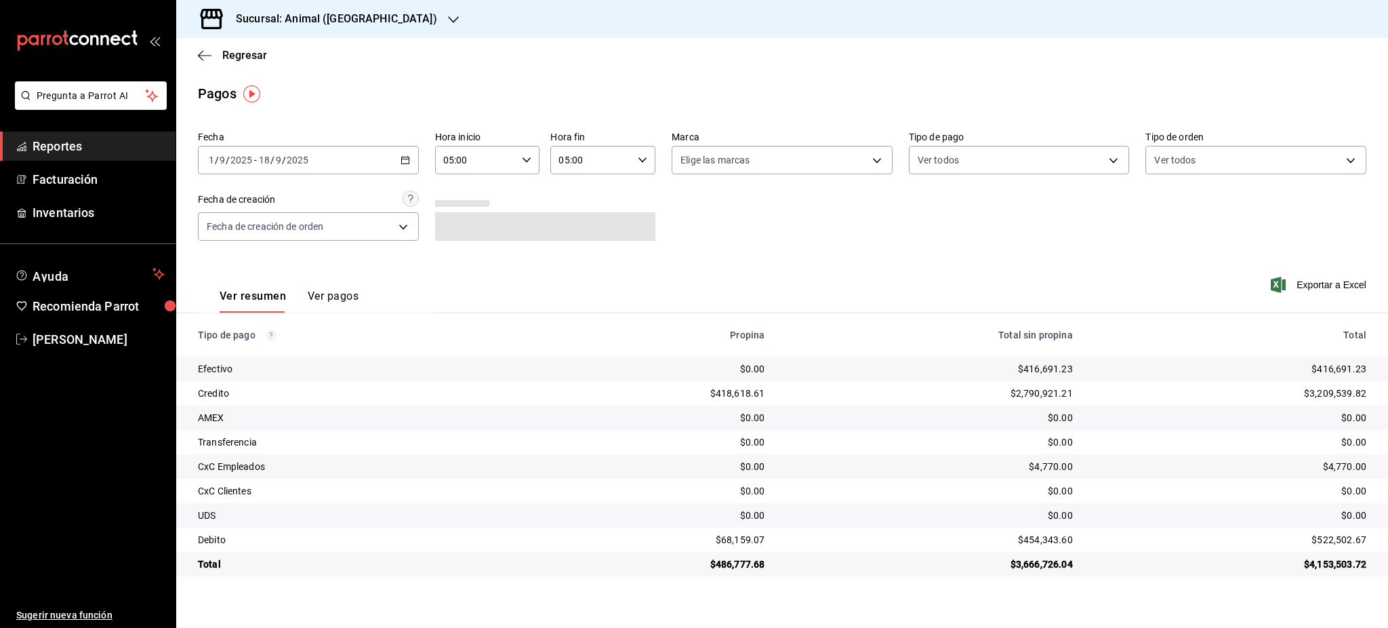
click at [312, 23] on h3 "Sucursal: Animal ([GEOGRAPHIC_DATA])" at bounding box center [331, 19] width 212 height 16
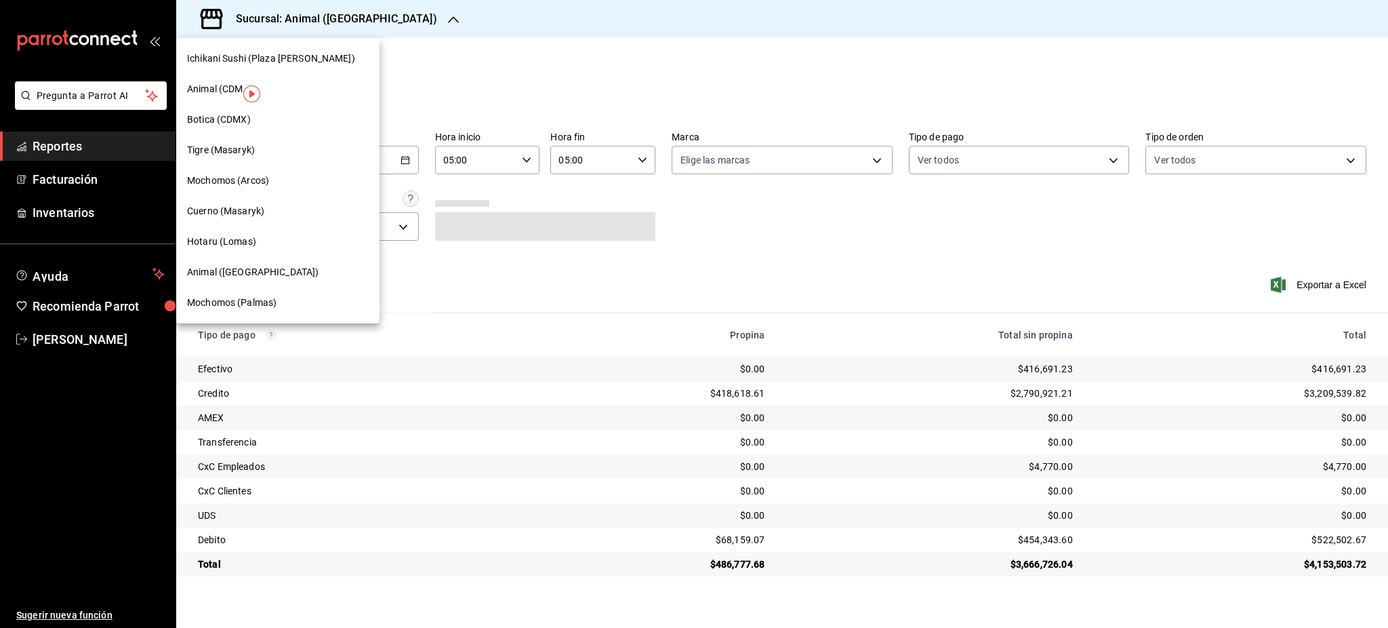
click at [277, 302] on div "Mochomos (Palmas)" at bounding box center [278, 302] width 182 height 14
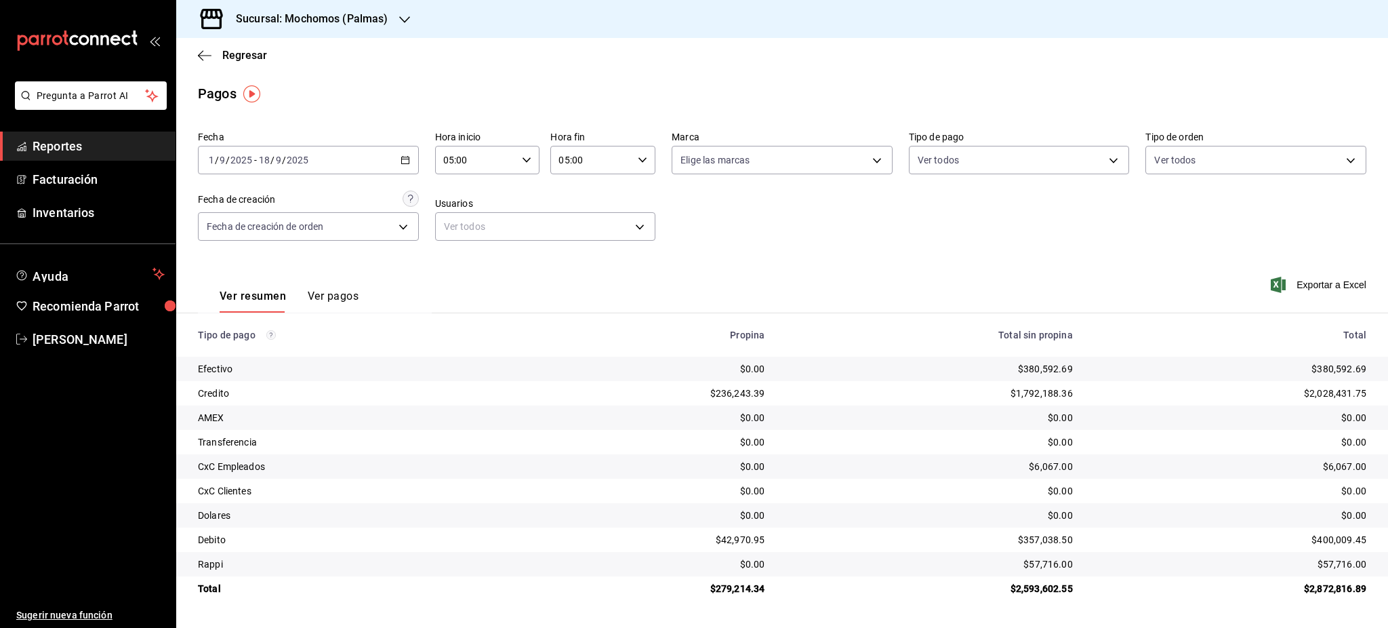
click at [359, 24] on h3 "Sucursal: Mochomos (Palmas)" at bounding box center [306, 19] width 163 height 16
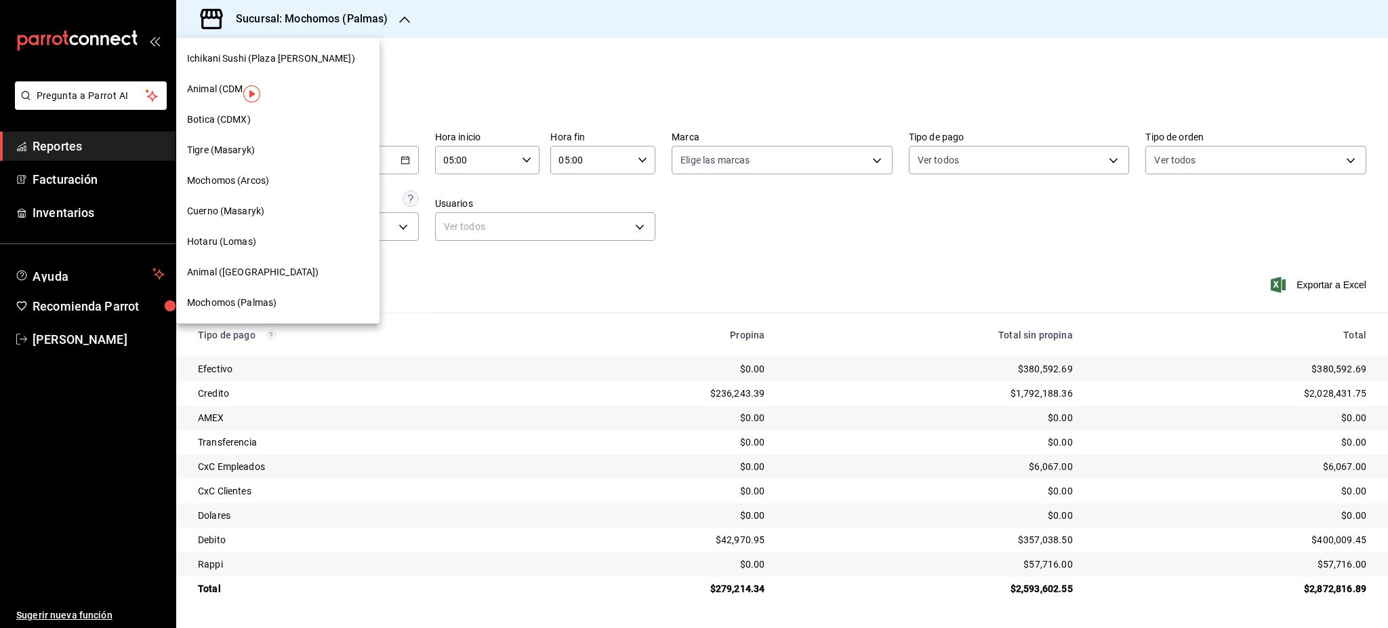
click at [256, 209] on span "Cuerno (Masaryk)" at bounding box center [225, 211] width 77 height 14
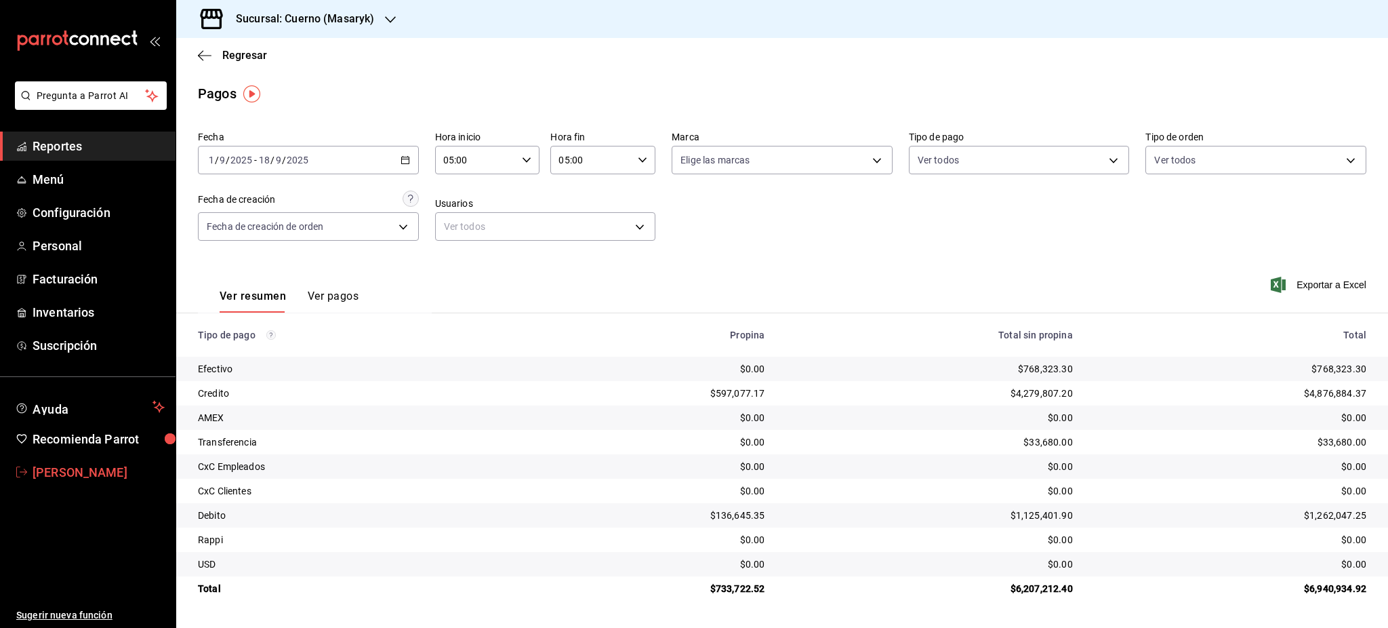
click at [116, 465] on span "[PERSON_NAME]" at bounding box center [99, 472] width 132 height 18
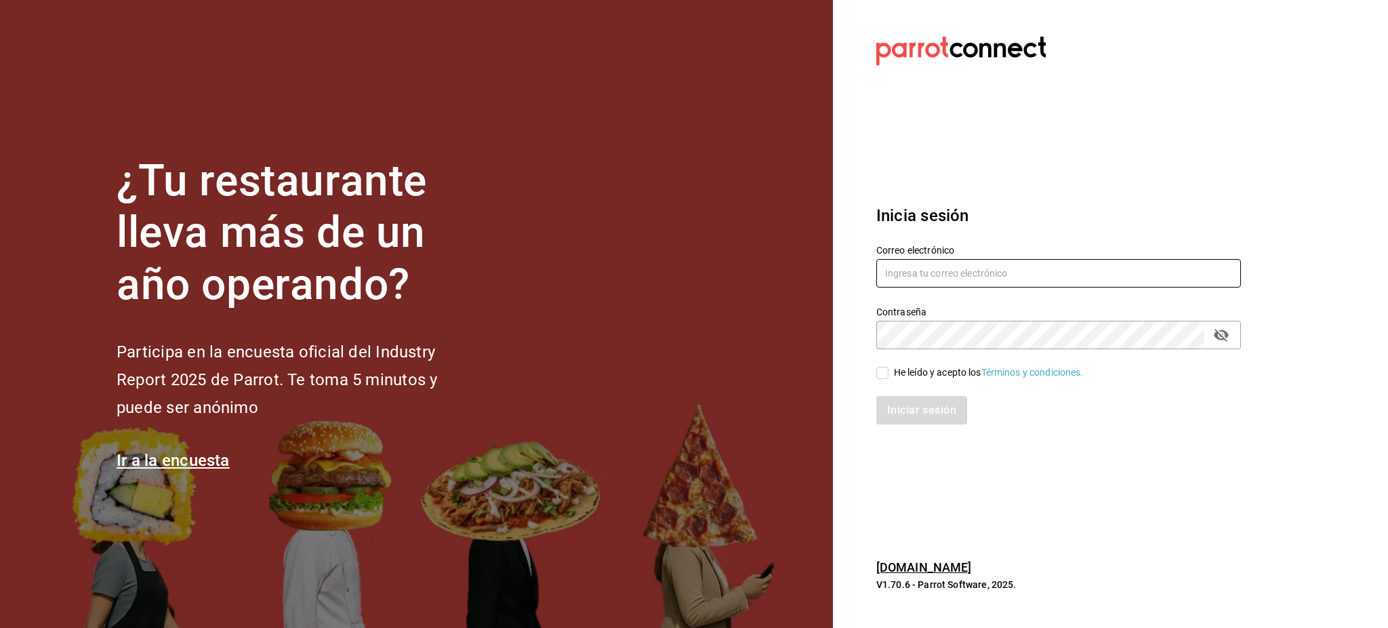
type input "[PERSON_NAME][EMAIL_ADDRESS][PERSON_NAME][DOMAIN_NAME]"
